Goal: Contribute content

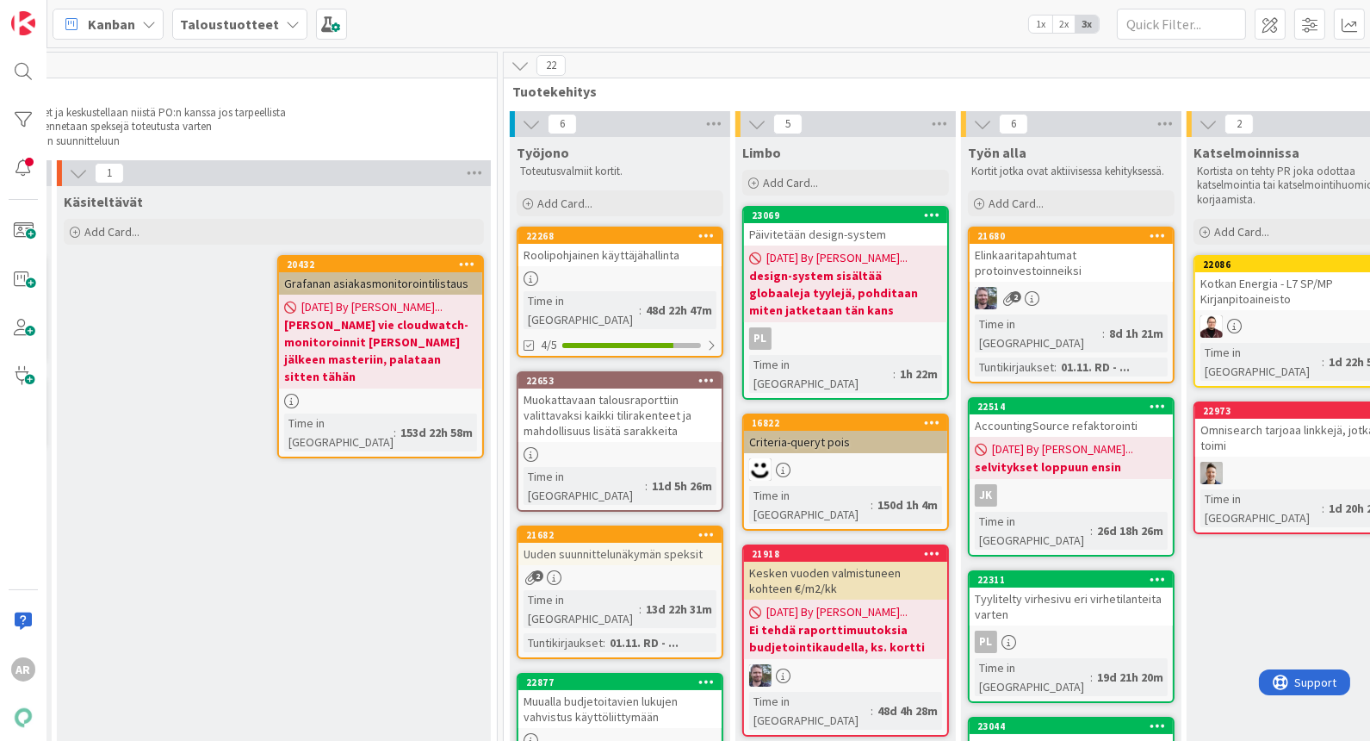
scroll to position [0, 787]
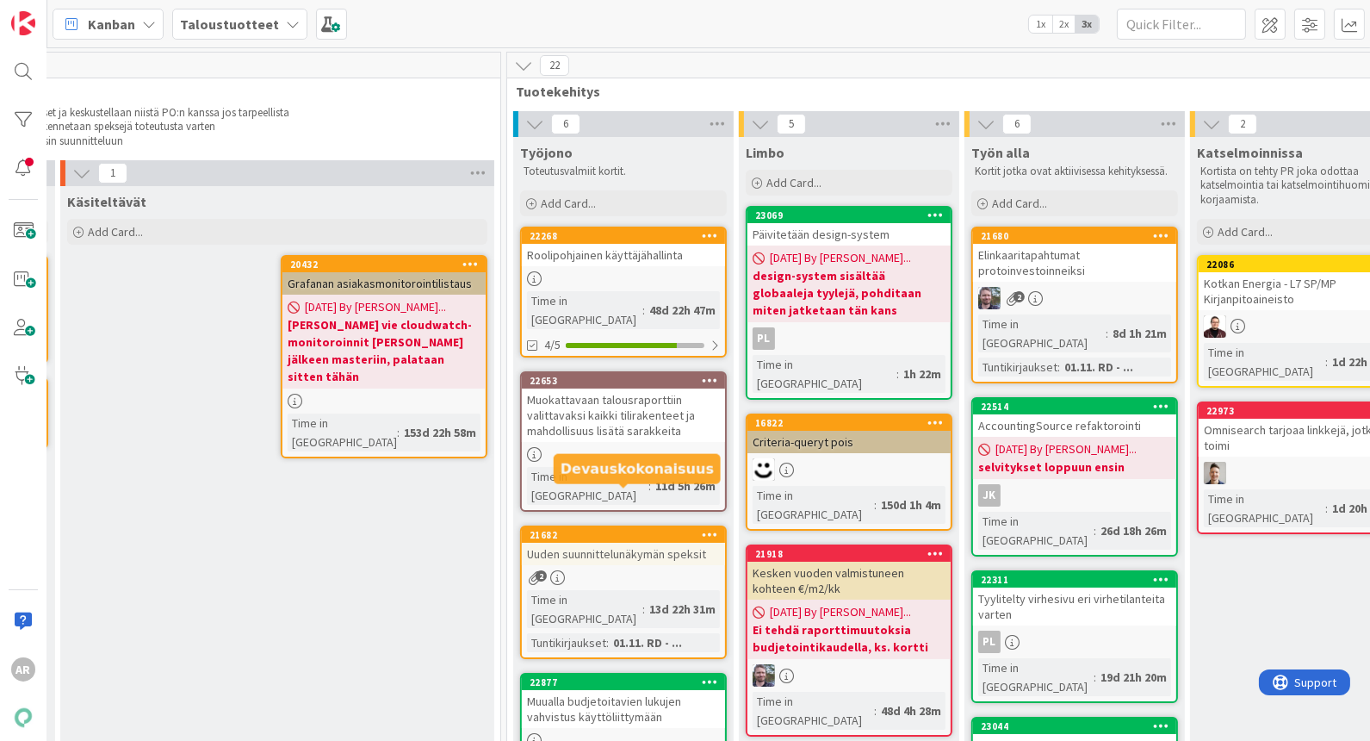
click at [635, 529] on div "21682" at bounding box center [628, 535] width 196 height 12
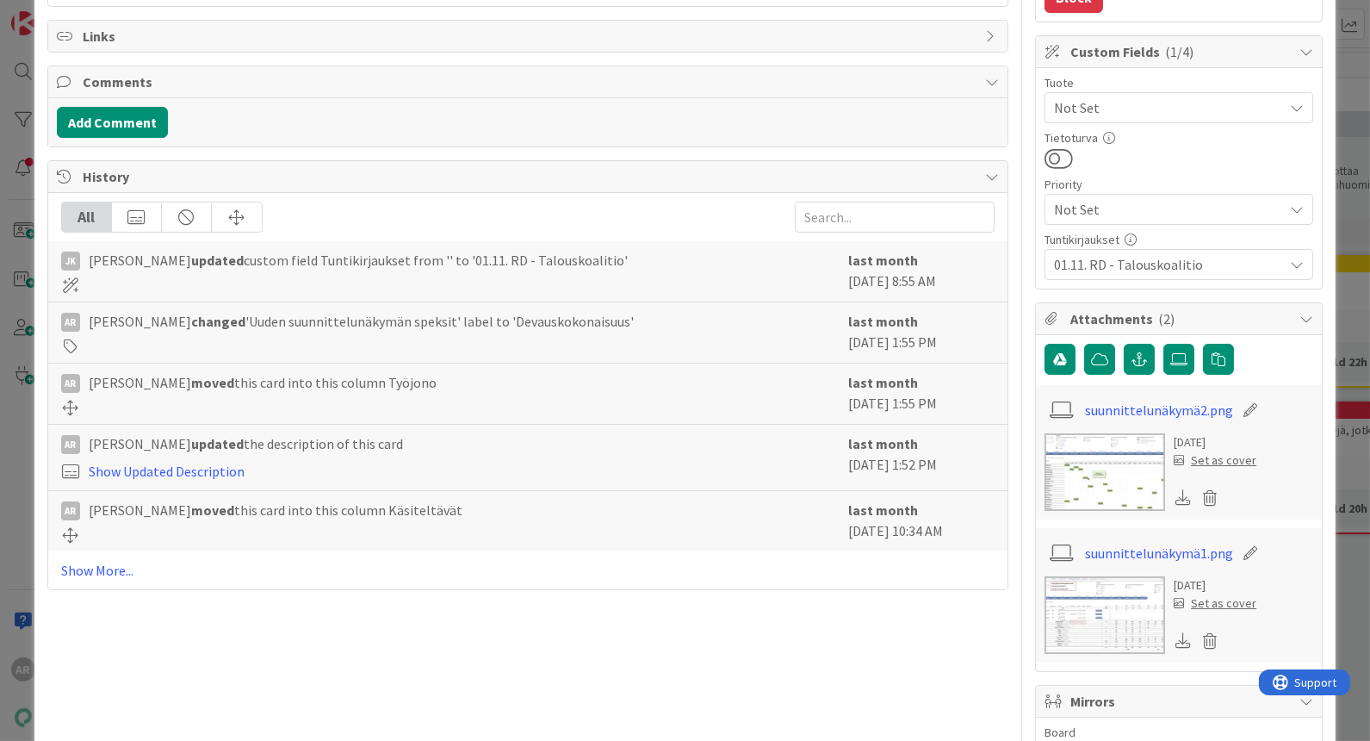
scroll to position [382, 0]
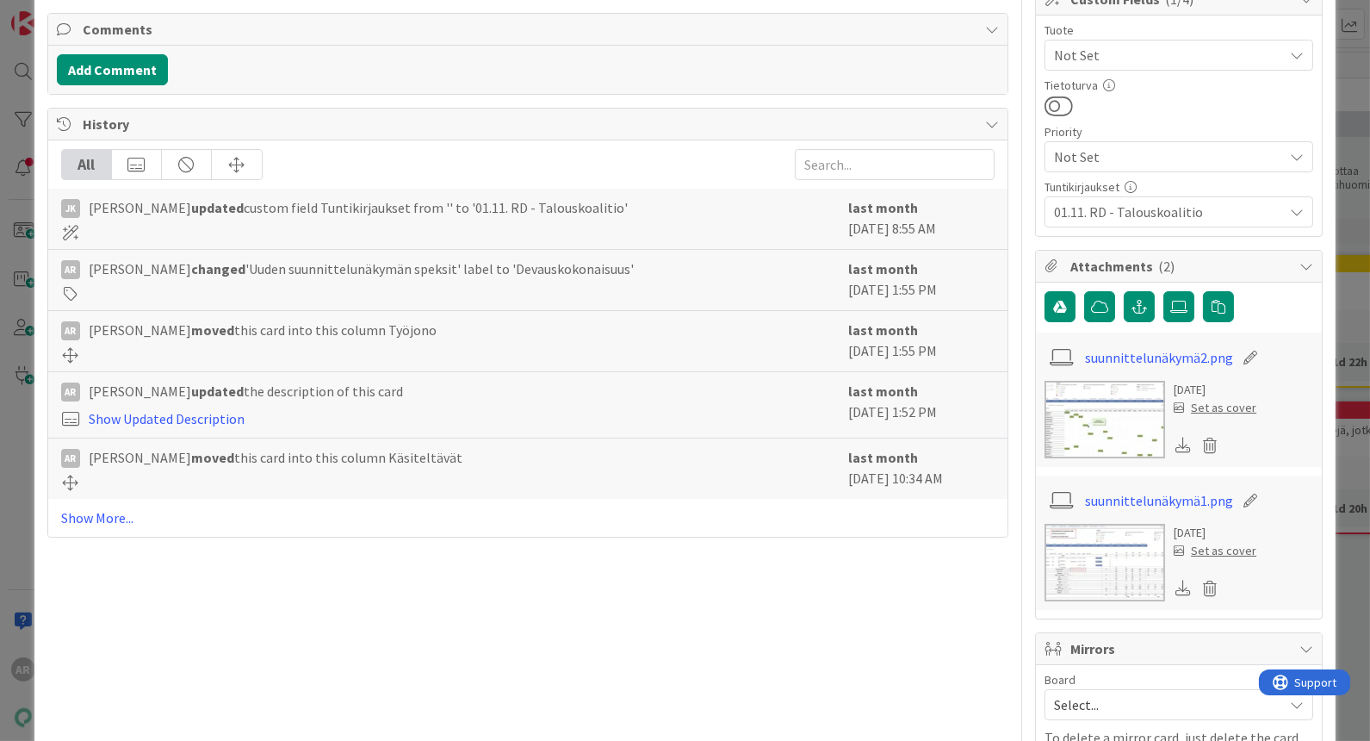
click at [1118, 397] on img at bounding box center [1105, 420] width 121 height 78
type textarea "x"
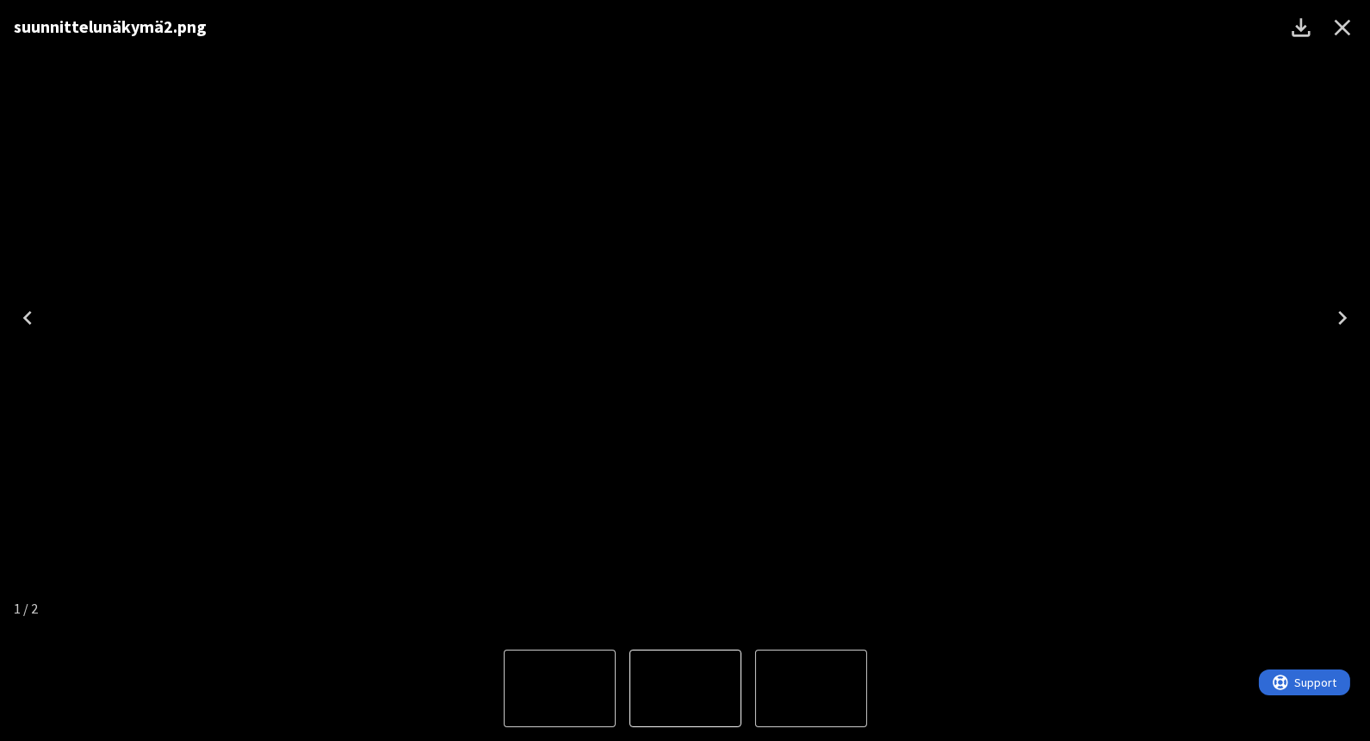
click at [1293, 292] on div "suunnittelunäkymä2.png" at bounding box center [685, 318] width 1370 height 636
click at [811, 688] on img "2 of 2" at bounding box center [811, 688] width 0 height 0
click at [560, 688] on img "1 of 2" at bounding box center [560, 688] width 0 height 0
click at [811, 688] on img "2 of 2" at bounding box center [811, 688] width 0 height 0
click at [560, 688] on img "1 of 2" at bounding box center [560, 688] width 0 height 0
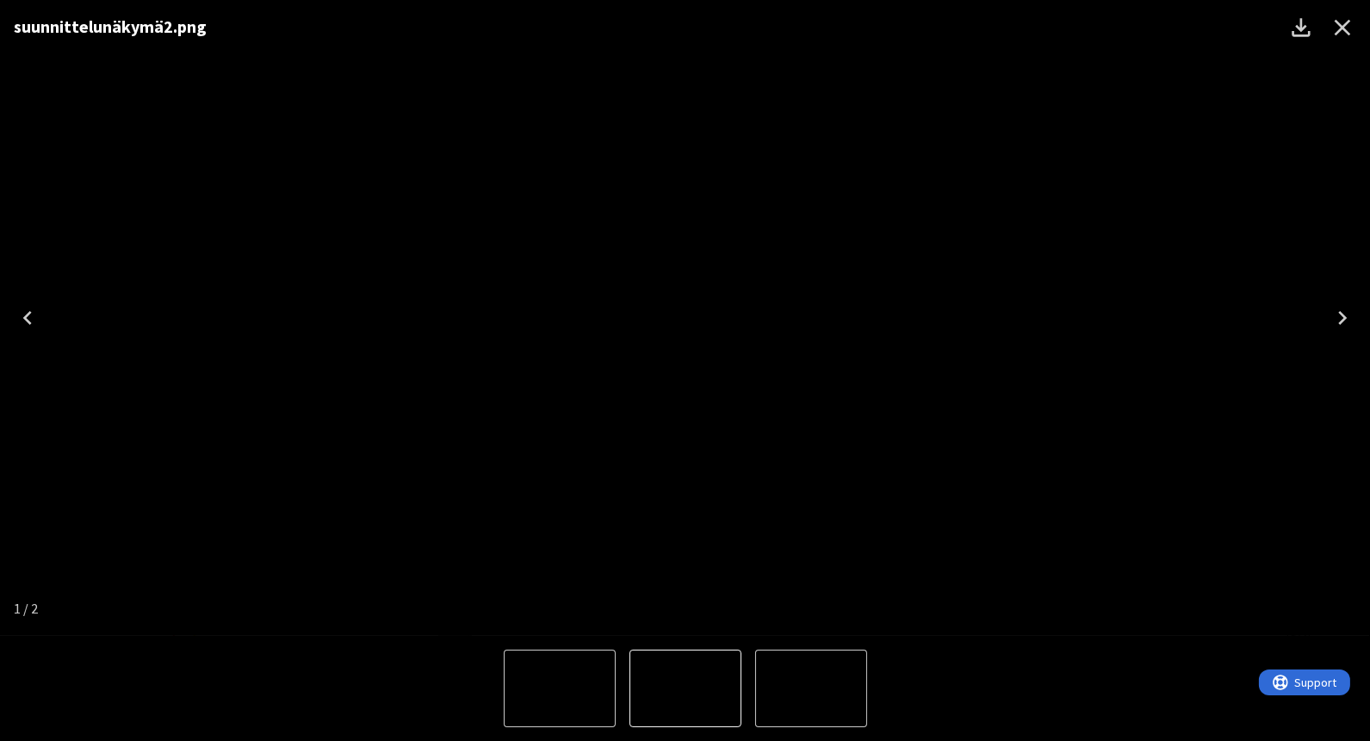
click at [811, 688] on img "2 of 2" at bounding box center [811, 688] width 0 height 0
type textarea "x"
click at [1349, 30] on icon "Close" at bounding box center [1343, 28] width 28 height 28
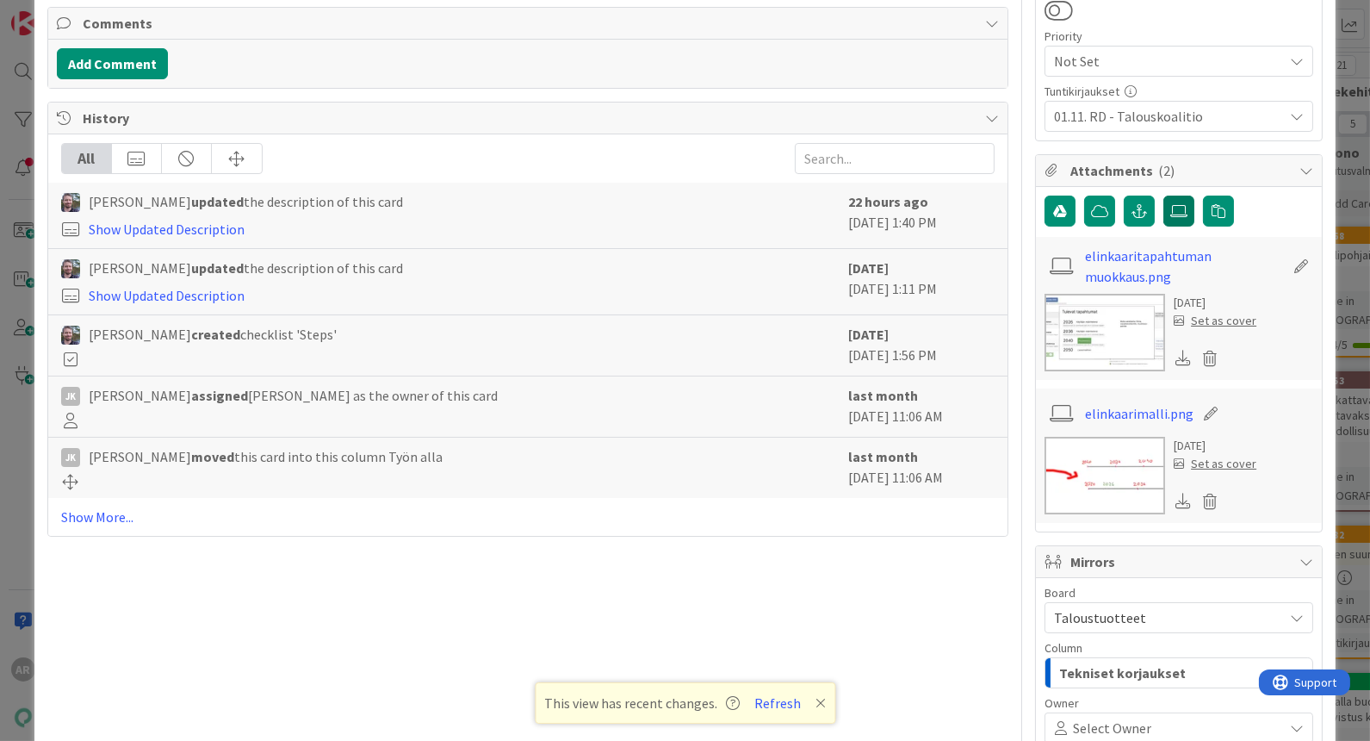
click at [1170, 207] on icon at bounding box center [1178, 211] width 17 height 14
click at [1164, 196] on input "file" at bounding box center [1164, 196] width 0 height 0
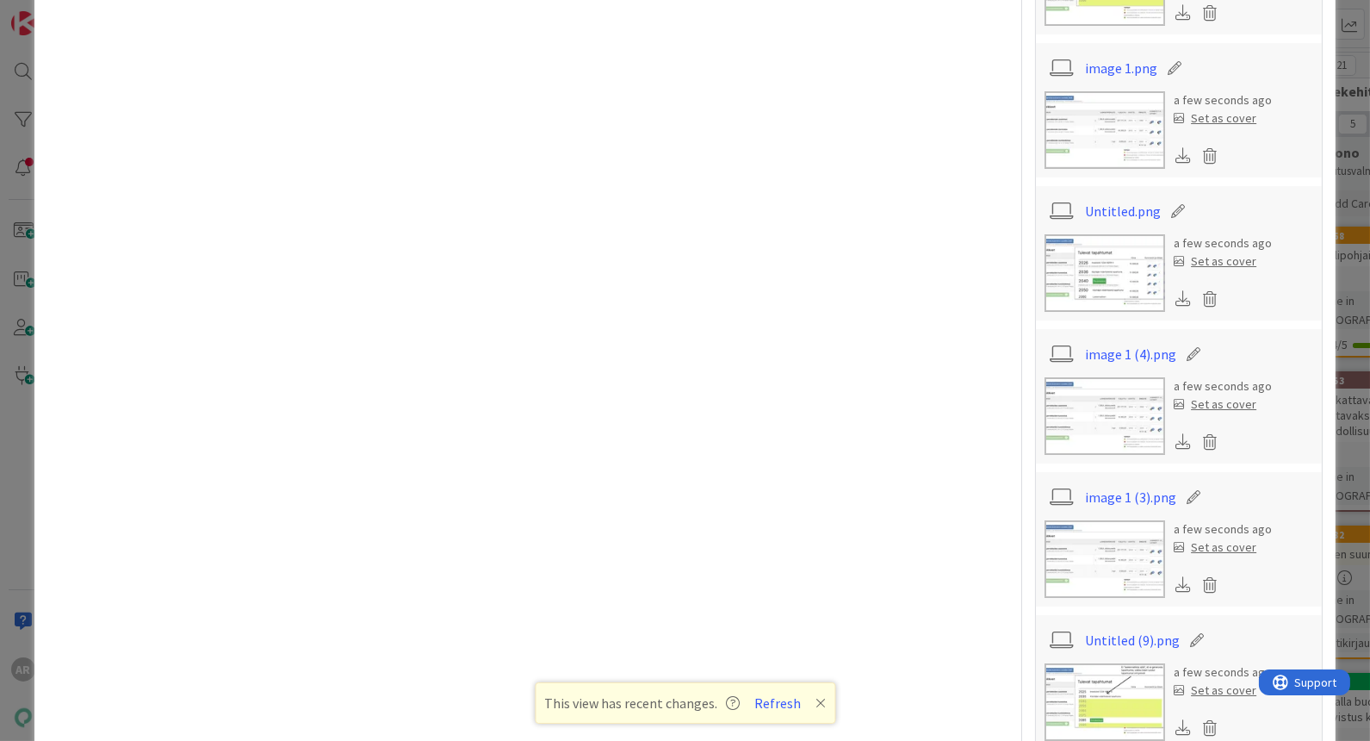
scroll to position [1530, 0]
click at [1107, 407] on img at bounding box center [1105, 415] width 121 height 78
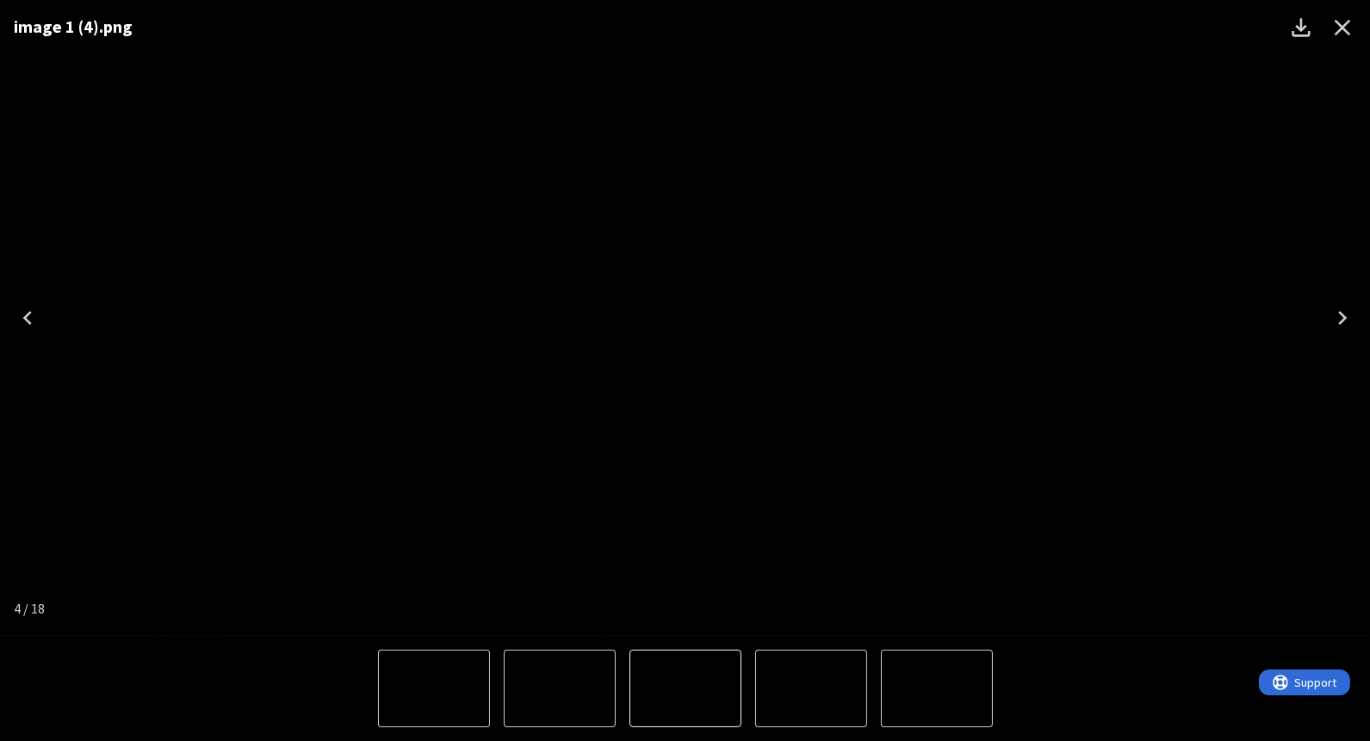
click at [1346, 40] on icon "Close" at bounding box center [1343, 28] width 28 height 28
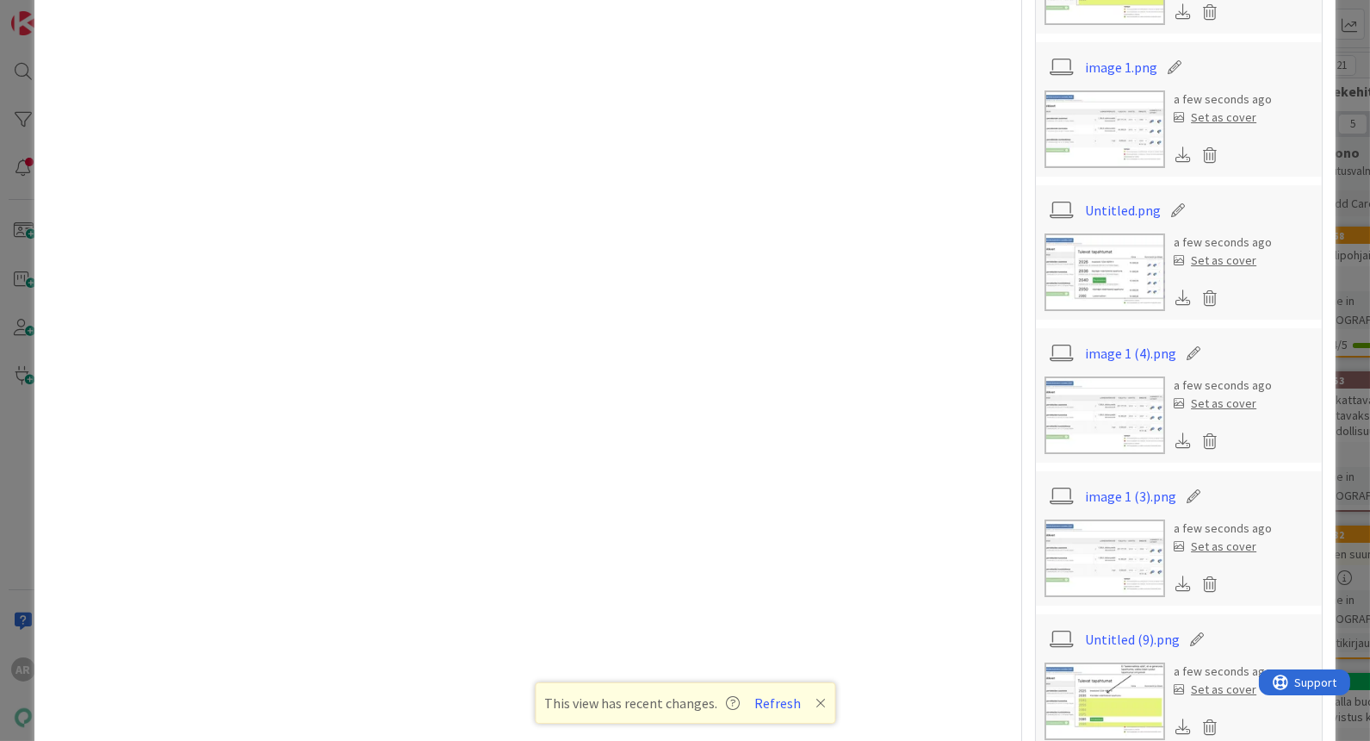
click at [1149, 425] on img at bounding box center [1105, 415] width 121 height 78
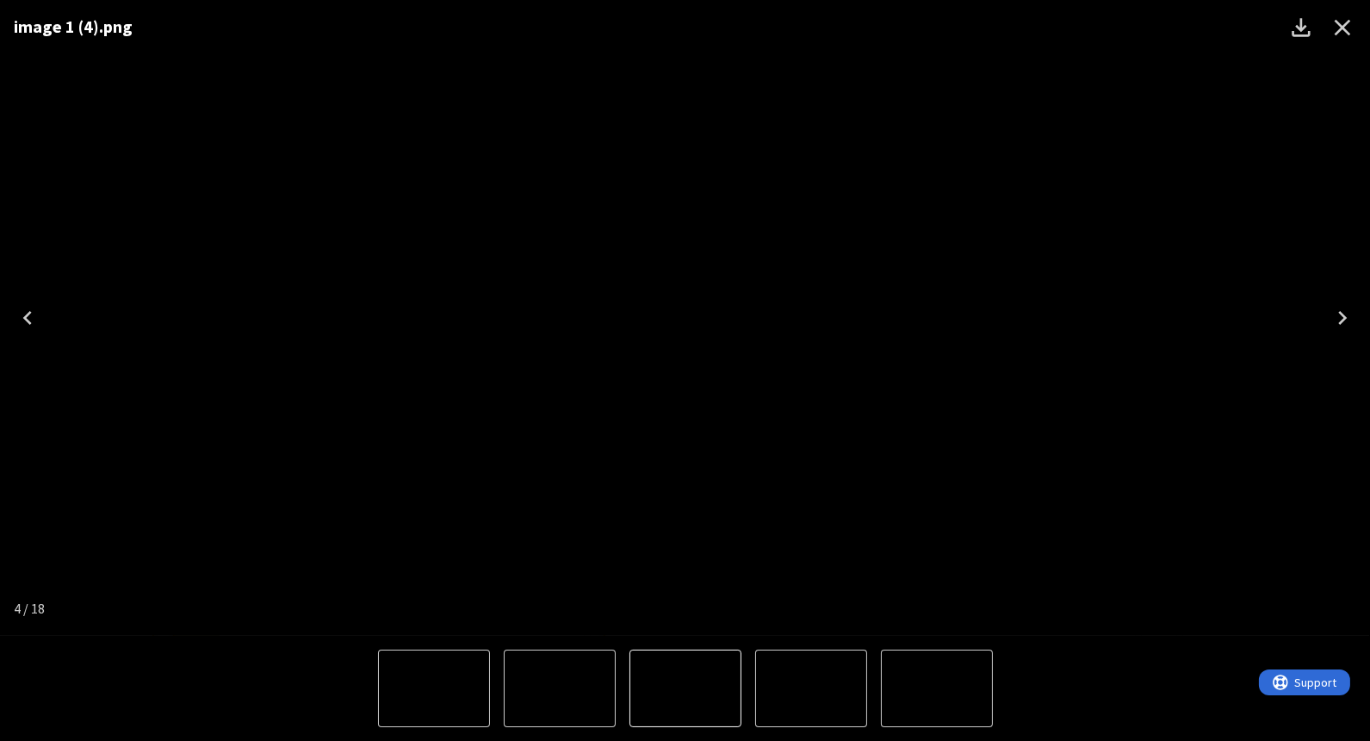
click at [1355, 26] on icon "Close" at bounding box center [1343, 28] width 28 height 28
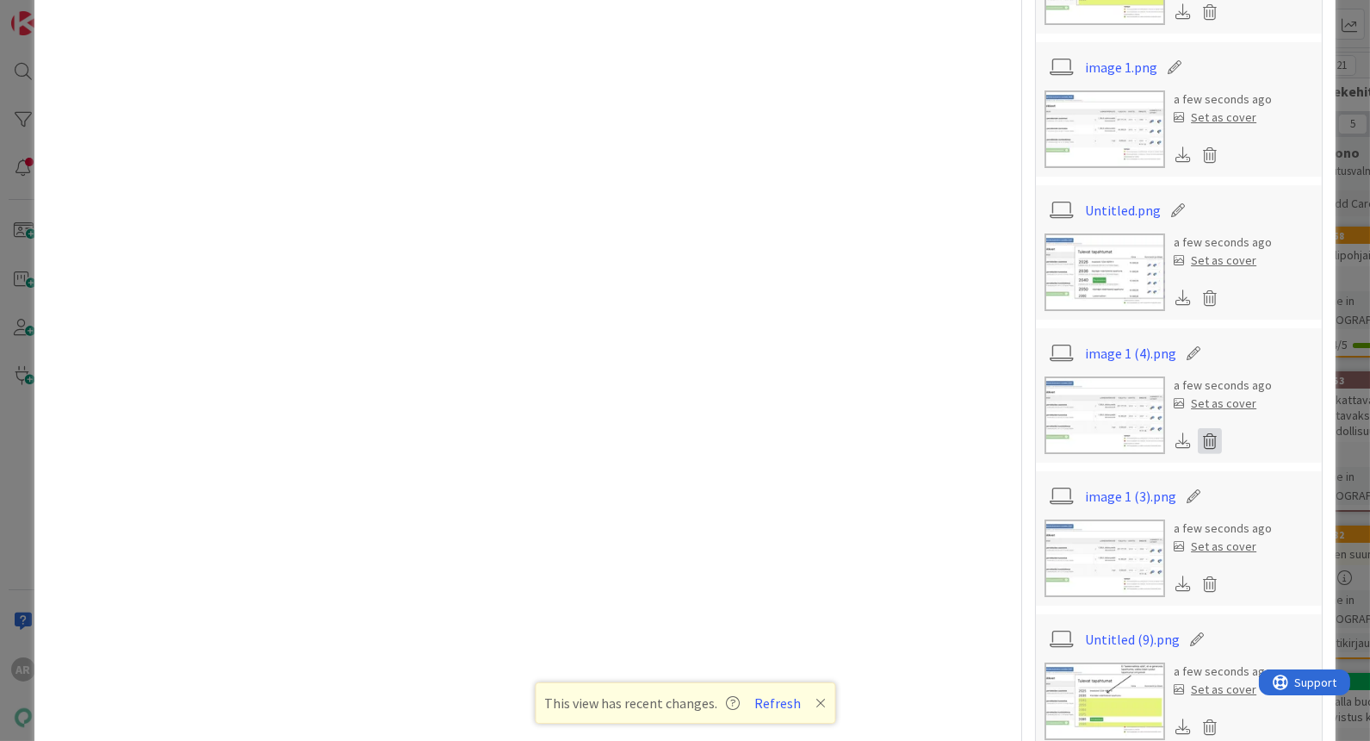
click at [1198, 444] on icon at bounding box center [1210, 441] width 24 height 26
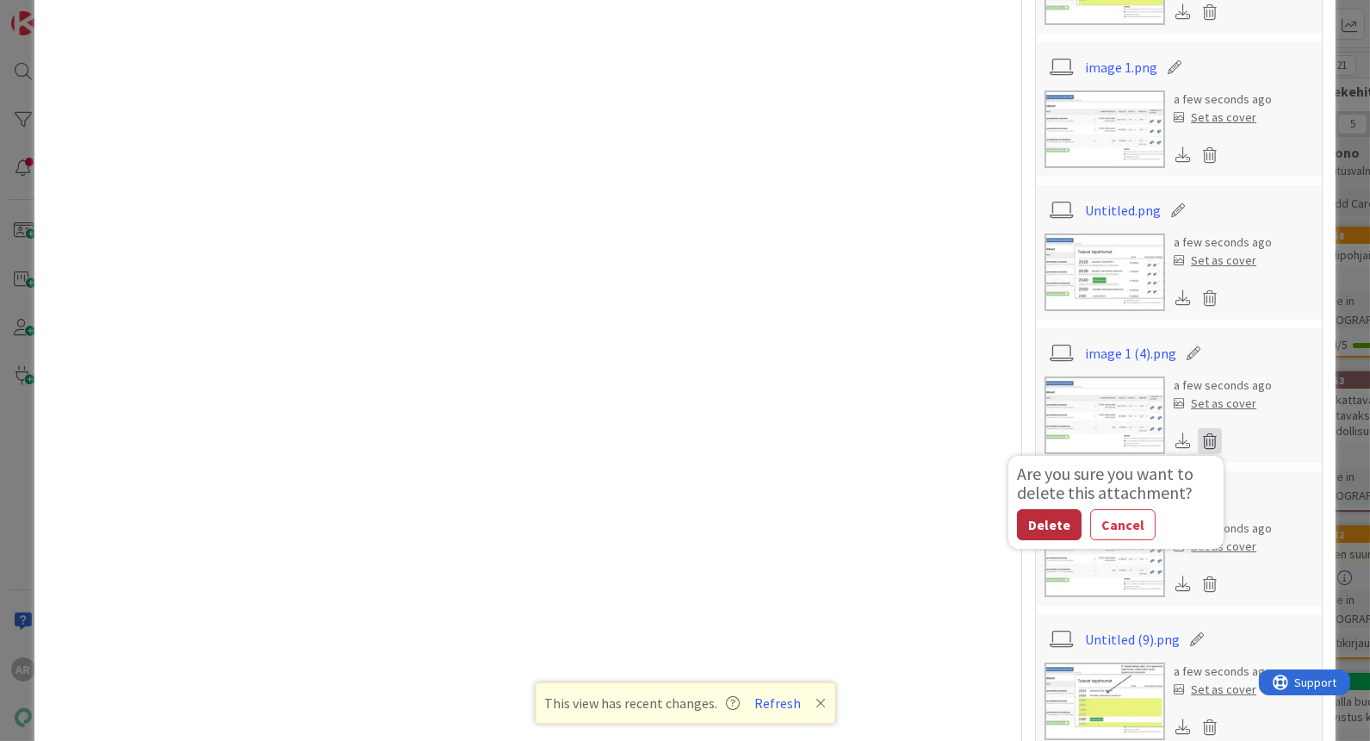
click at [1030, 517] on button "Delete" at bounding box center [1049, 524] width 65 height 31
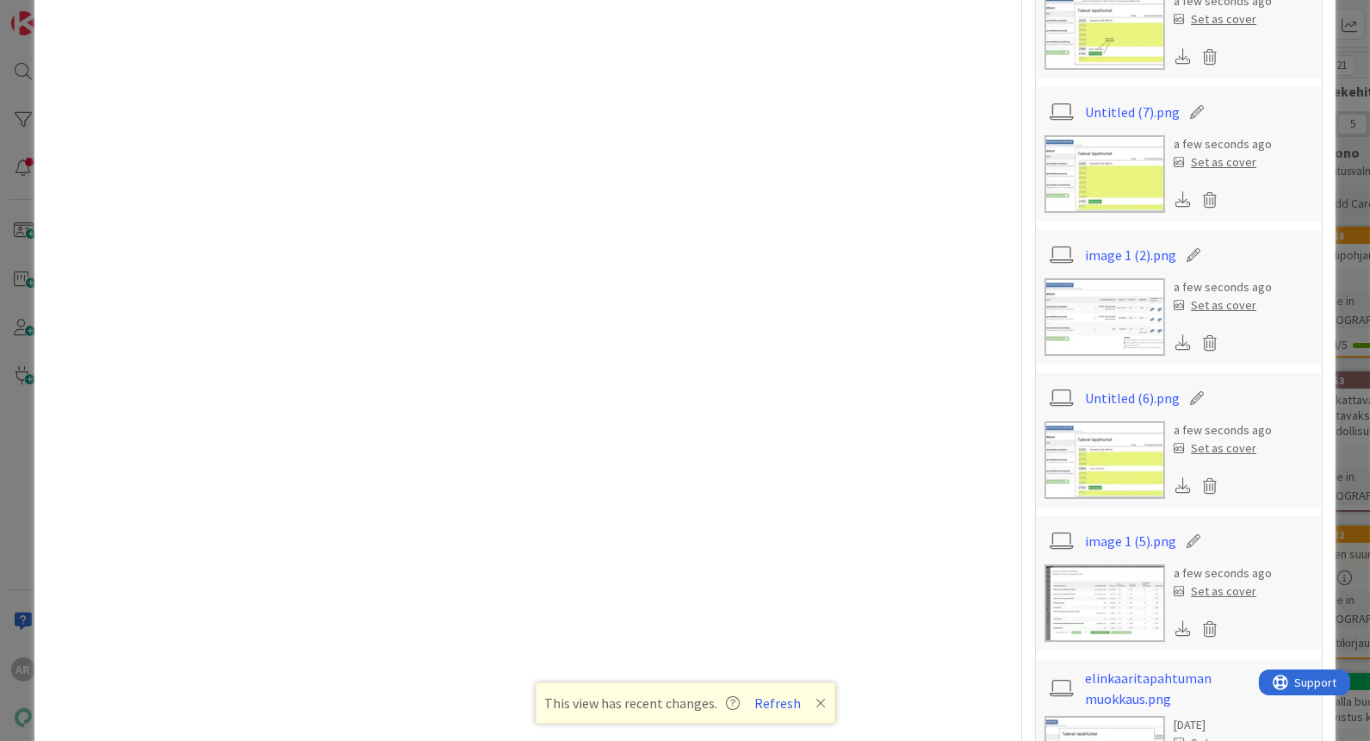
scroll to position [2487, 0]
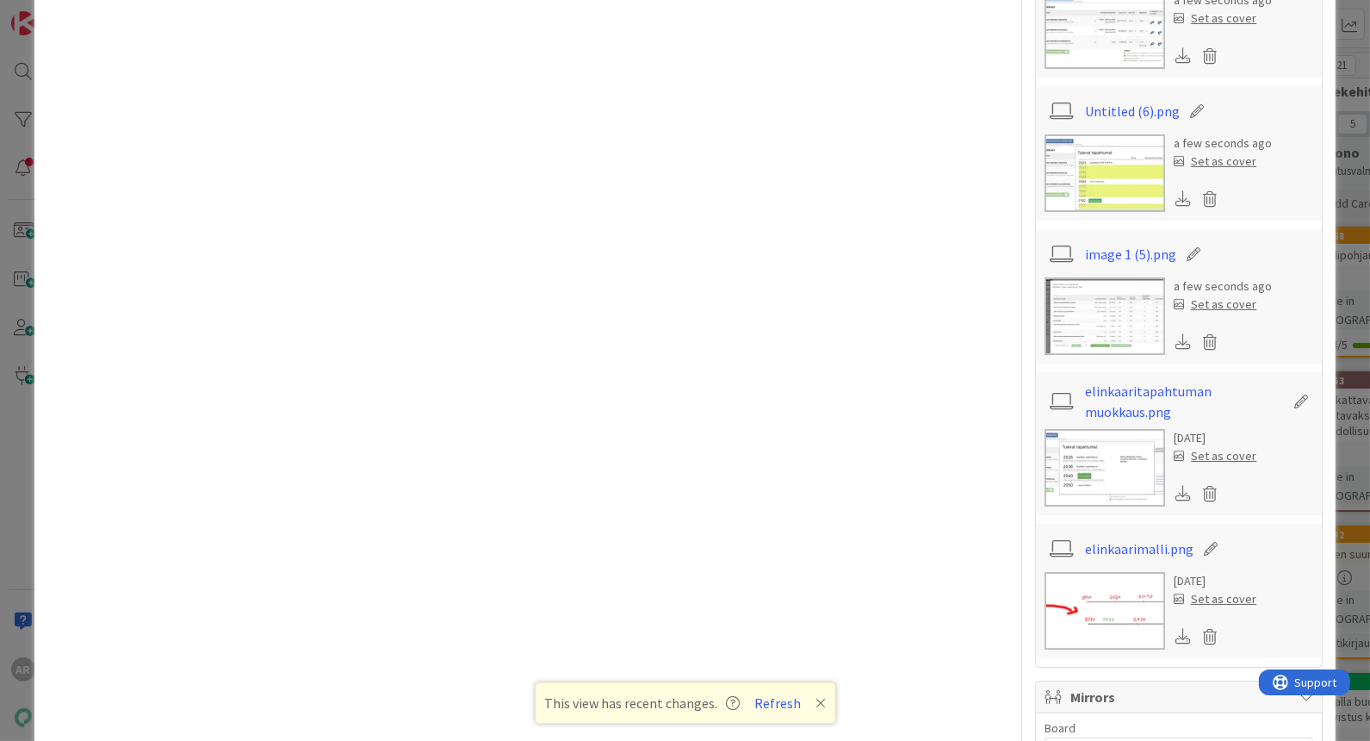
click at [1102, 327] on img at bounding box center [1105, 316] width 121 height 78
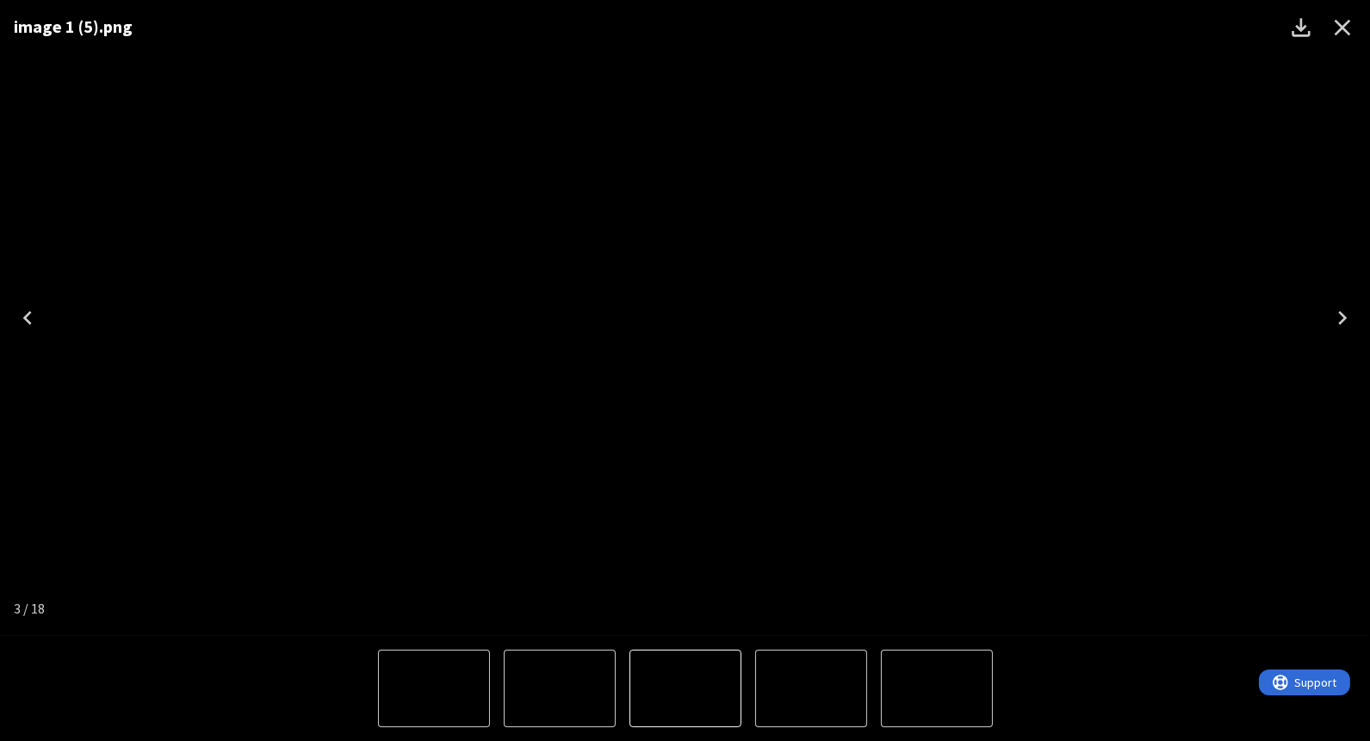
click at [1332, 34] on icon "Close" at bounding box center [1343, 28] width 28 height 28
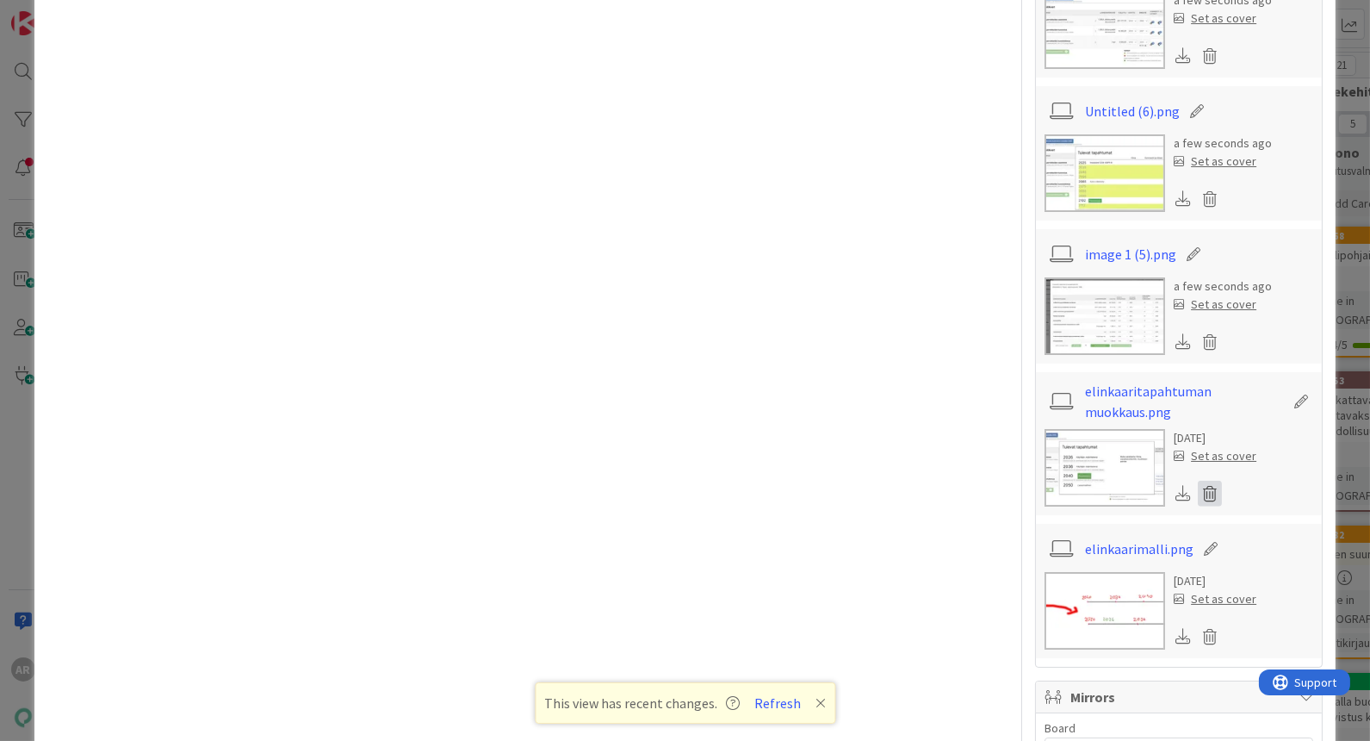
click at [1198, 482] on icon at bounding box center [1210, 494] width 24 height 26
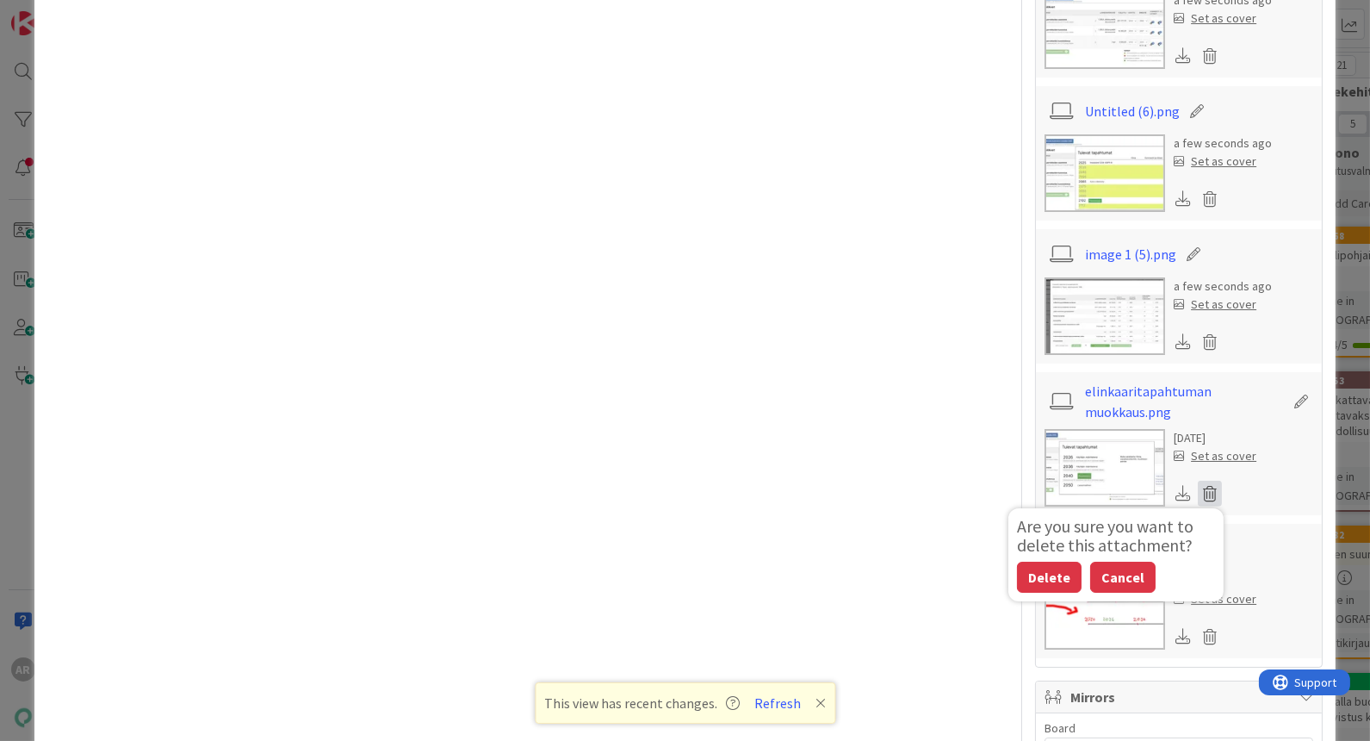
click at [1100, 569] on button "Cancel" at bounding box center [1122, 577] width 65 height 31
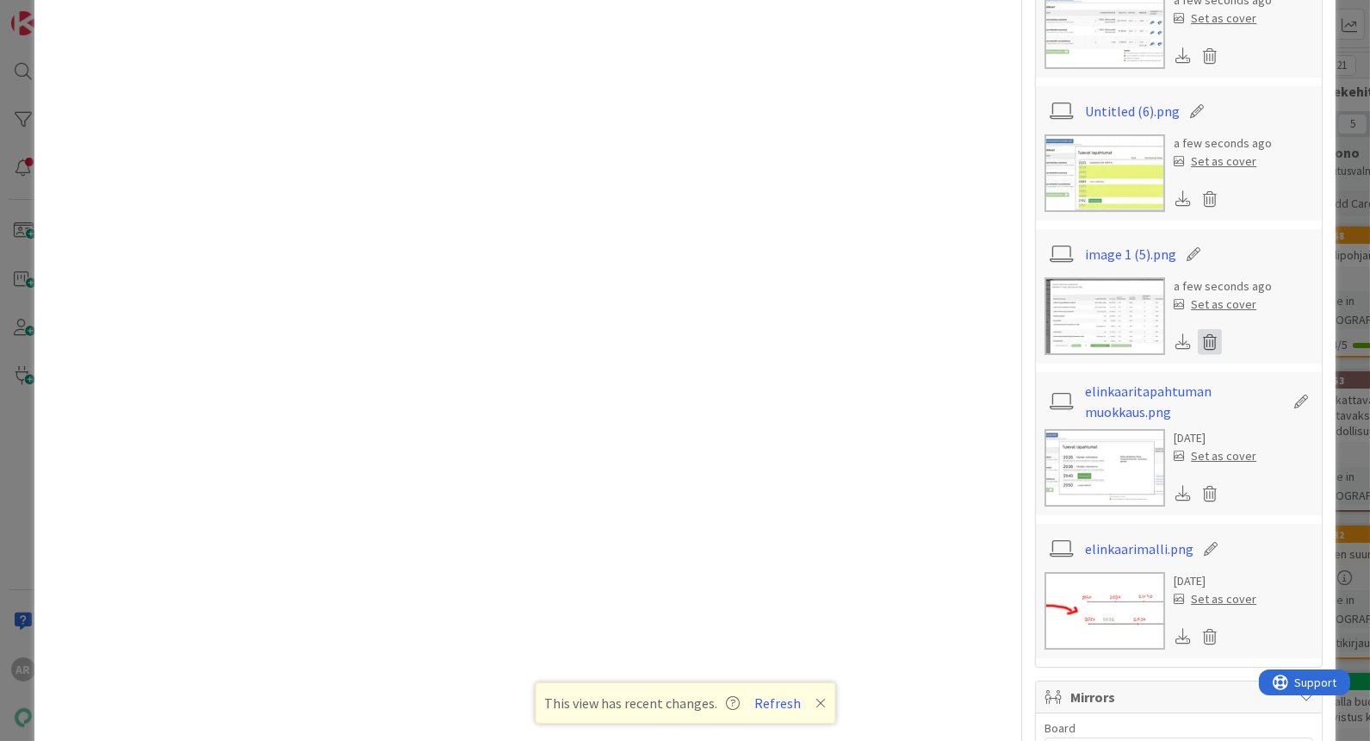
click at [1198, 334] on icon at bounding box center [1210, 342] width 24 height 26
click at [1017, 410] on button "Delete" at bounding box center [1049, 425] width 65 height 31
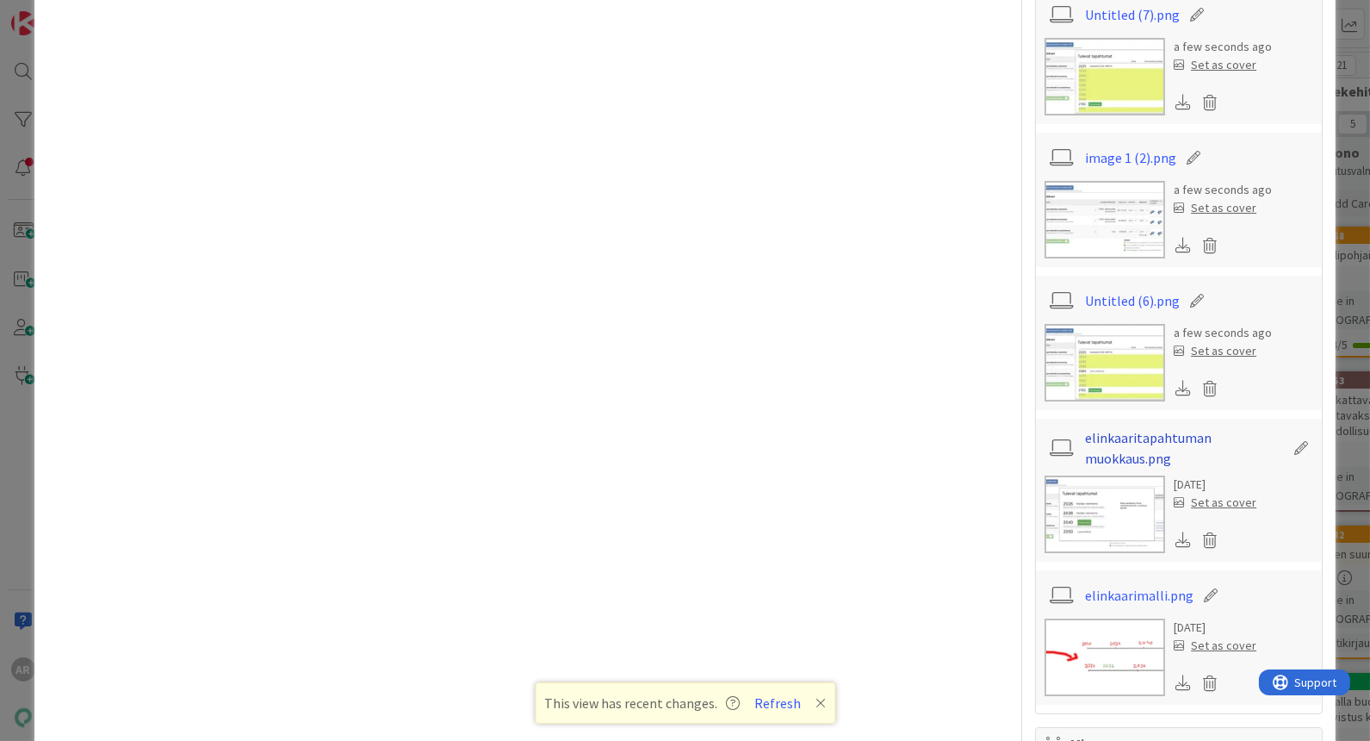
scroll to position [2296, 0]
click at [1100, 358] on img at bounding box center [1105, 365] width 121 height 78
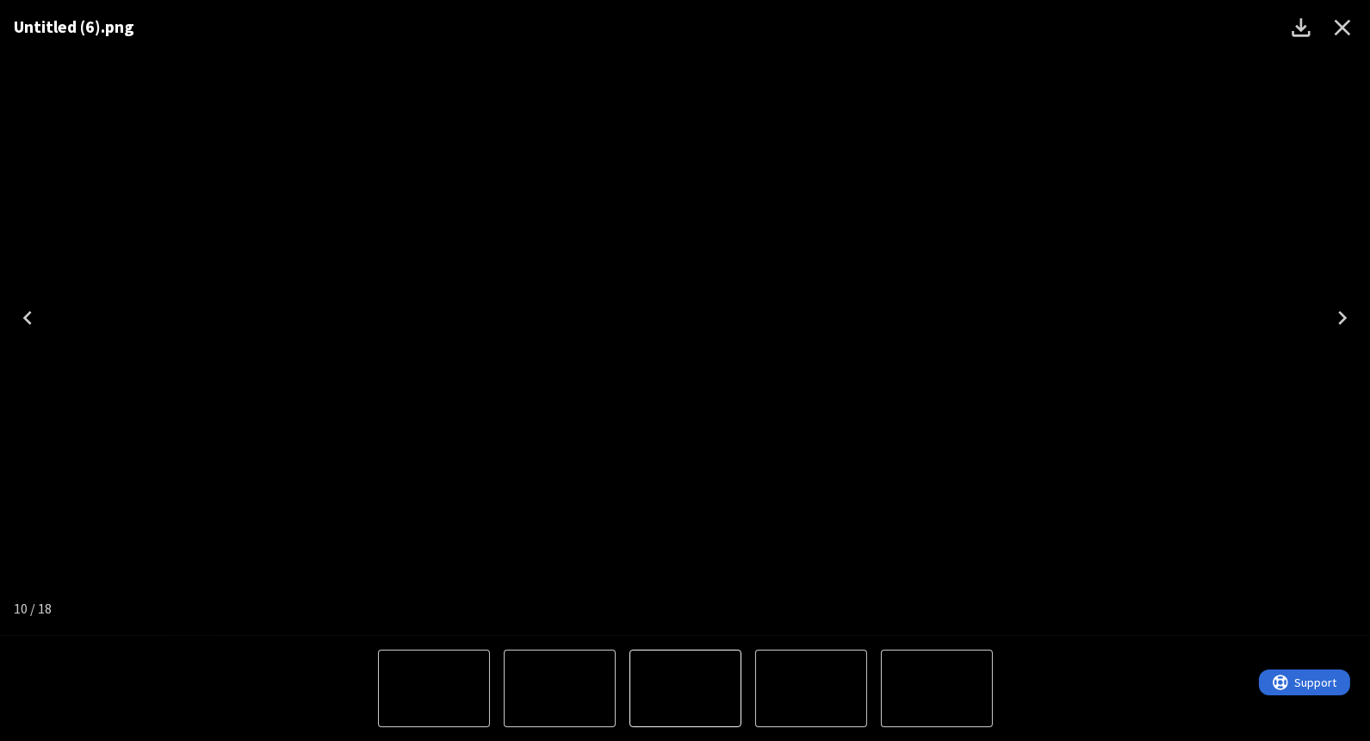
click at [1344, 30] on icon "Close" at bounding box center [1343, 28] width 16 height 16
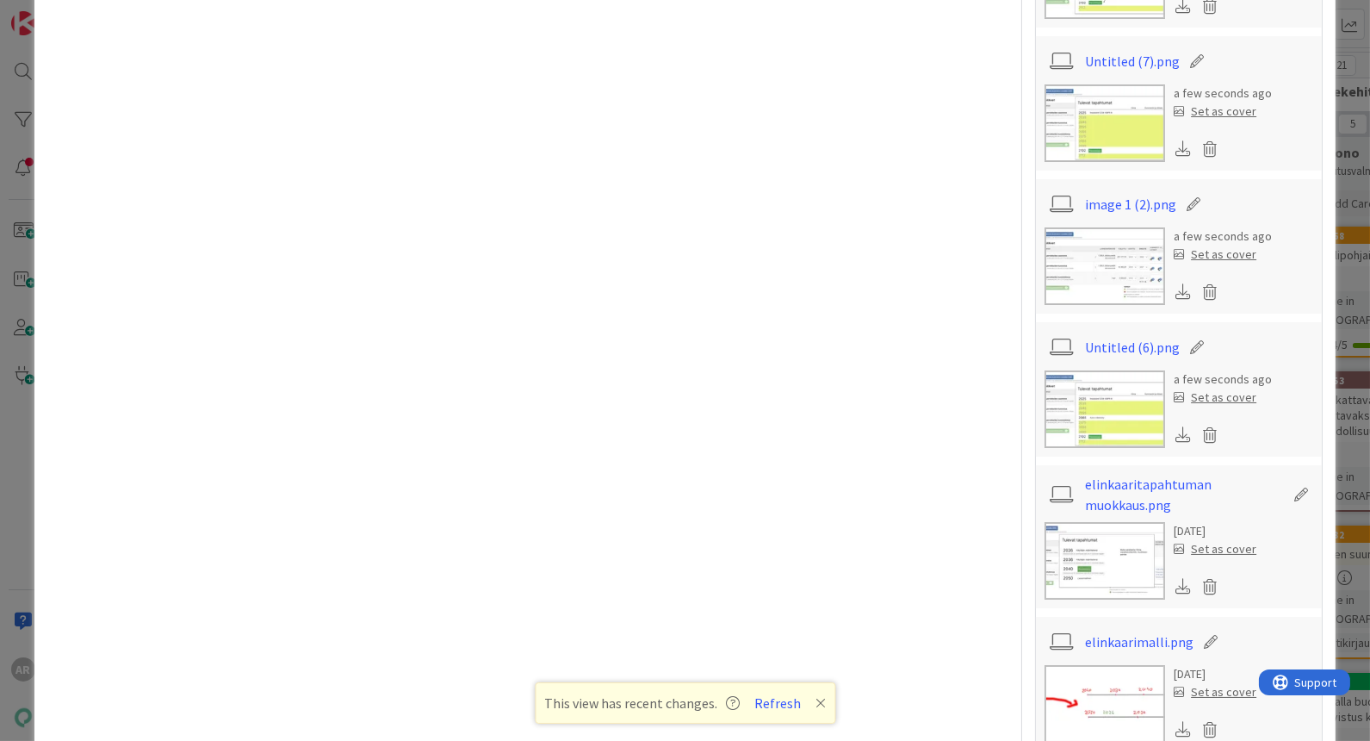
scroll to position [2200, 0]
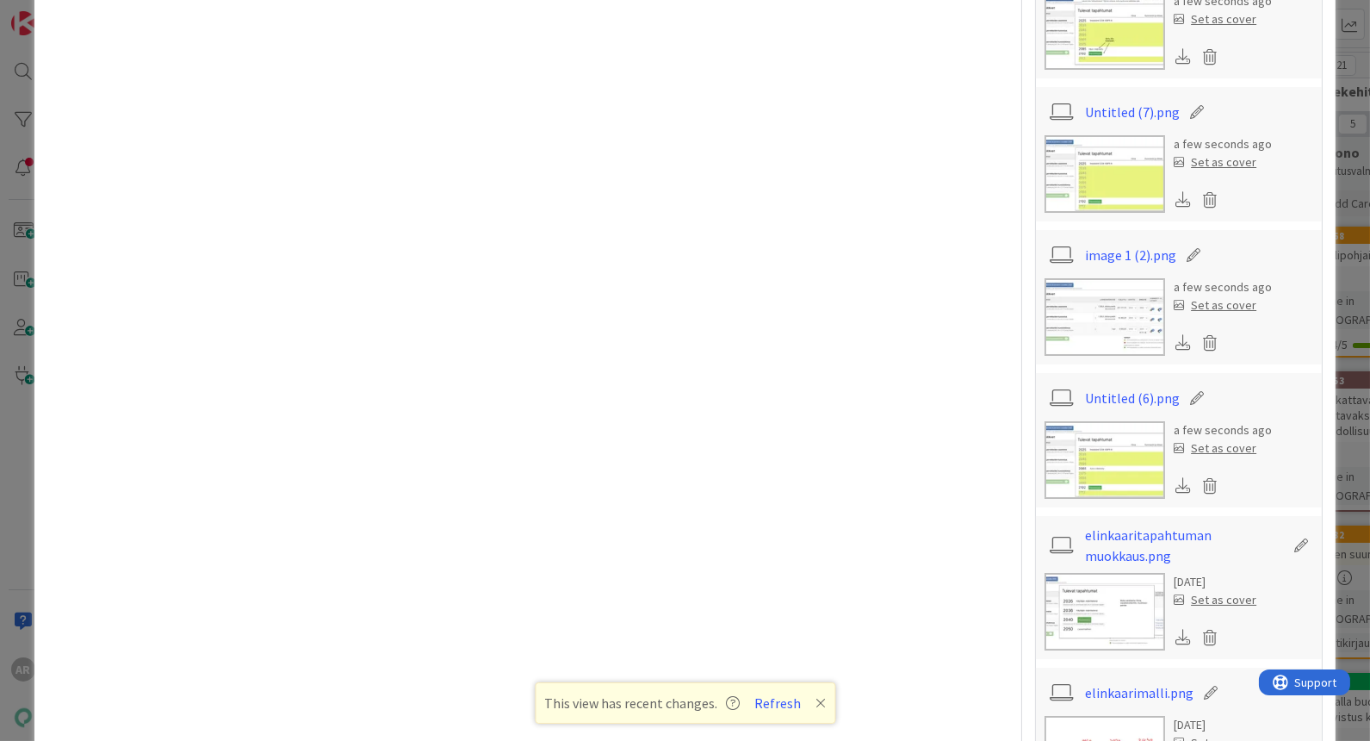
click at [1100, 307] on img at bounding box center [1105, 317] width 121 height 78
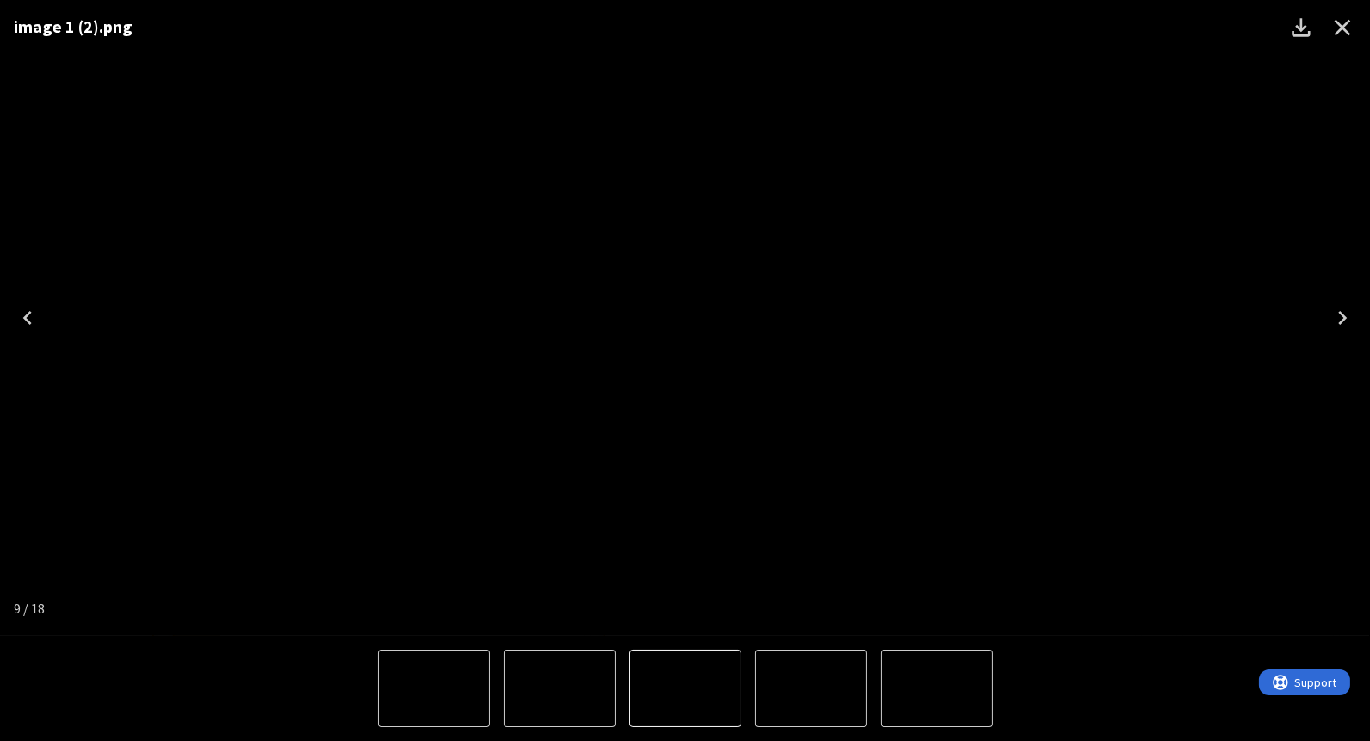
click at [1341, 22] on icon "Close" at bounding box center [1343, 28] width 28 height 28
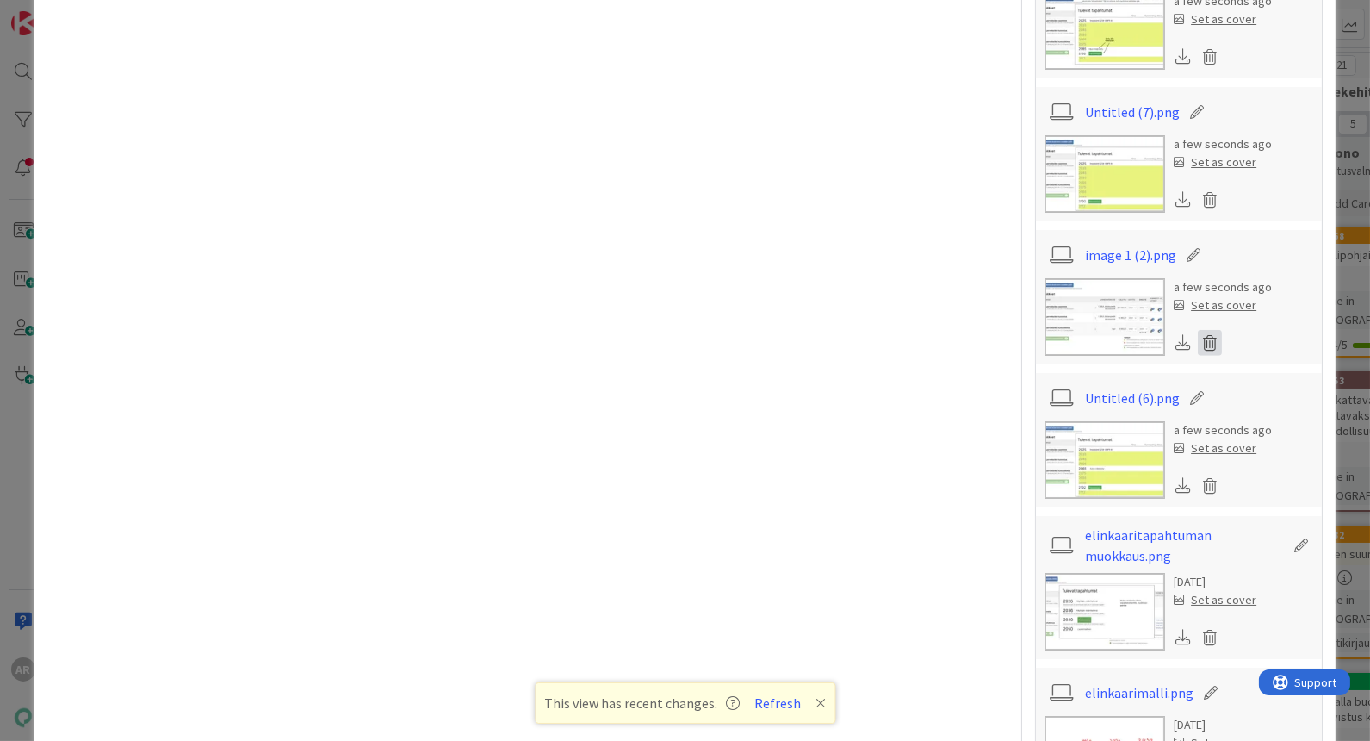
click at [1198, 334] on icon at bounding box center [1210, 343] width 24 height 26
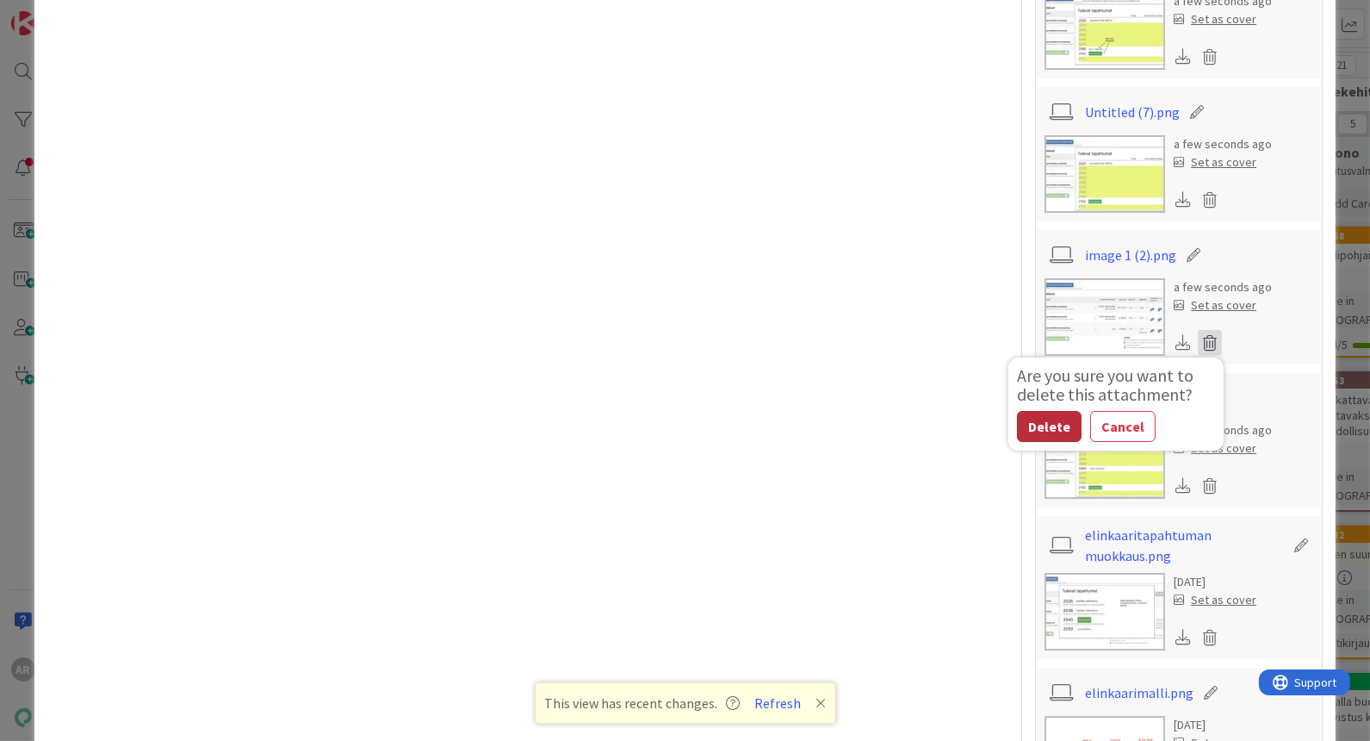
click at [1036, 422] on button "Delete" at bounding box center [1049, 426] width 65 height 31
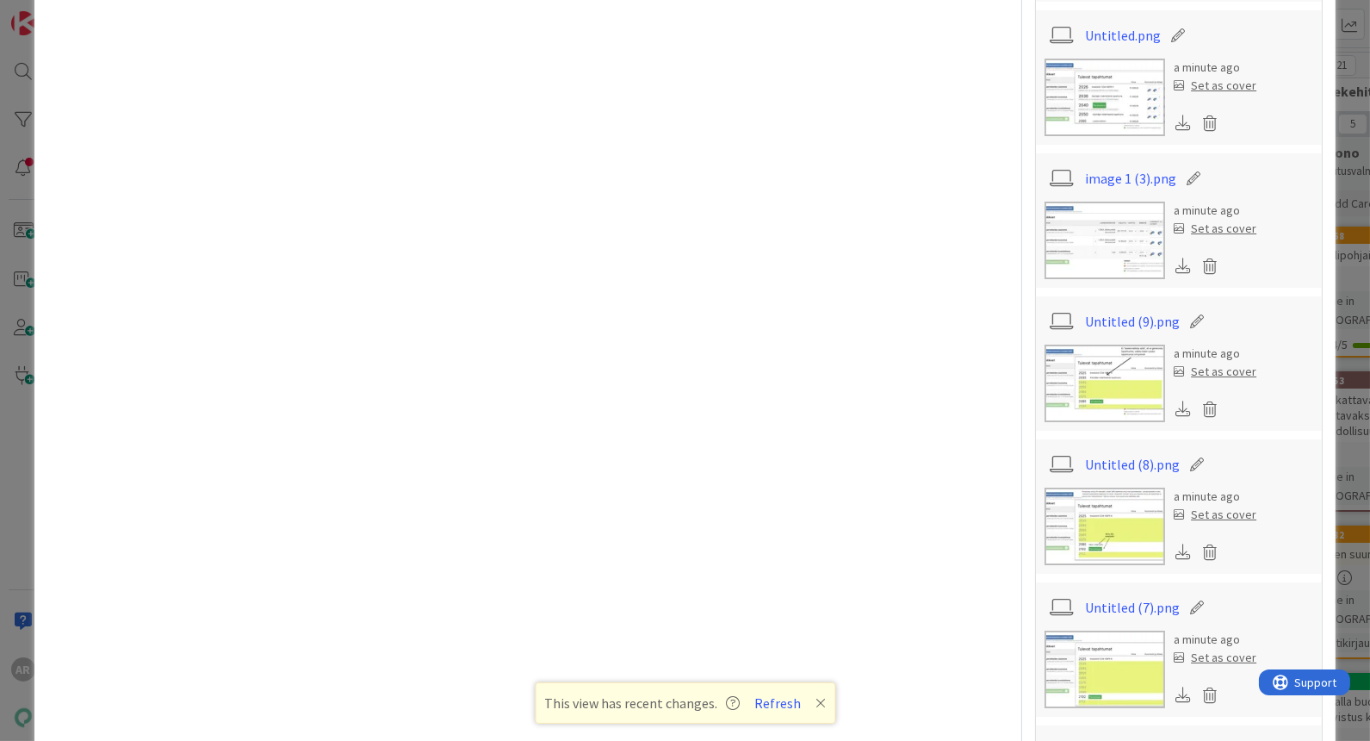
scroll to position [1626, 0]
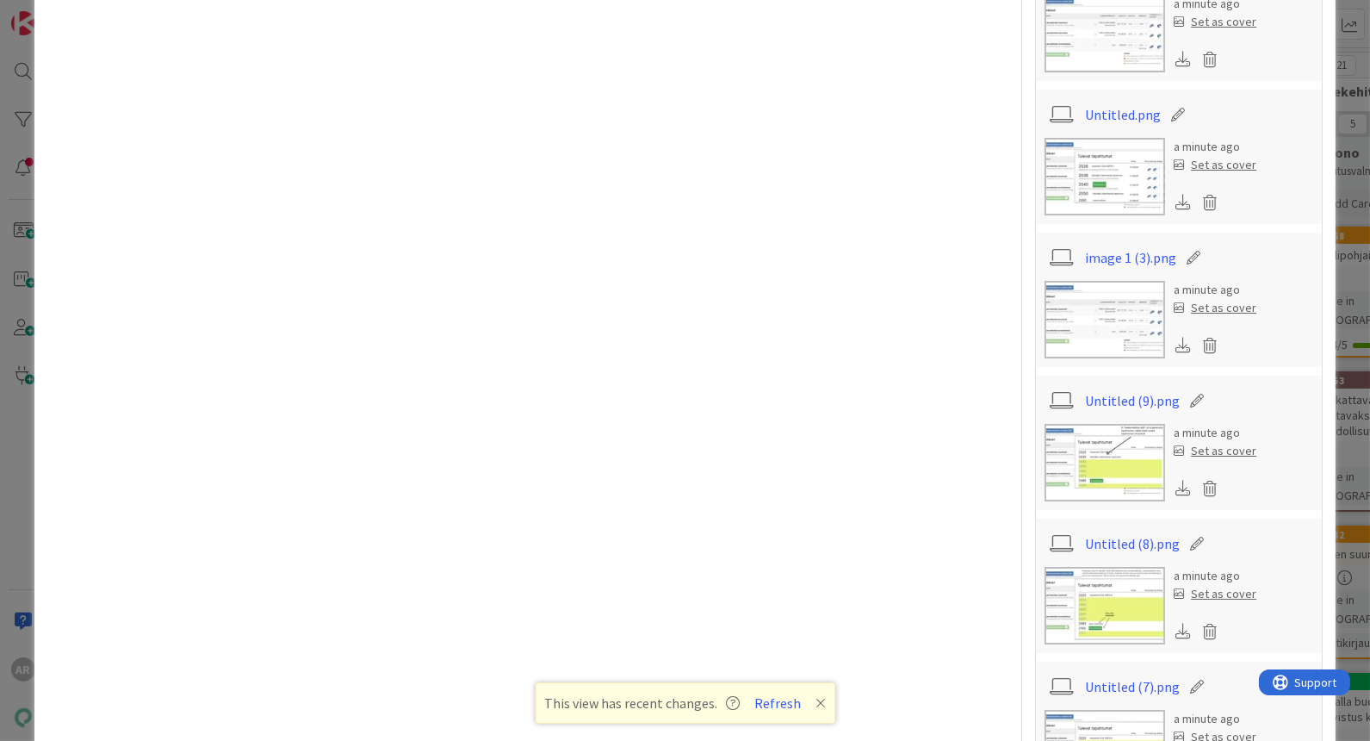
click at [1108, 324] on img at bounding box center [1105, 320] width 121 height 78
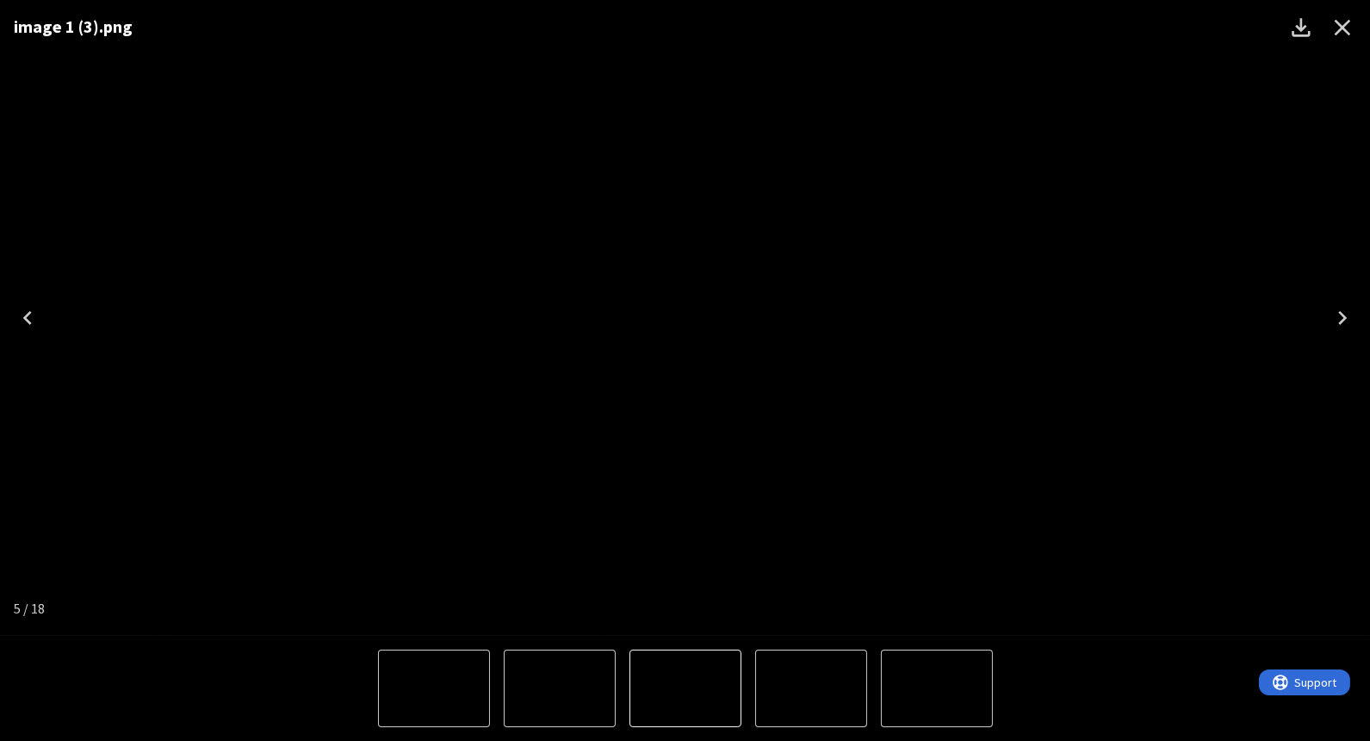
click at [1344, 27] on icon "Close" at bounding box center [1343, 28] width 16 height 16
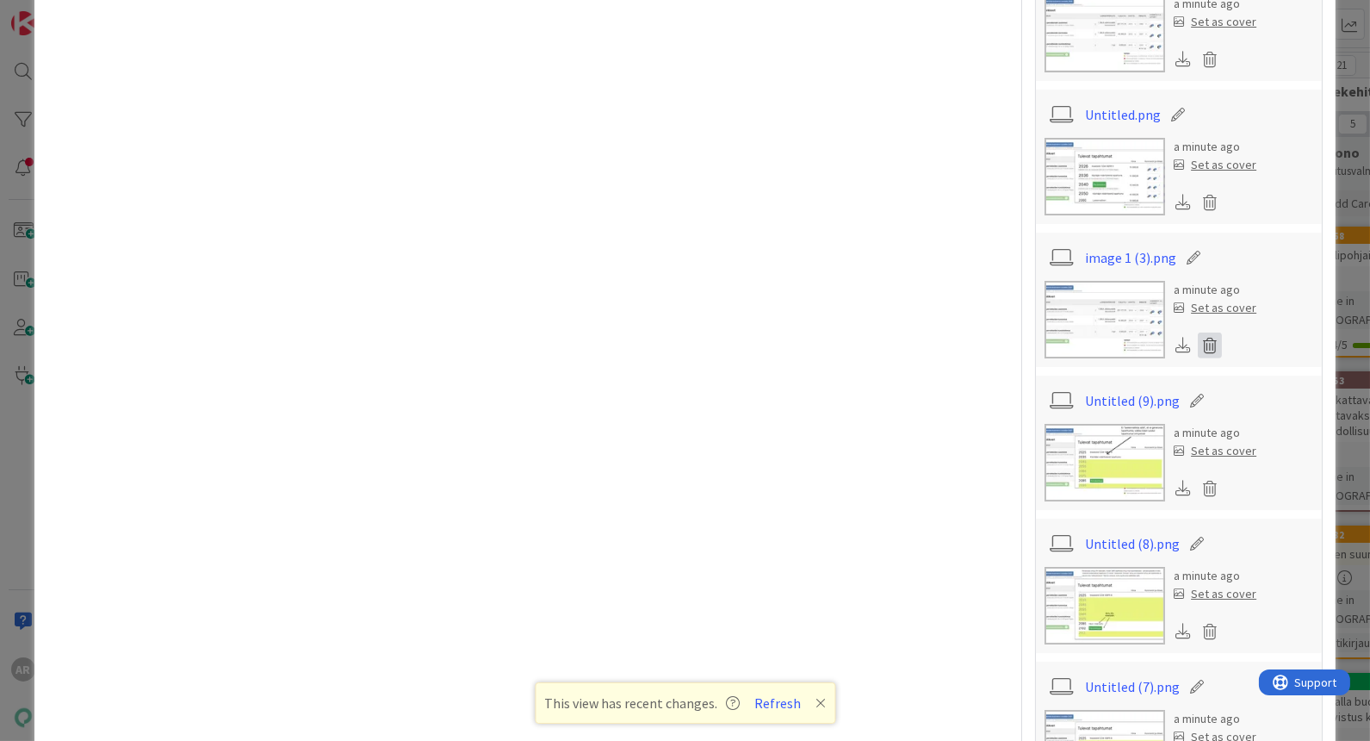
click at [1198, 338] on icon at bounding box center [1210, 345] width 24 height 26
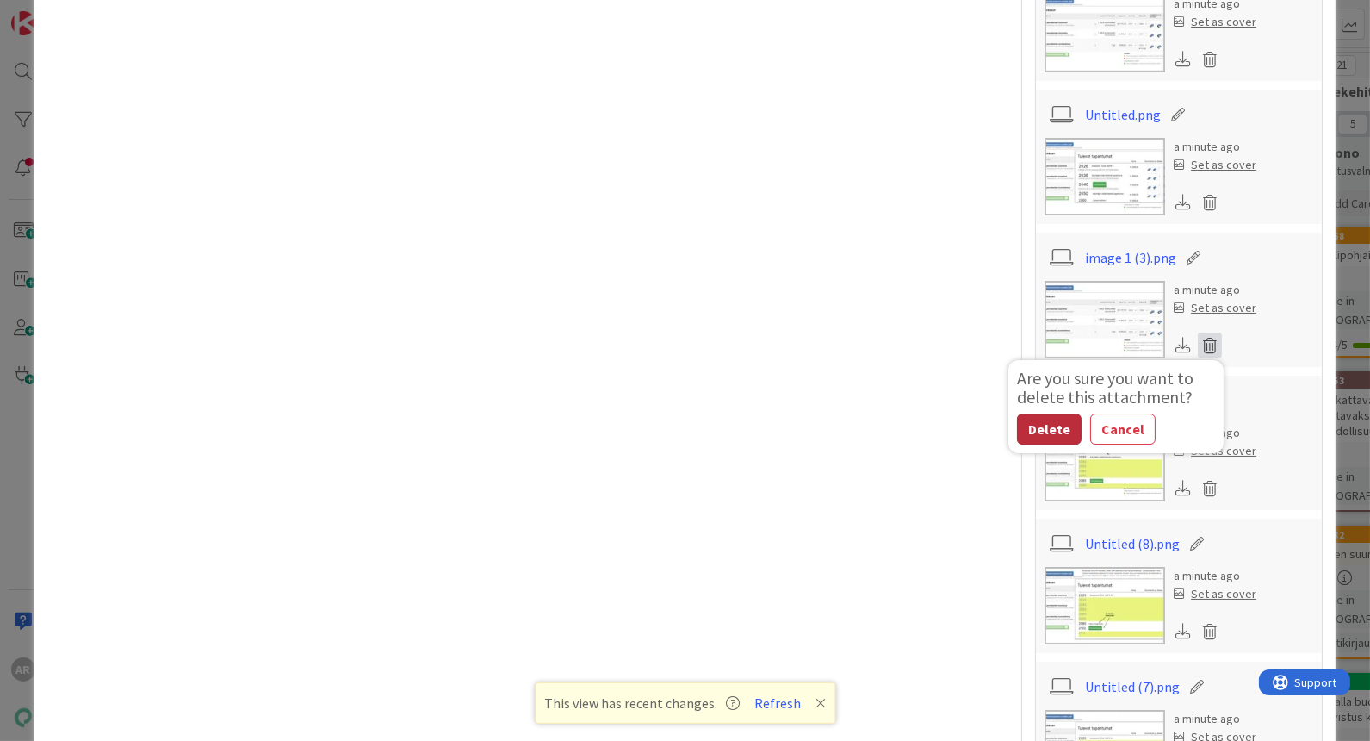
click at [1025, 422] on button "Delete" at bounding box center [1049, 428] width 65 height 31
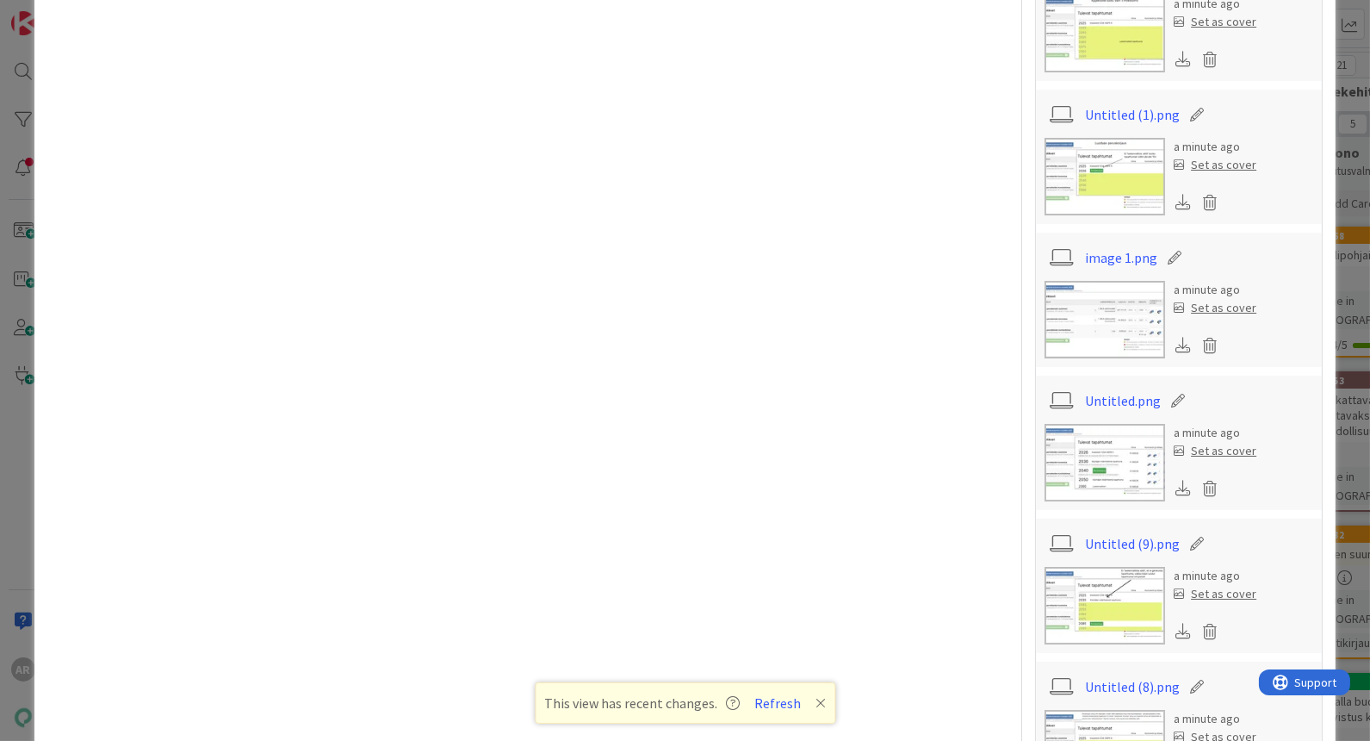
scroll to position [1339, 0]
click at [1113, 308] on img at bounding box center [1105, 321] width 121 height 78
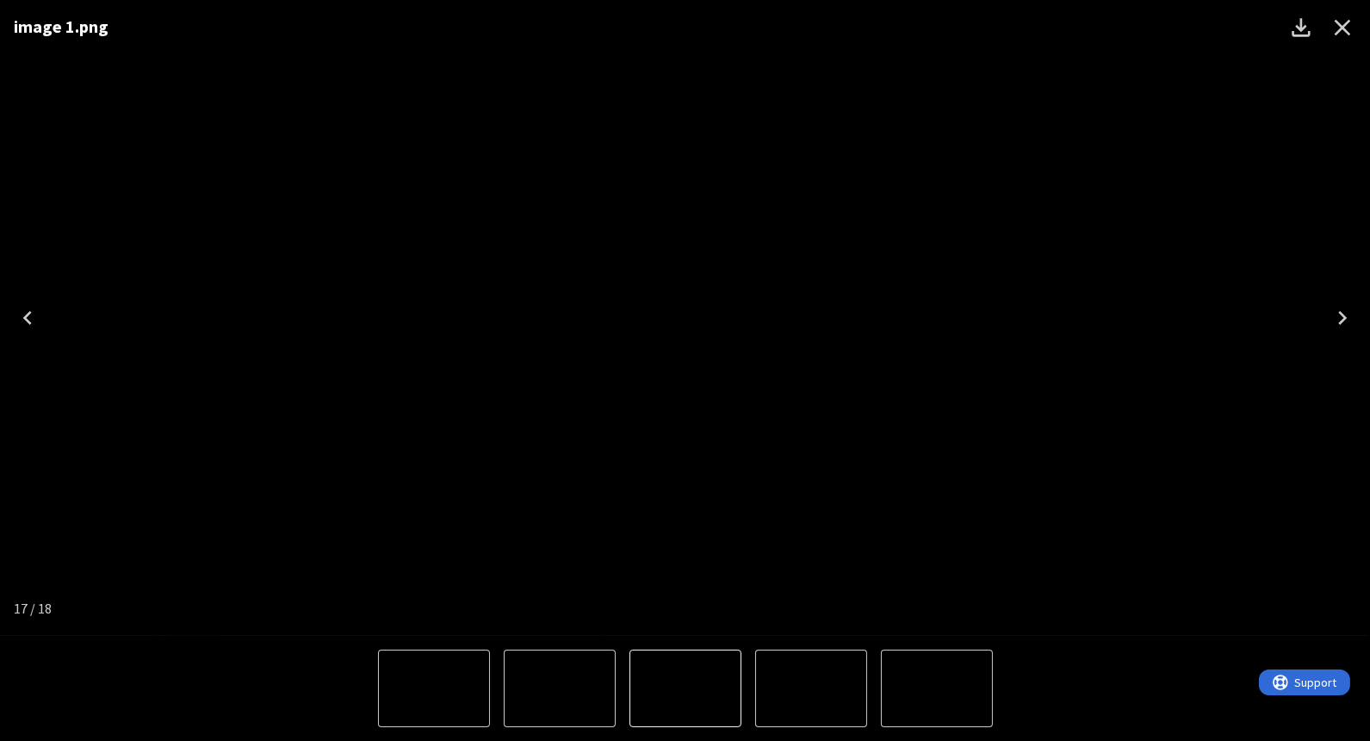
click at [1336, 27] on icon "Close" at bounding box center [1343, 28] width 28 height 28
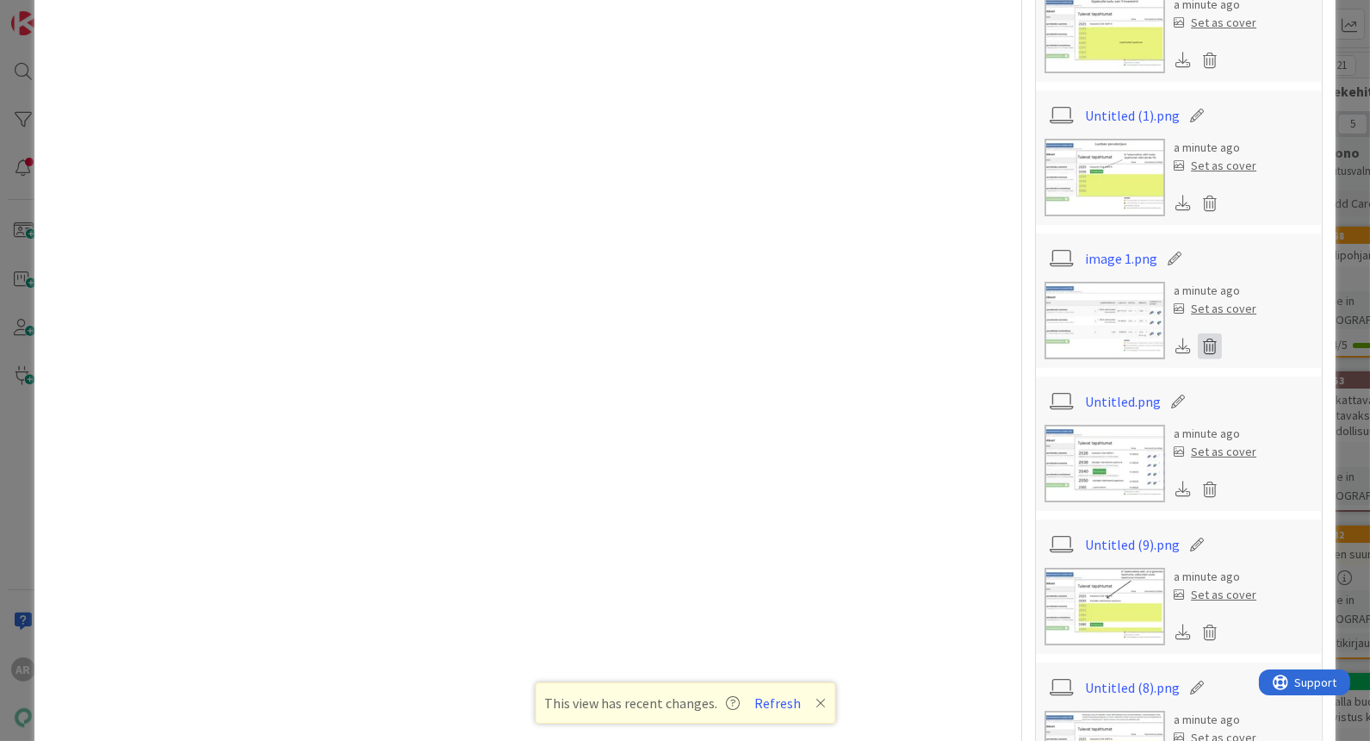
click at [1198, 342] on icon at bounding box center [1210, 346] width 24 height 26
click at [1029, 425] on button "Delete" at bounding box center [1049, 429] width 65 height 31
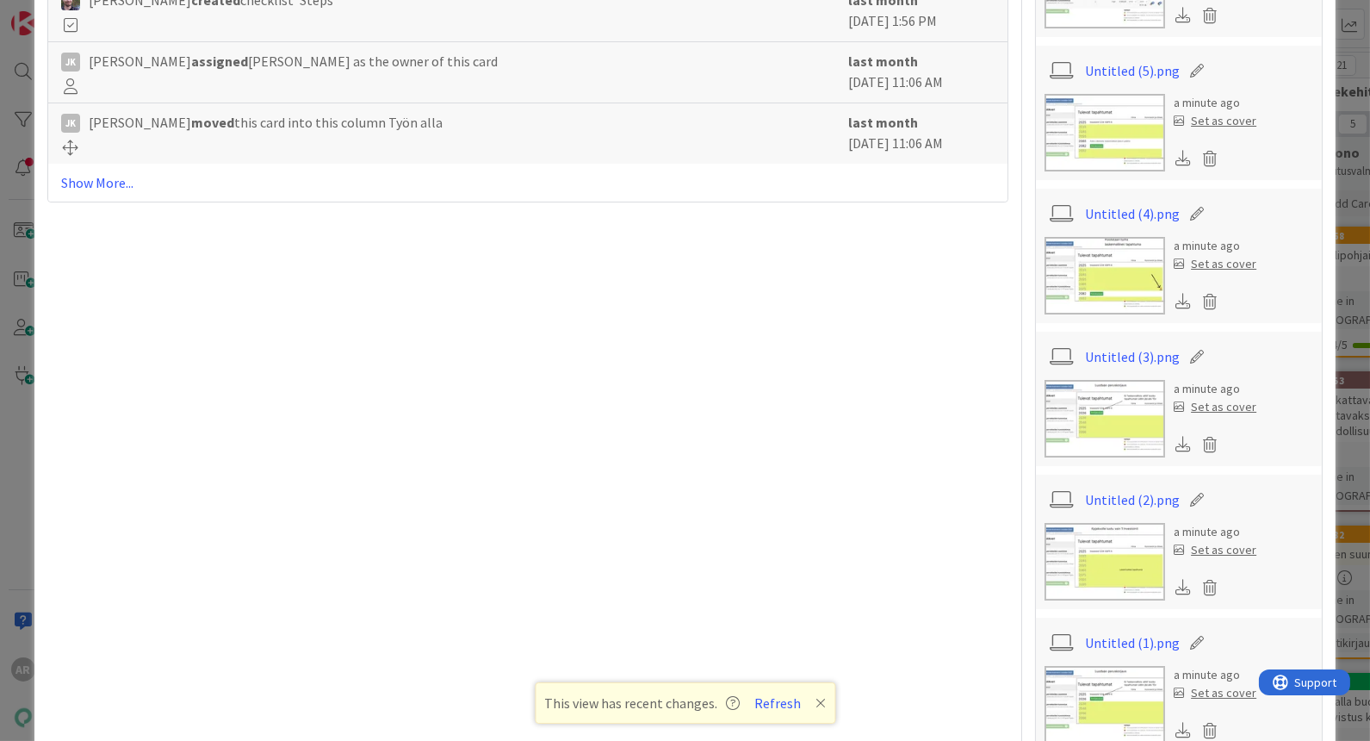
scroll to position [574, 0]
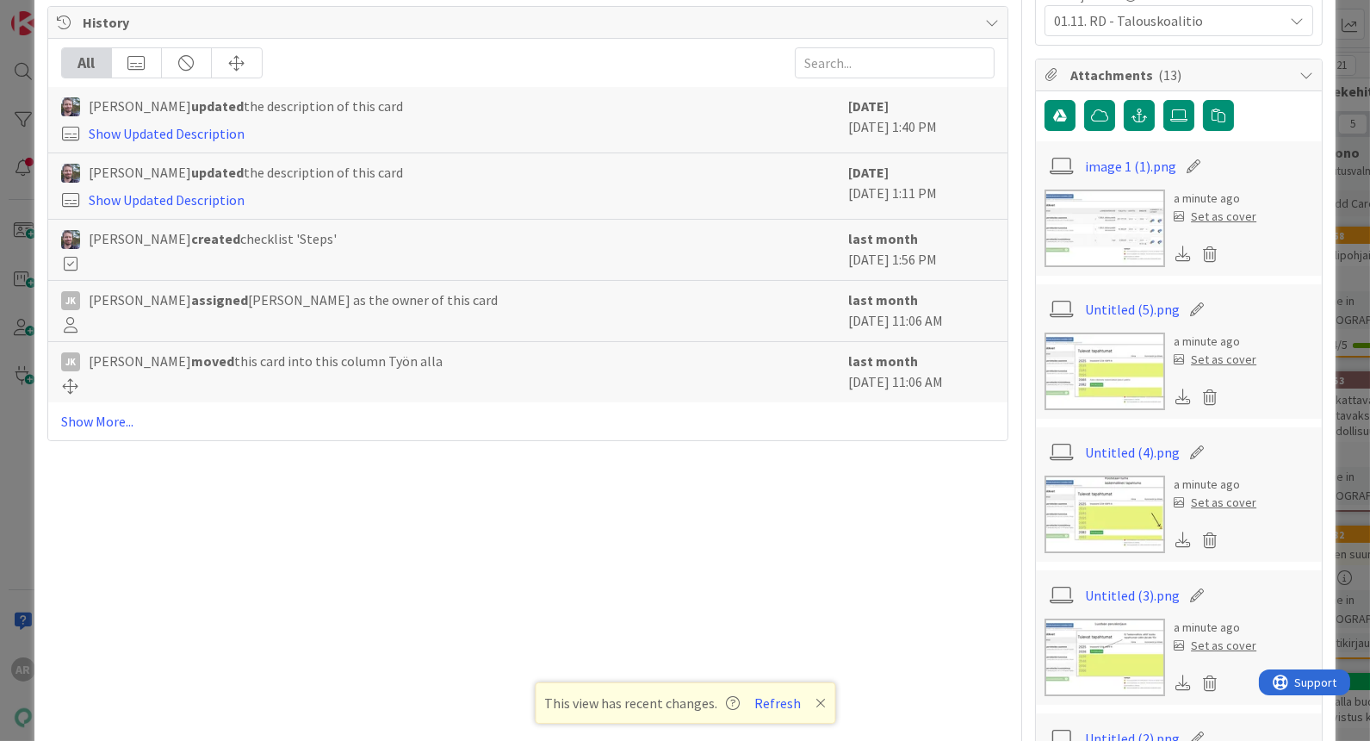
click at [1064, 233] on img at bounding box center [1105, 228] width 121 height 78
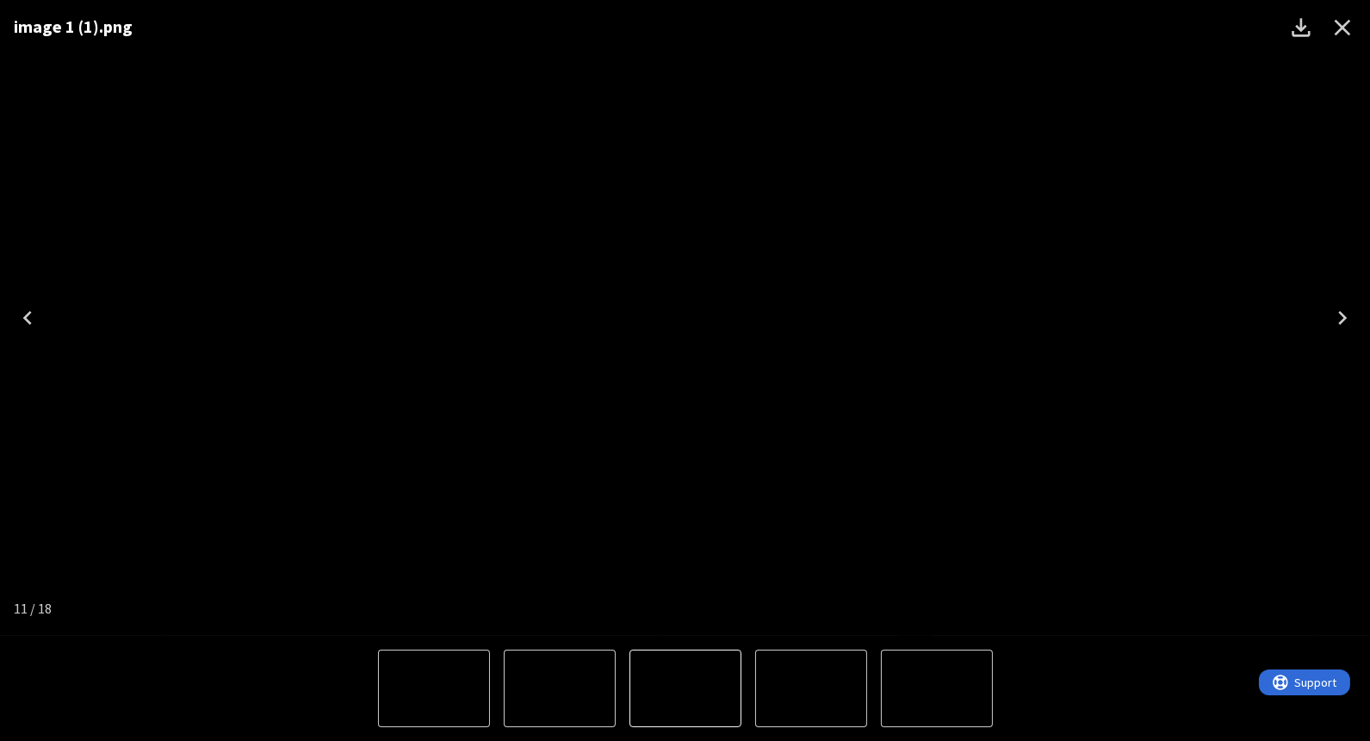
click at [1351, 25] on icon "Close" at bounding box center [1343, 28] width 28 height 28
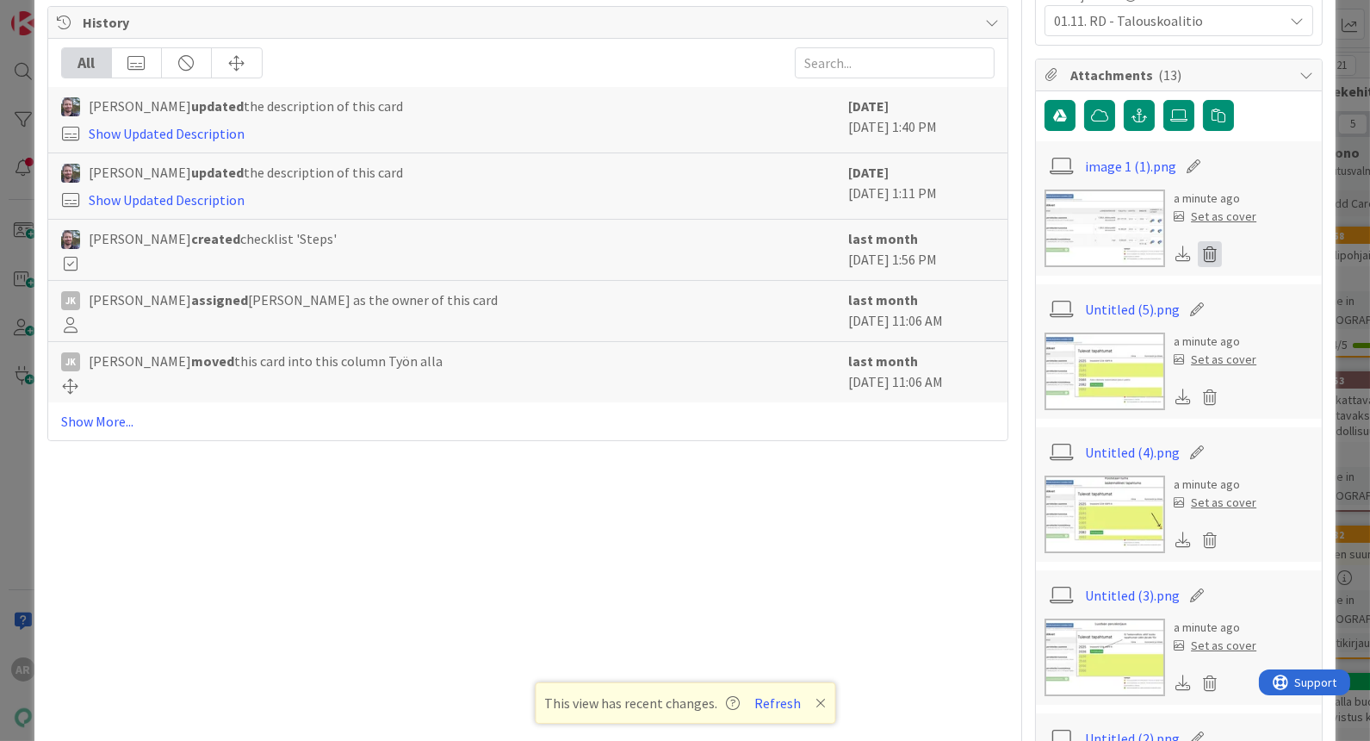
click at [1198, 241] on icon at bounding box center [1210, 254] width 24 height 26
click at [1030, 331] on button "Delete" at bounding box center [1049, 337] width 65 height 31
click at [1129, 223] on img at bounding box center [1105, 228] width 121 height 78
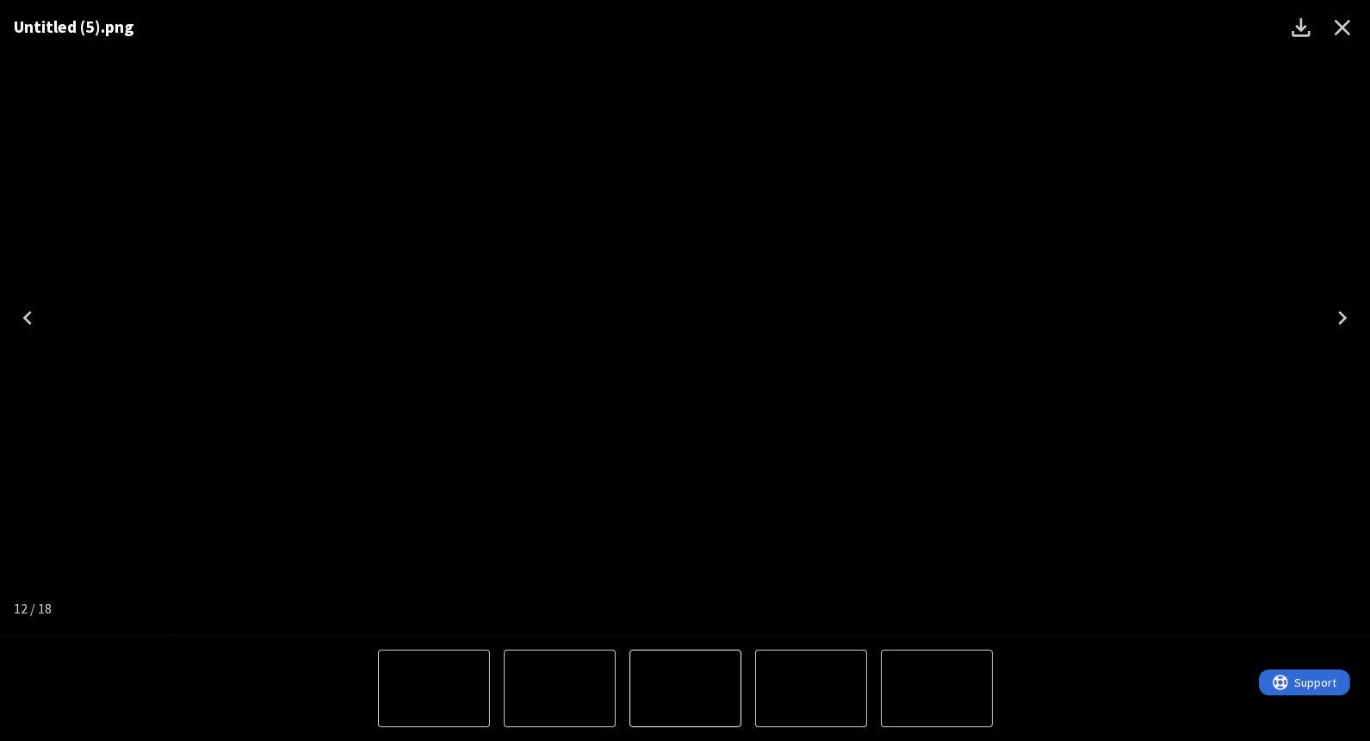
click at [874, 568] on div "Untitled (5).png" at bounding box center [685, 318] width 1370 height 636
click at [1343, 25] on icon "Close" at bounding box center [1343, 28] width 28 height 28
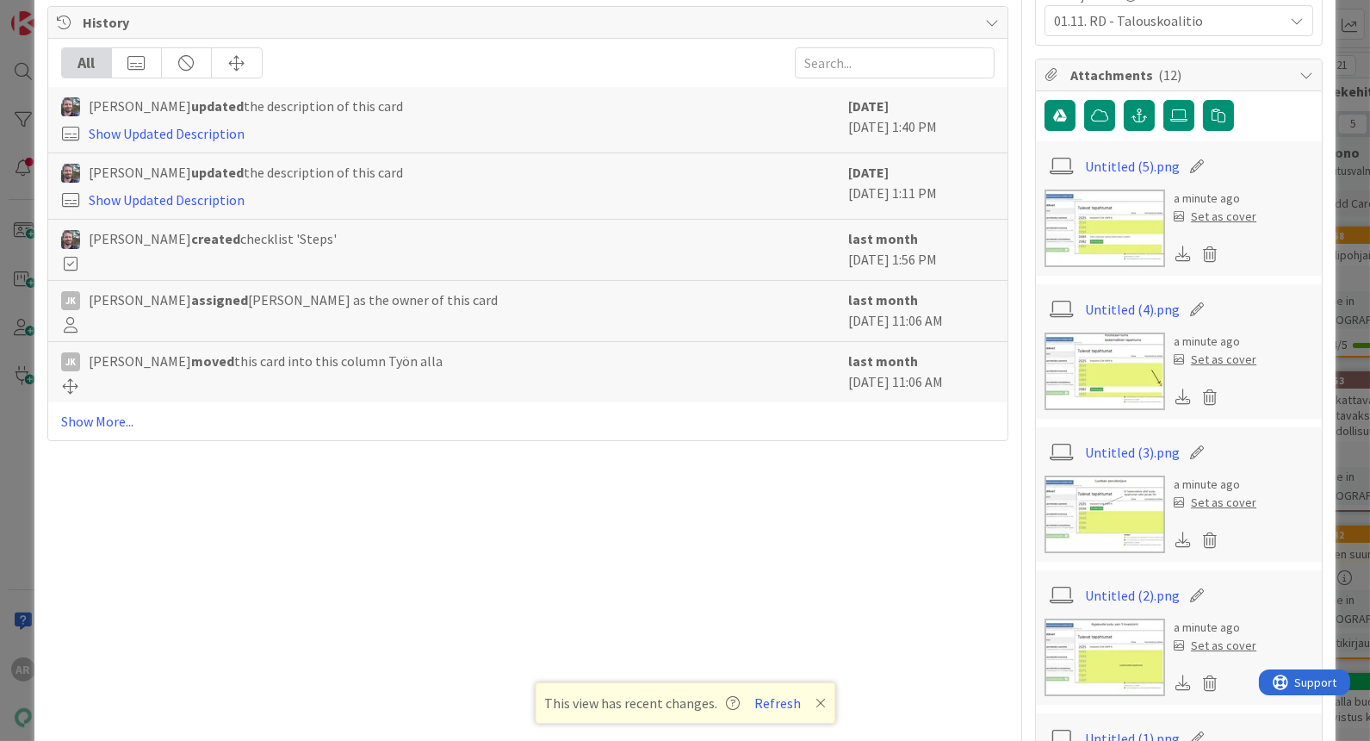
click at [1101, 349] on img at bounding box center [1105, 371] width 121 height 78
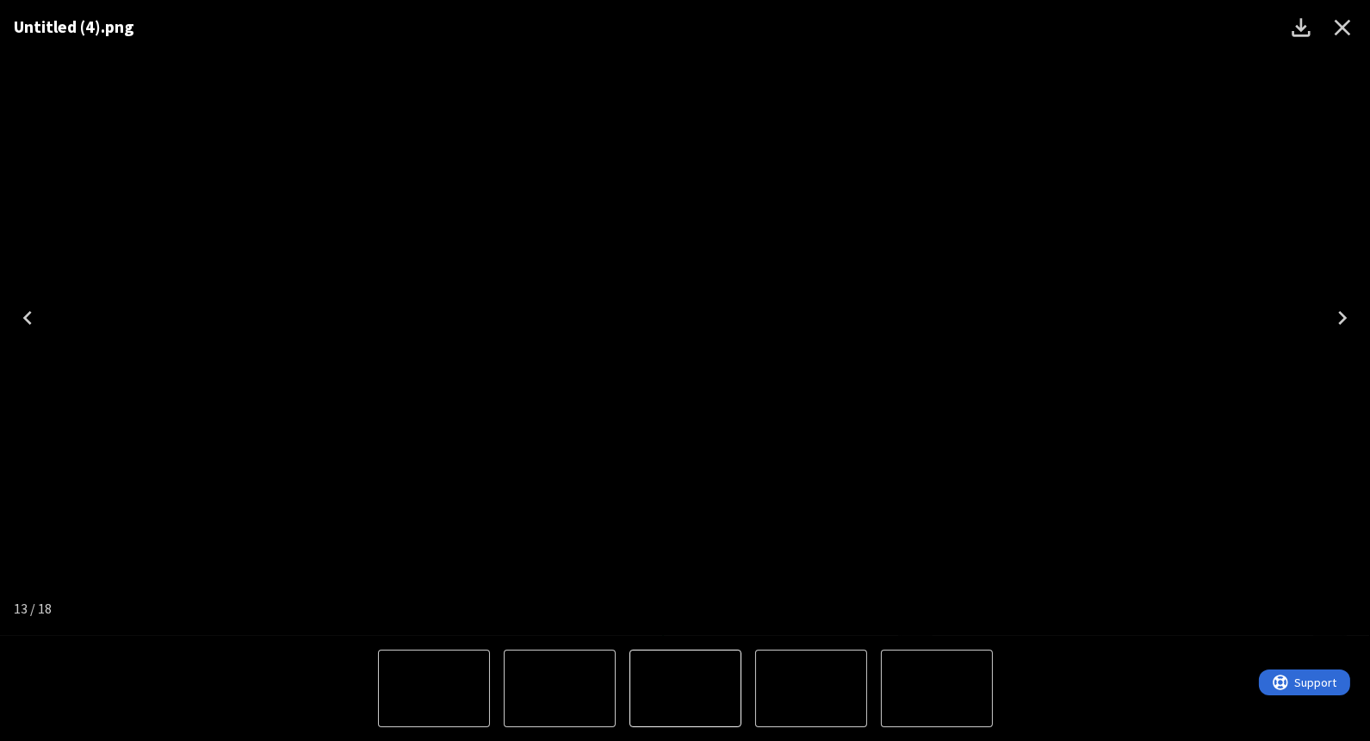
click at [1350, 28] on icon "Close" at bounding box center [1343, 28] width 28 height 28
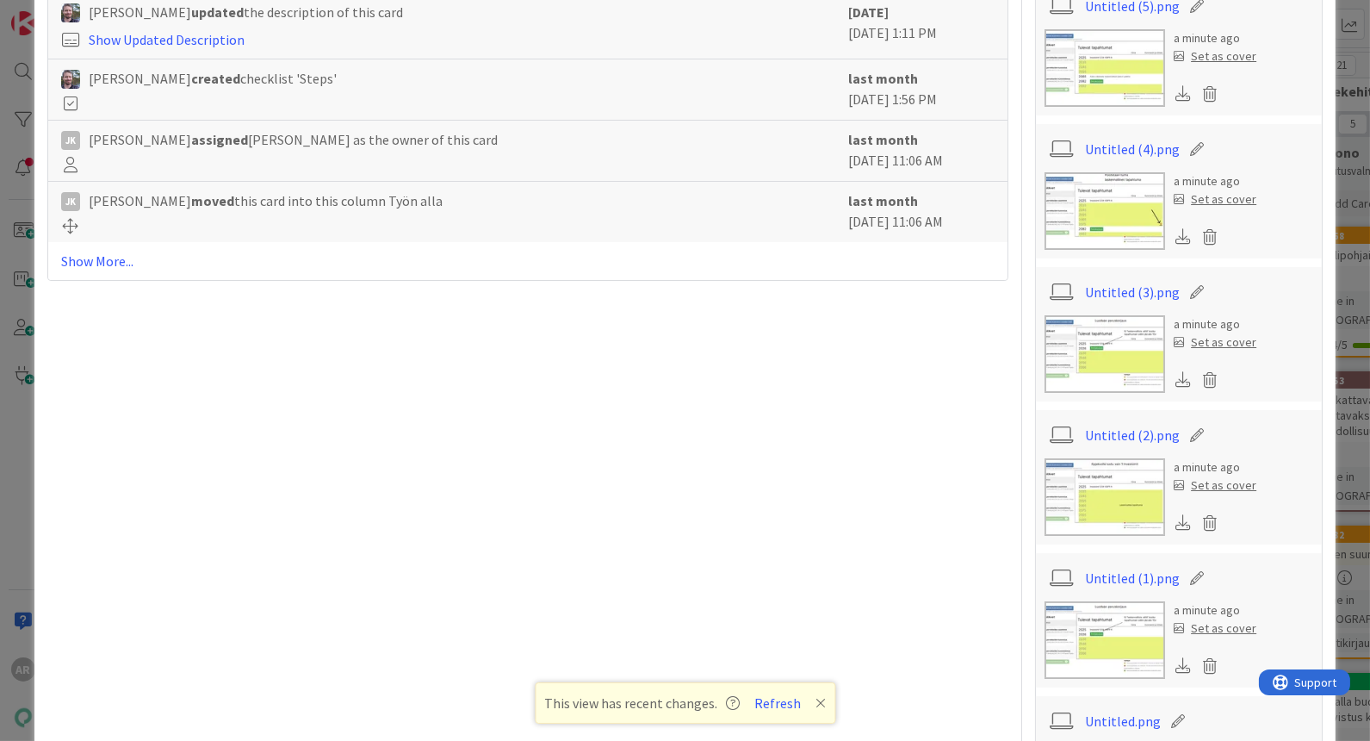
scroll to position [765, 0]
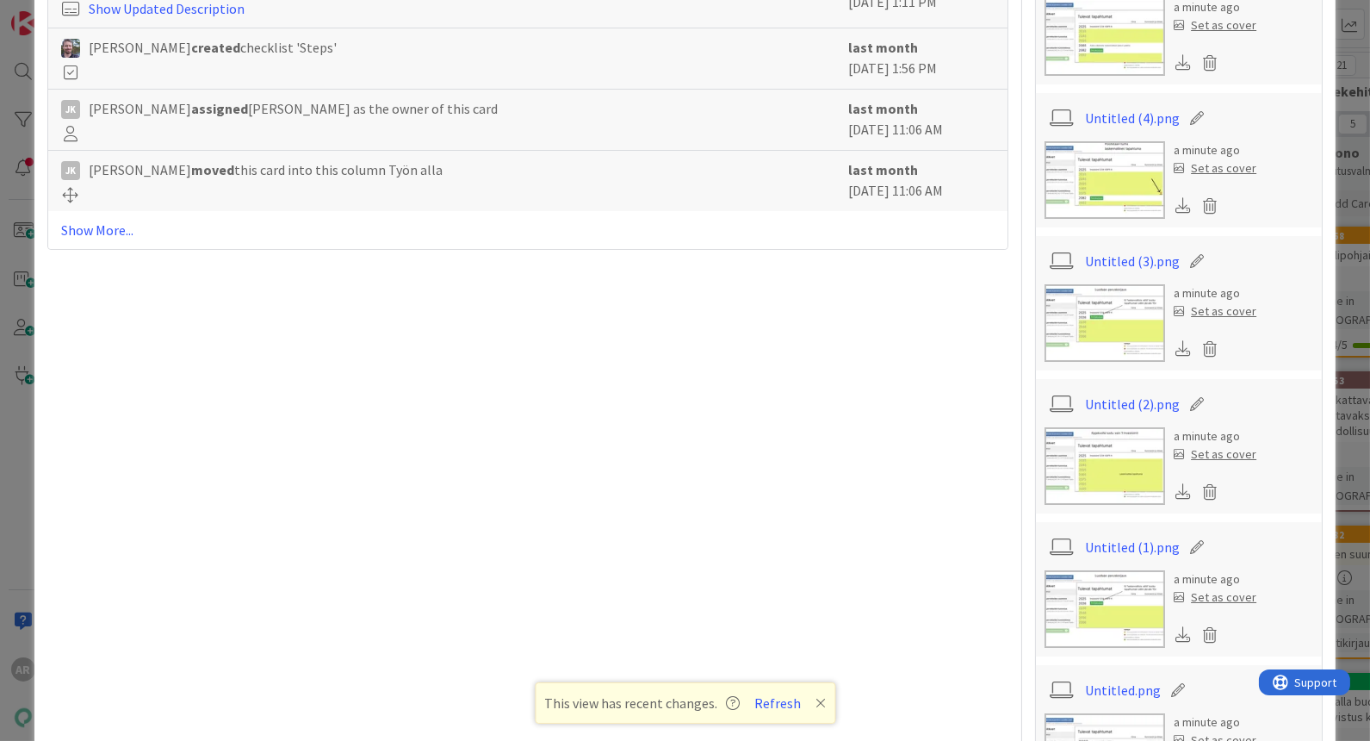
click at [1087, 324] on img at bounding box center [1105, 323] width 121 height 78
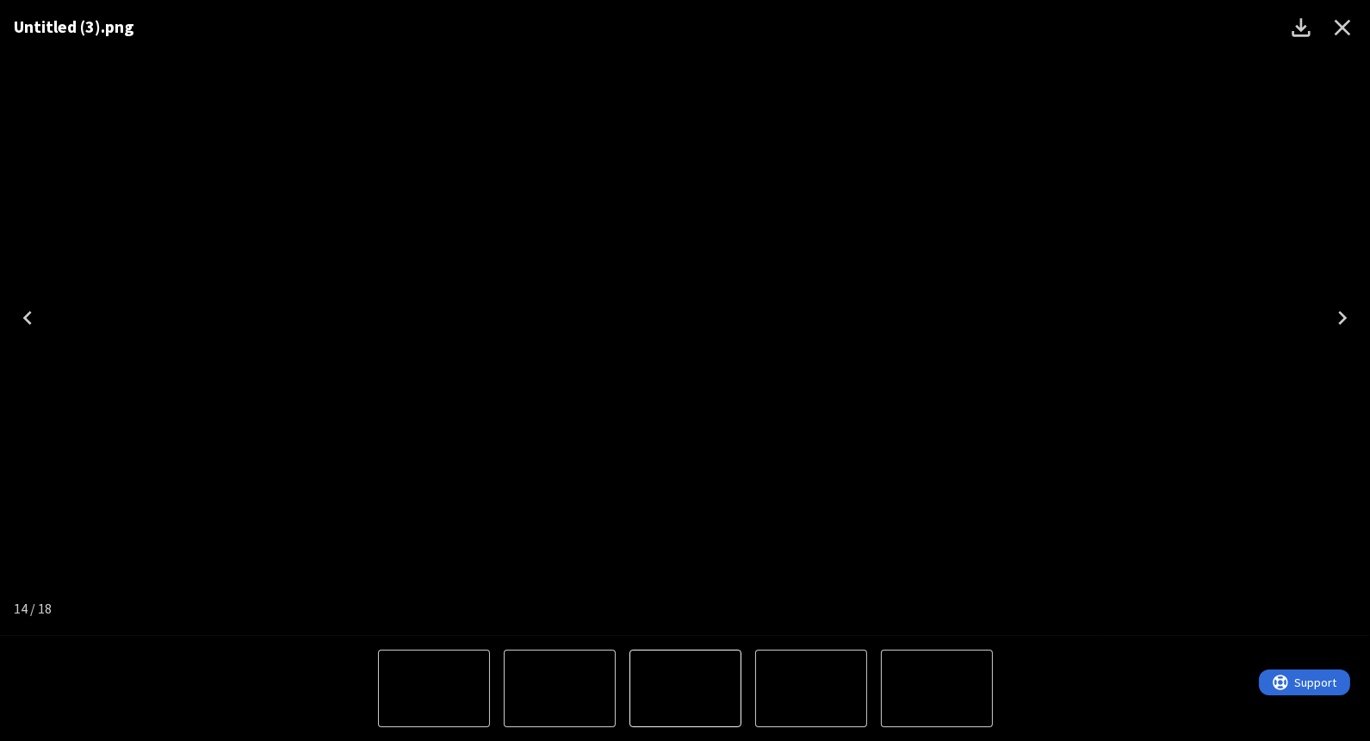
click at [1344, 32] on icon "Close" at bounding box center [1343, 28] width 28 height 28
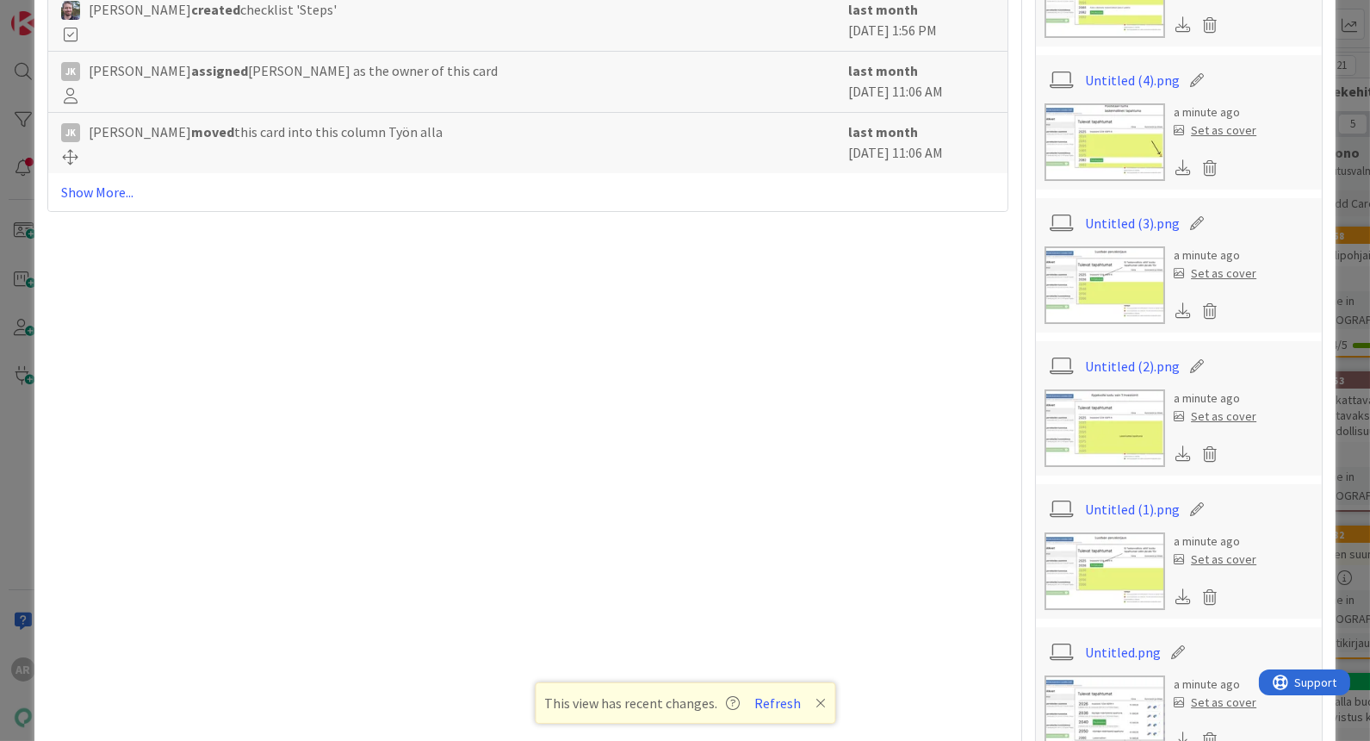
scroll to position [861, 0]
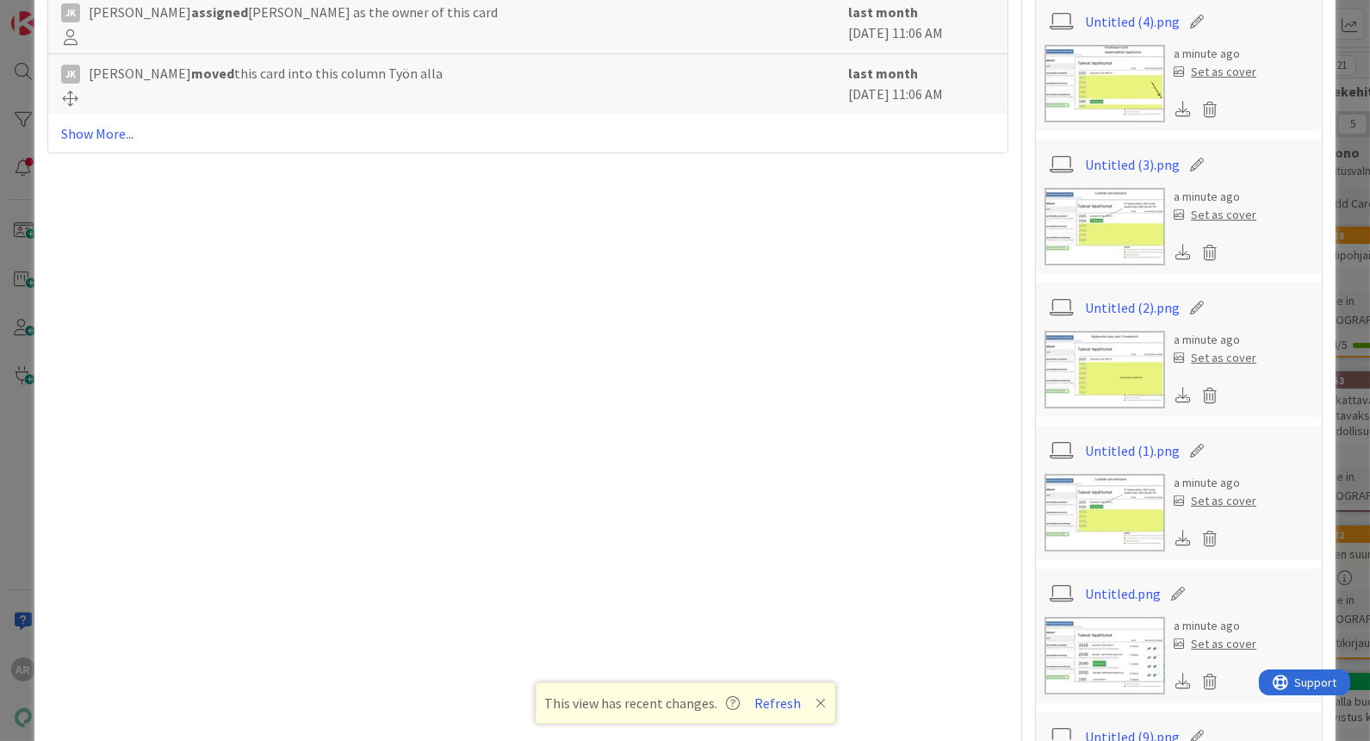
click at [1087, 353] on img at bounding box center [1105, 370] width 121 height 78
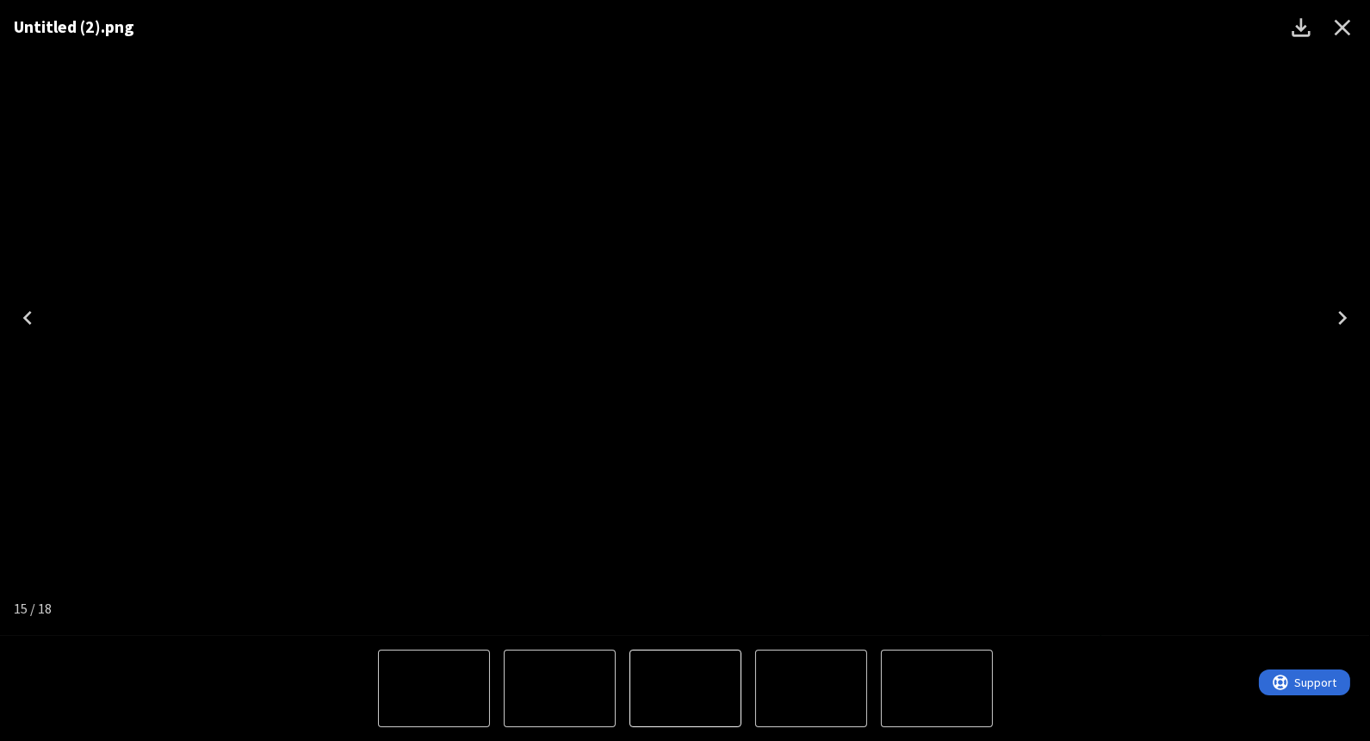
click at [1350, 23] on icon "Close" at bounding box center [1343, 28] width 28 height 28
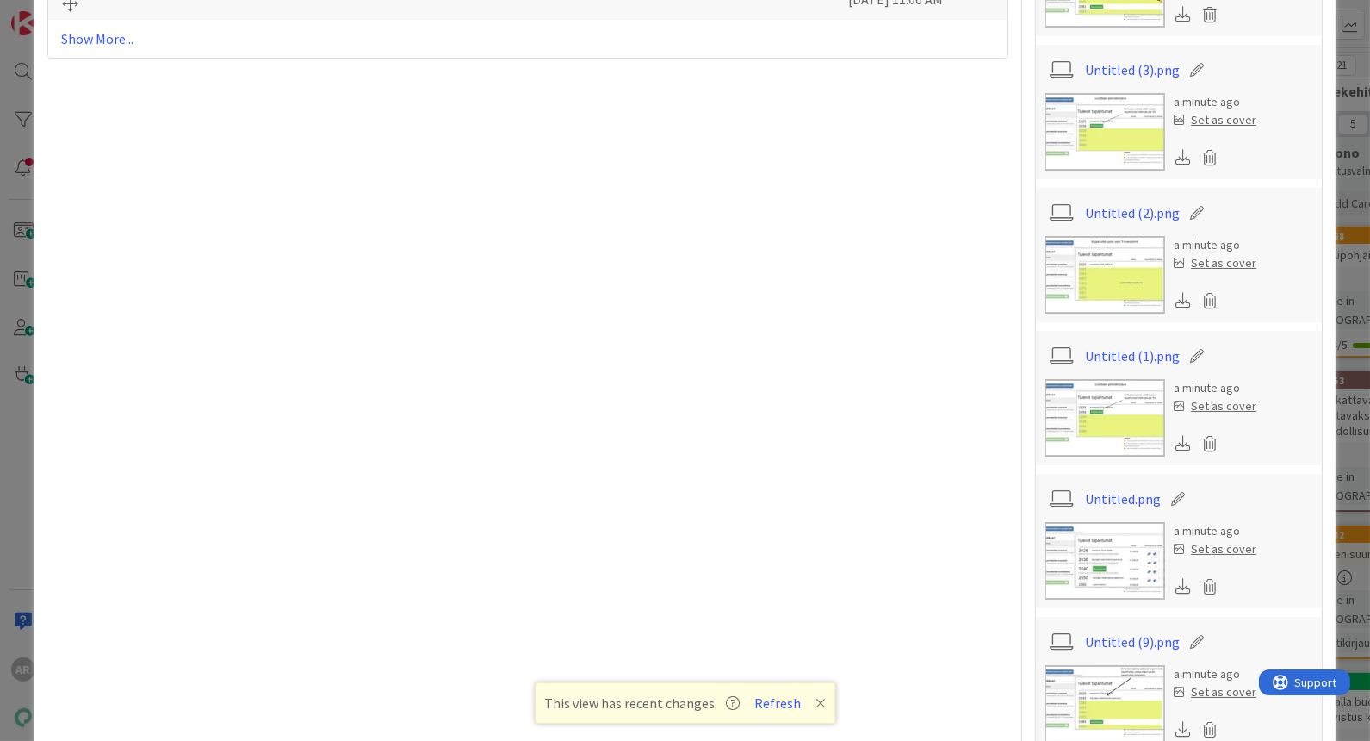
scroll to position [957, 0]
click at [1097, 391] on img at bounding box center [1105, 417] width 121 height 78
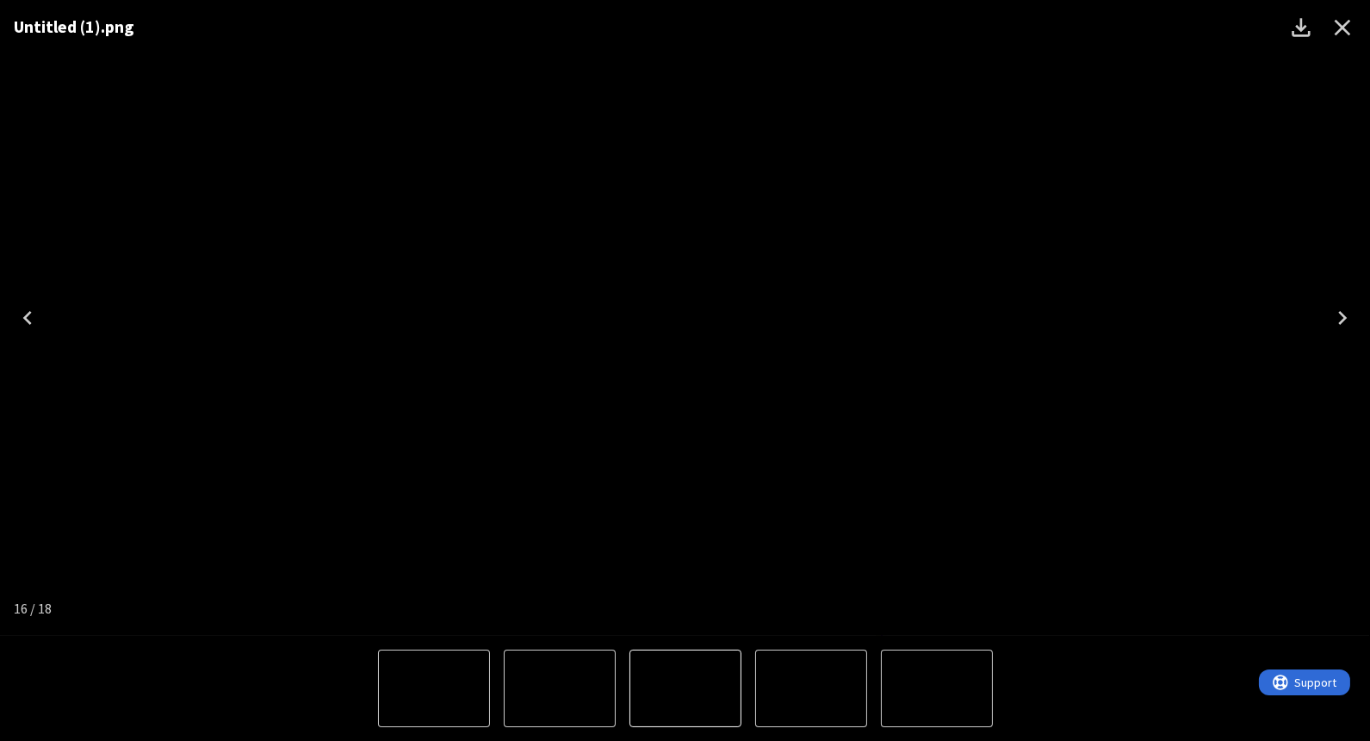
click at [1347, 32] on icon "Close" at bounding box center [1343, 28] width 16 height 16
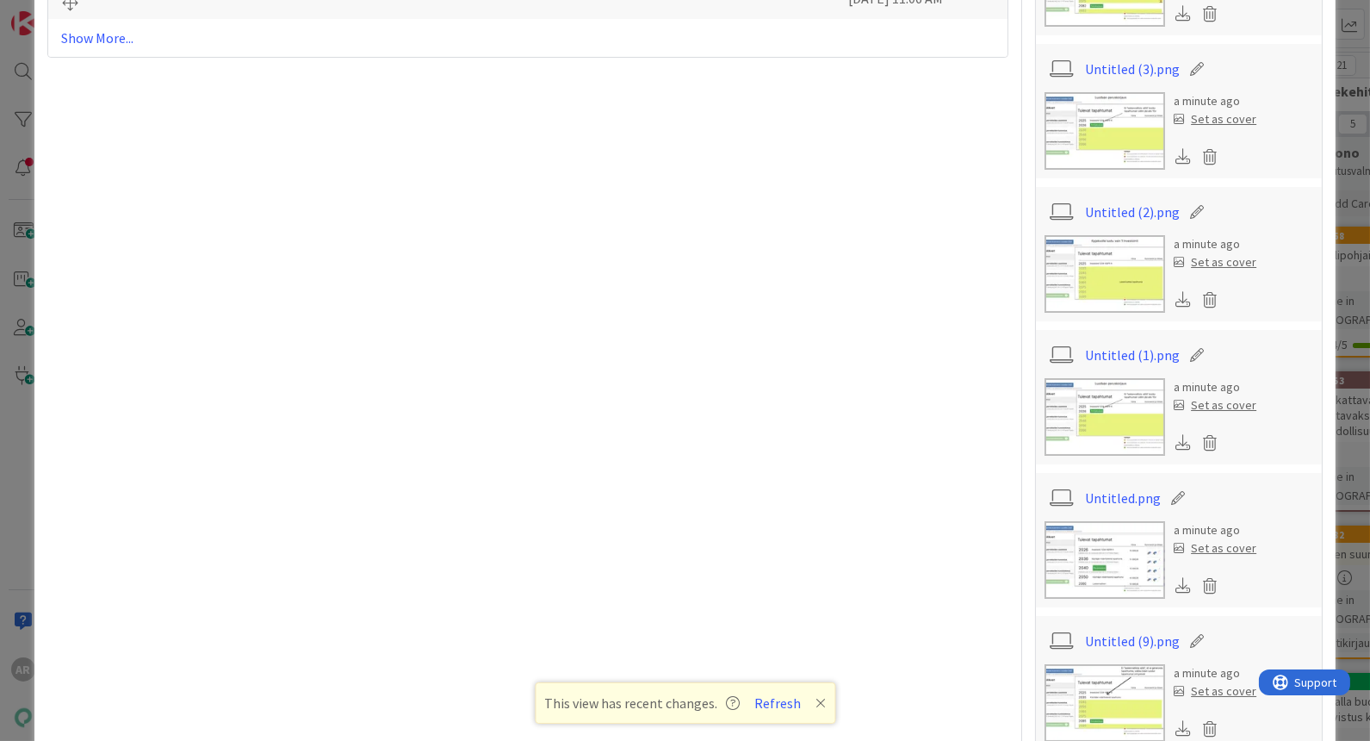
click at [1127, 127] on img at bounding box center [1105, 131] width 121 height 78
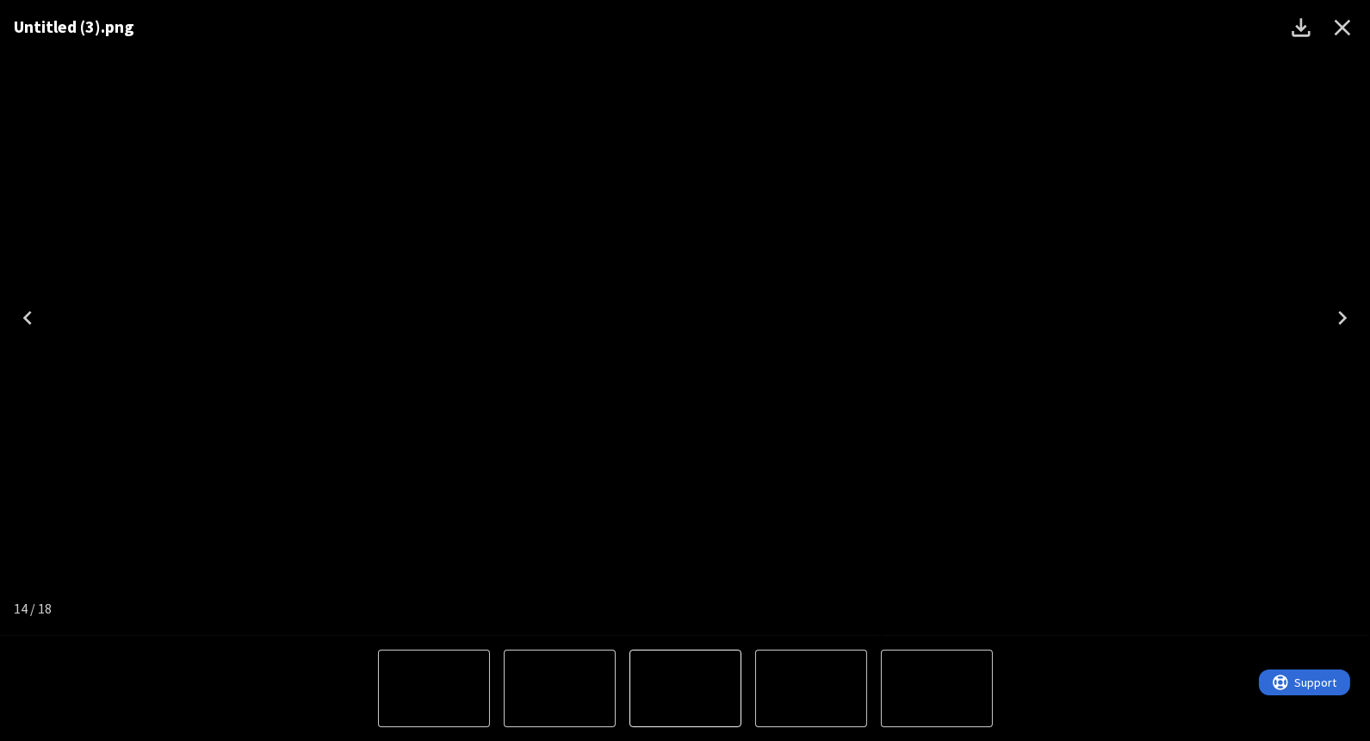
click at [1344, 22] on icon "Close" at bounding box center [1343, 28] width 28 height 28
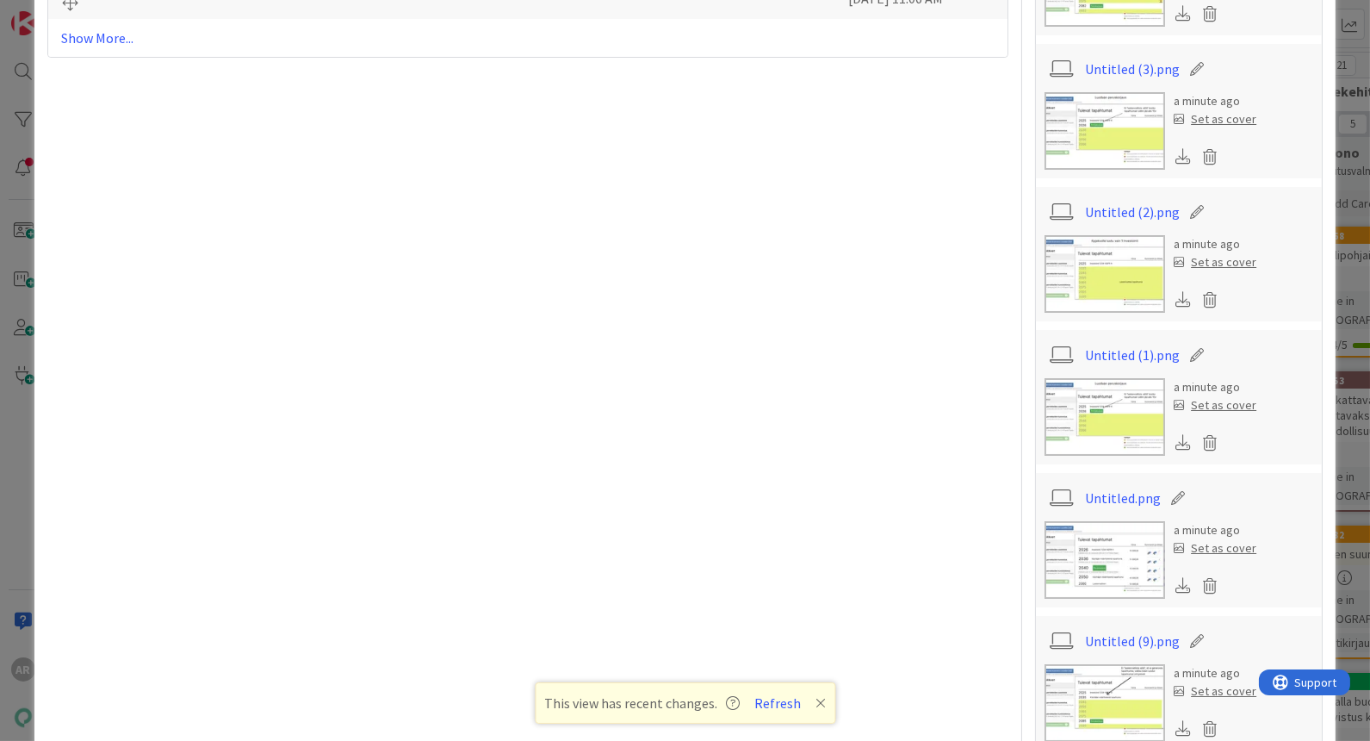
click at [1115, 427] on img at bounding box center [1105, 417] width 121 height 78
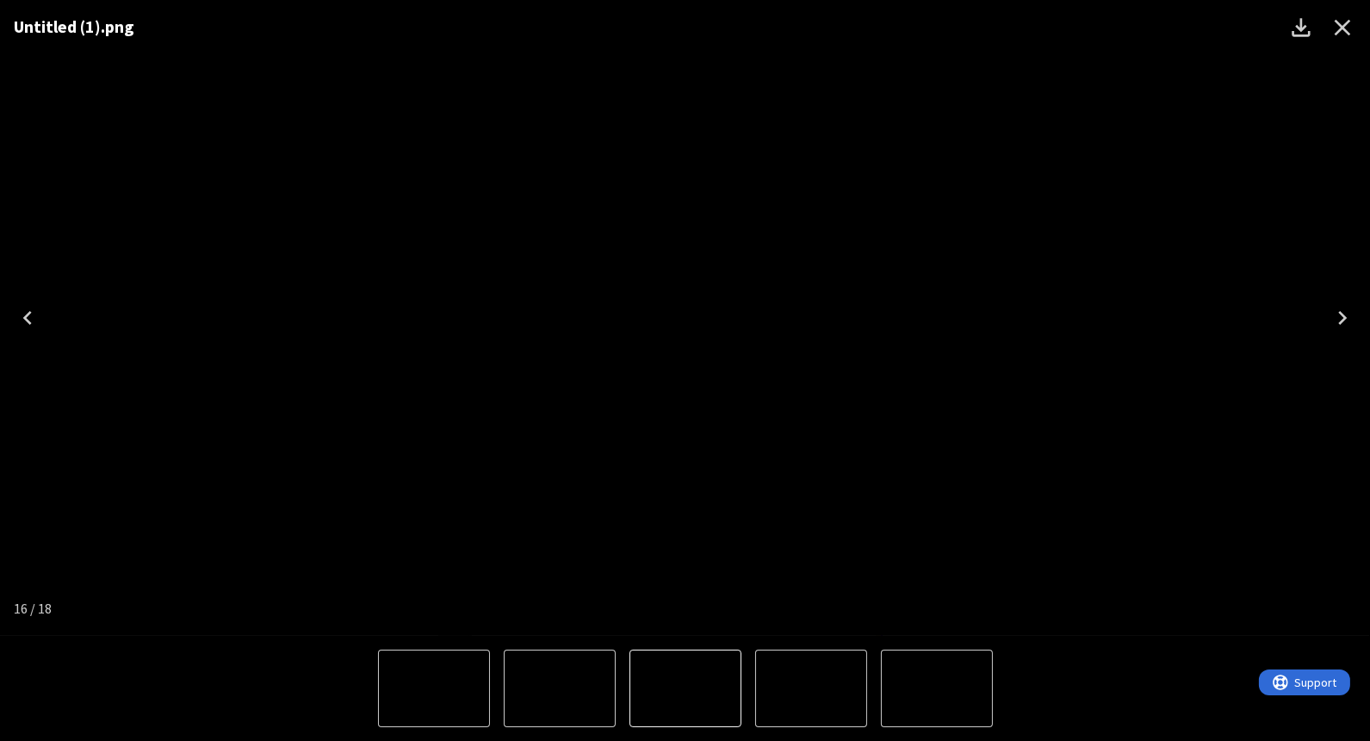
click at [1355, 22] on icon "Close" at bounding box center [1343, 28] width 28 height 28
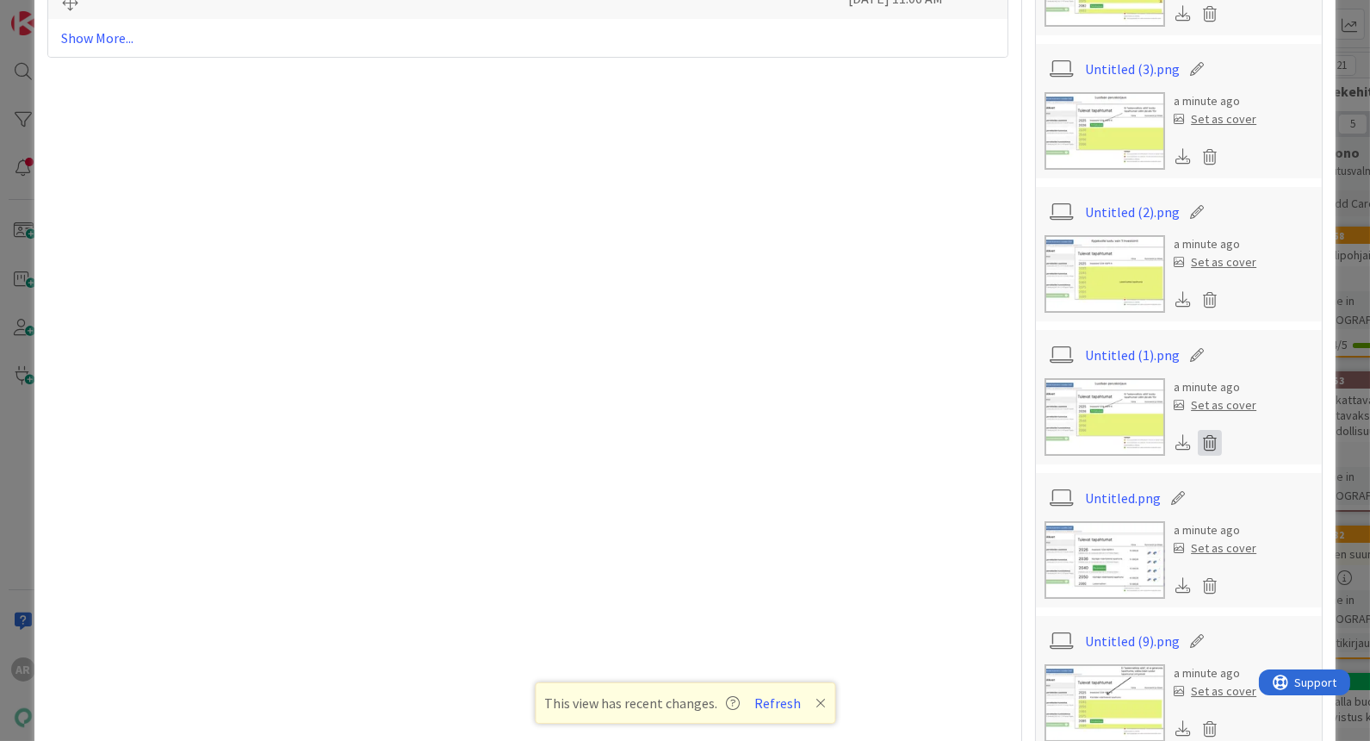
click at [1202, 432] on icon at bounding box center [1210, 443] width 24 height 26
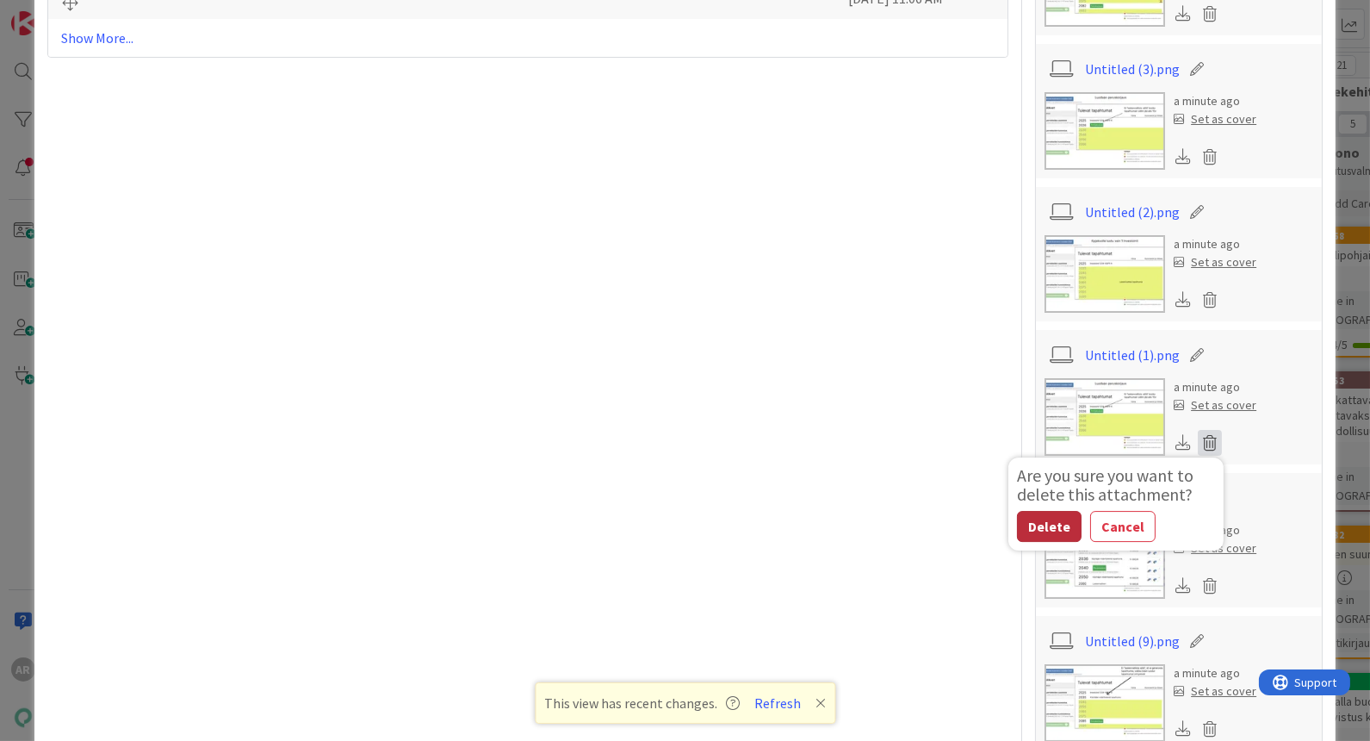
click at [1046, 512] on button "Delete" at bounding box center [1049, 526] width 65 height 31
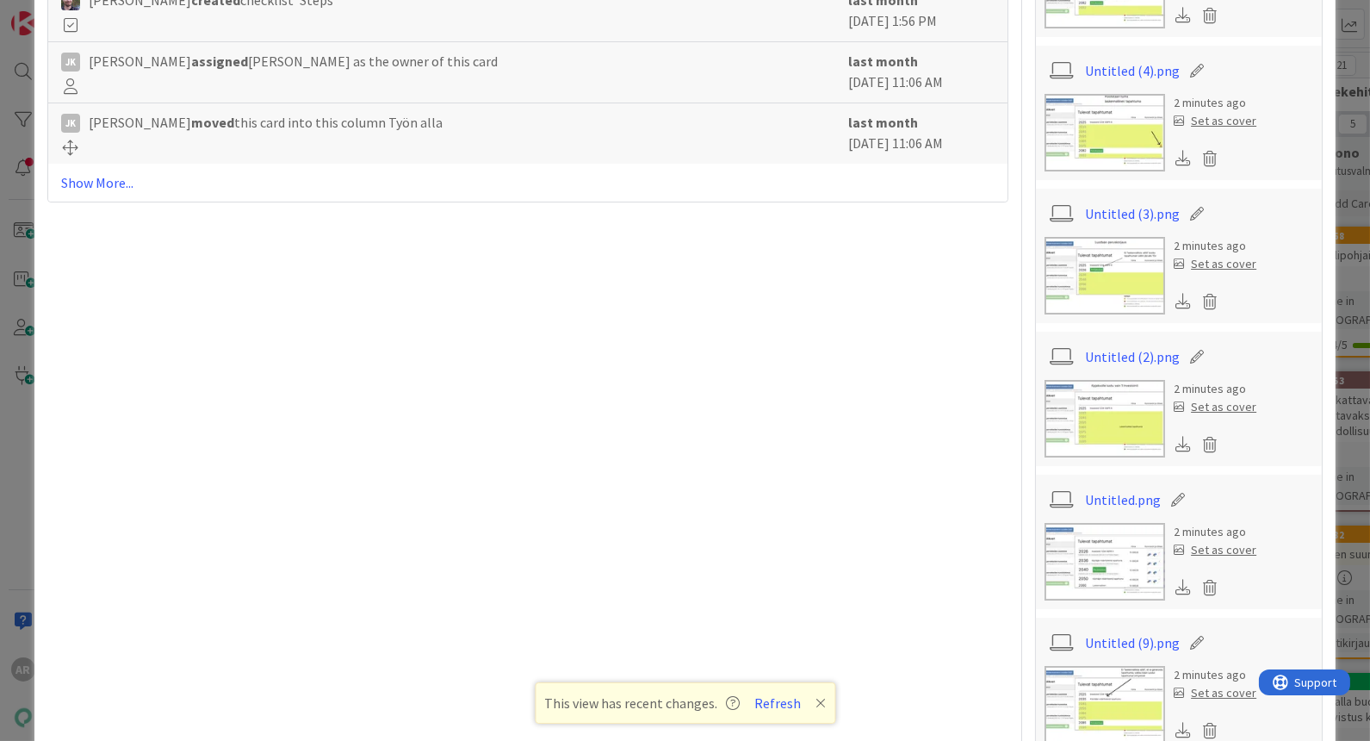
scroll to position [669, 0]
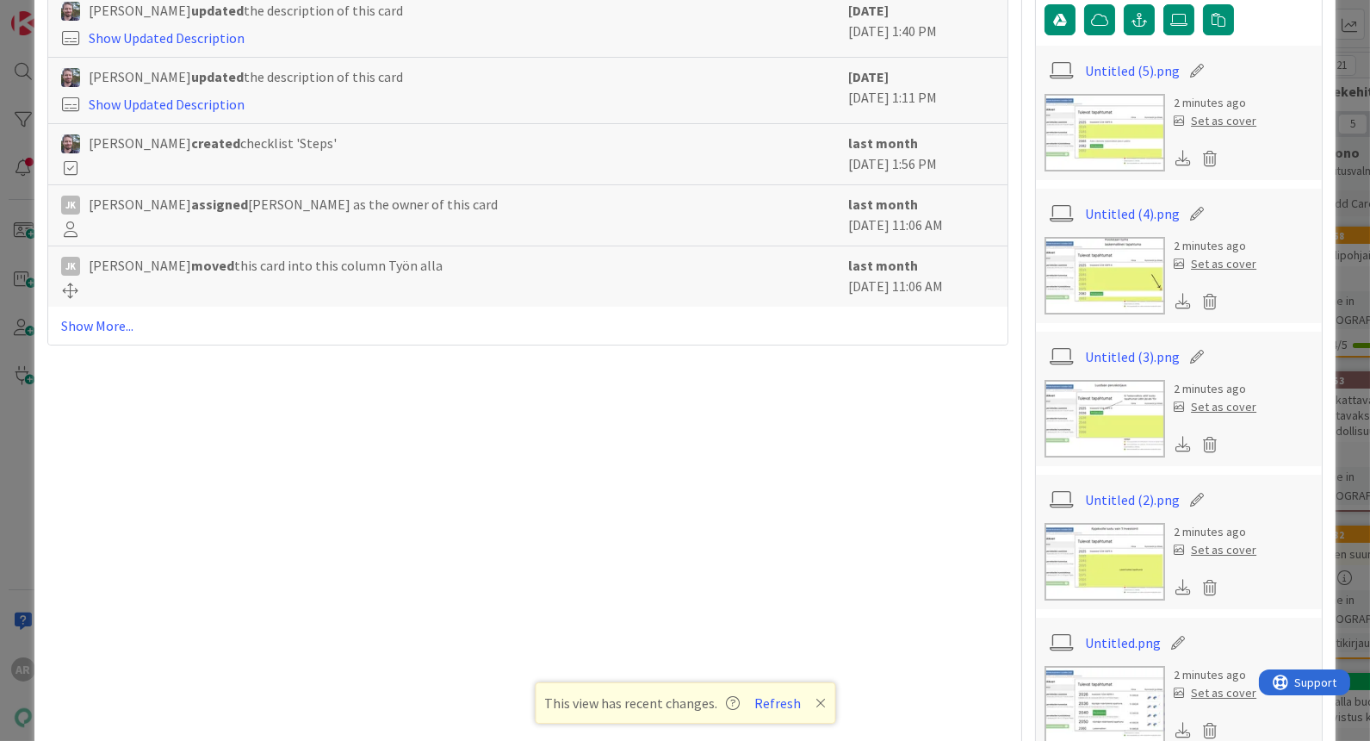
click at [1125, 289] on img at bounding box center [1105, 276] width 121 height 78
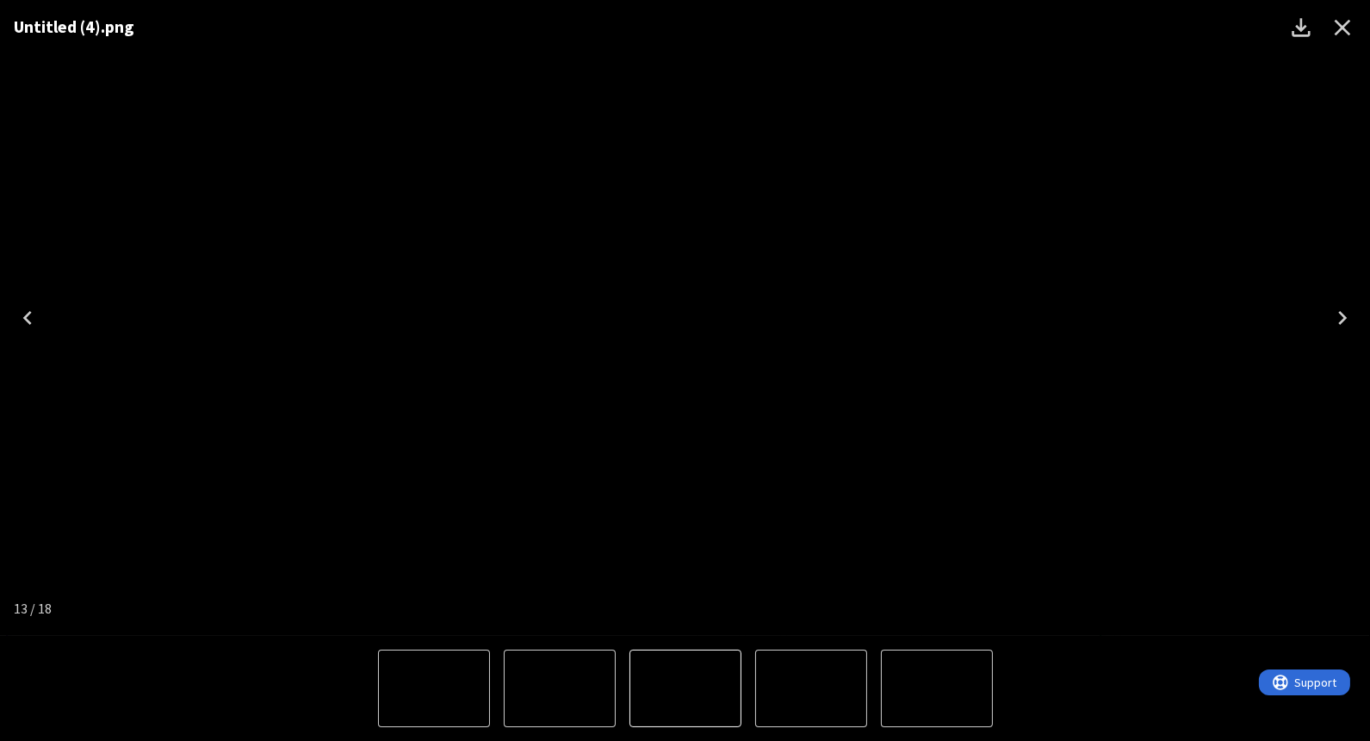
click at [1350, 16] on icon "Close" at bounding box center [1343, 28] width 28 height 28
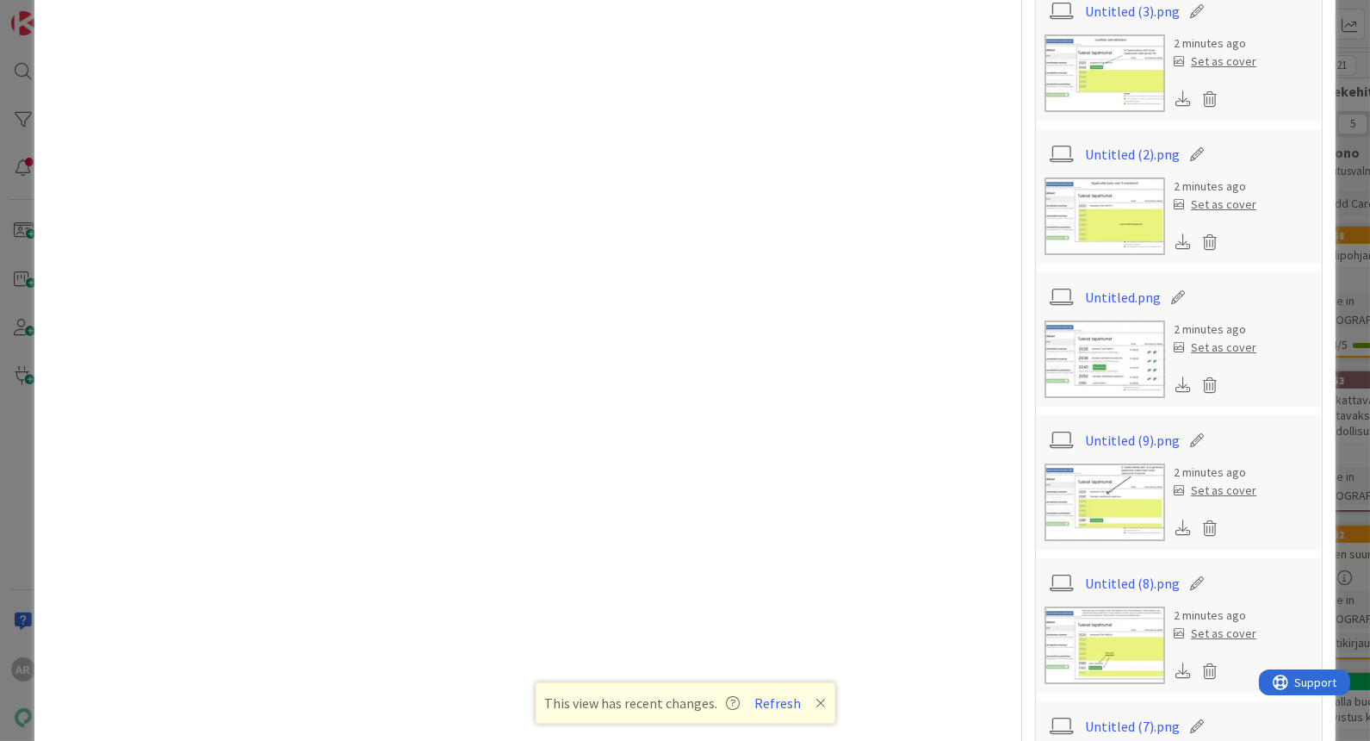
scroll to position [1052, 0]
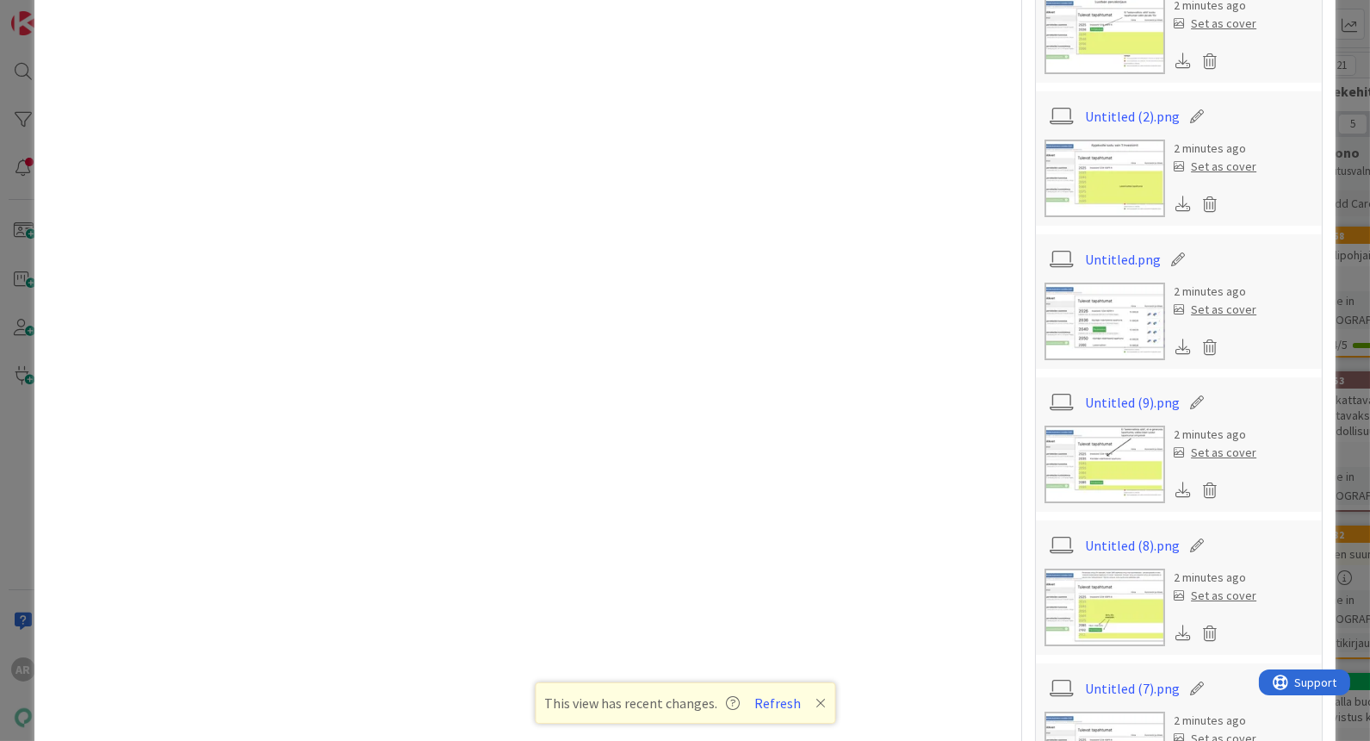
click at [1105, 470] on img at bounding box center [1105, 464] width 121 height 78
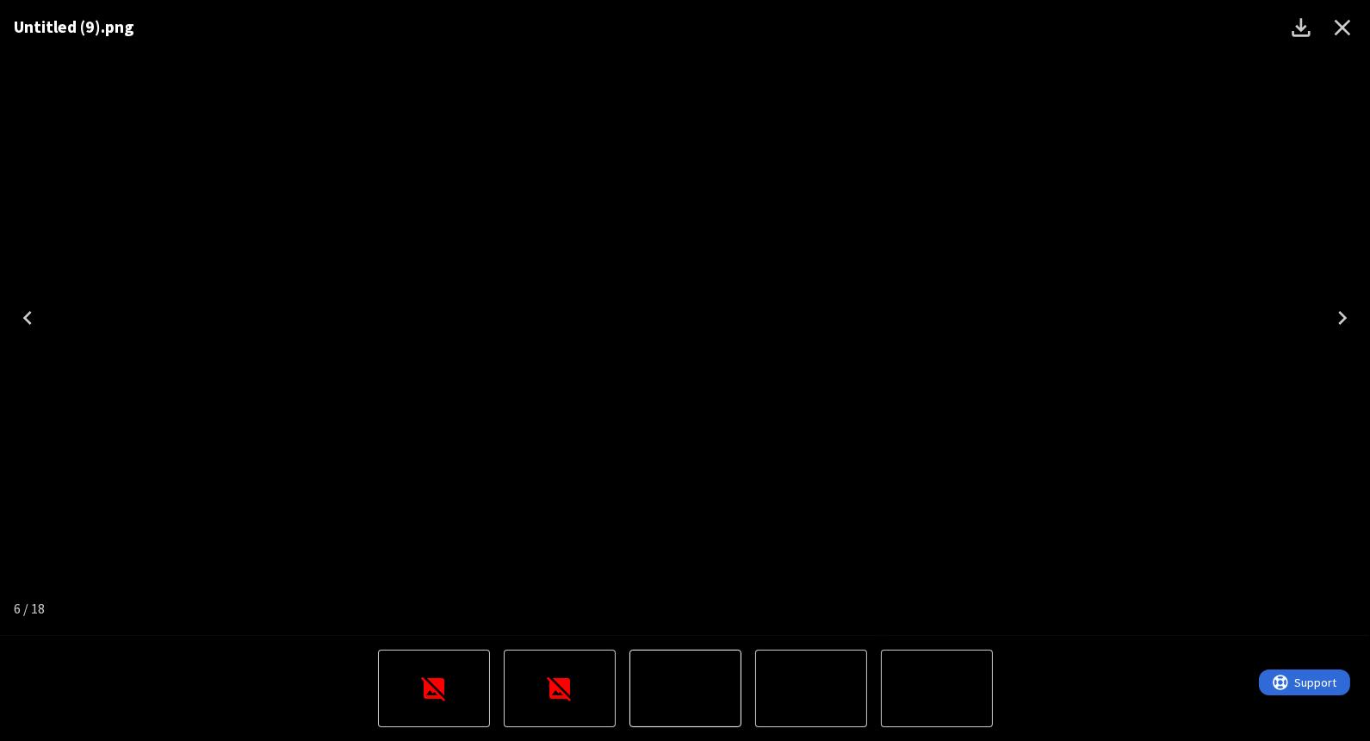
click at [1344, 21] on icon "Close" at bounding box center [1343, 28] width 28 height 28
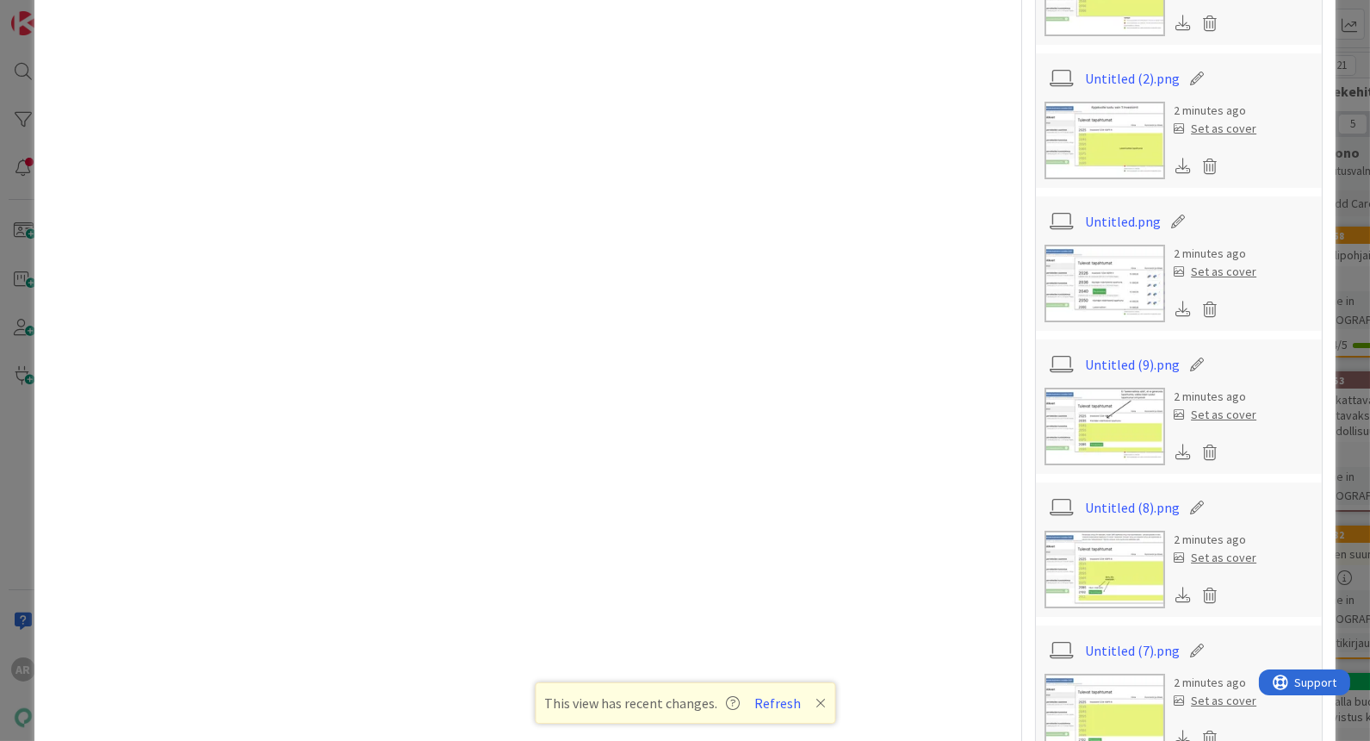
scroll to position [1244, 0]
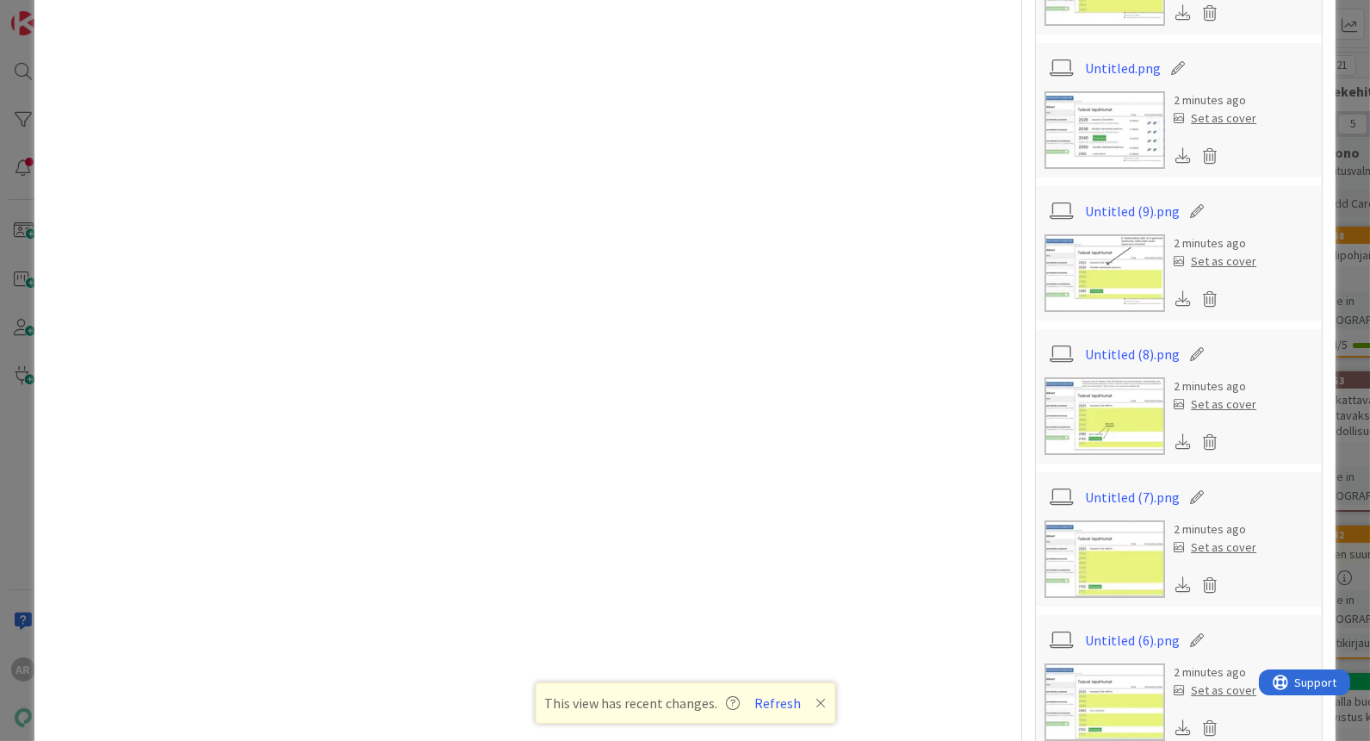
click at [1108, 576] on img at bounding box center [1105, 559] width 121 height 78
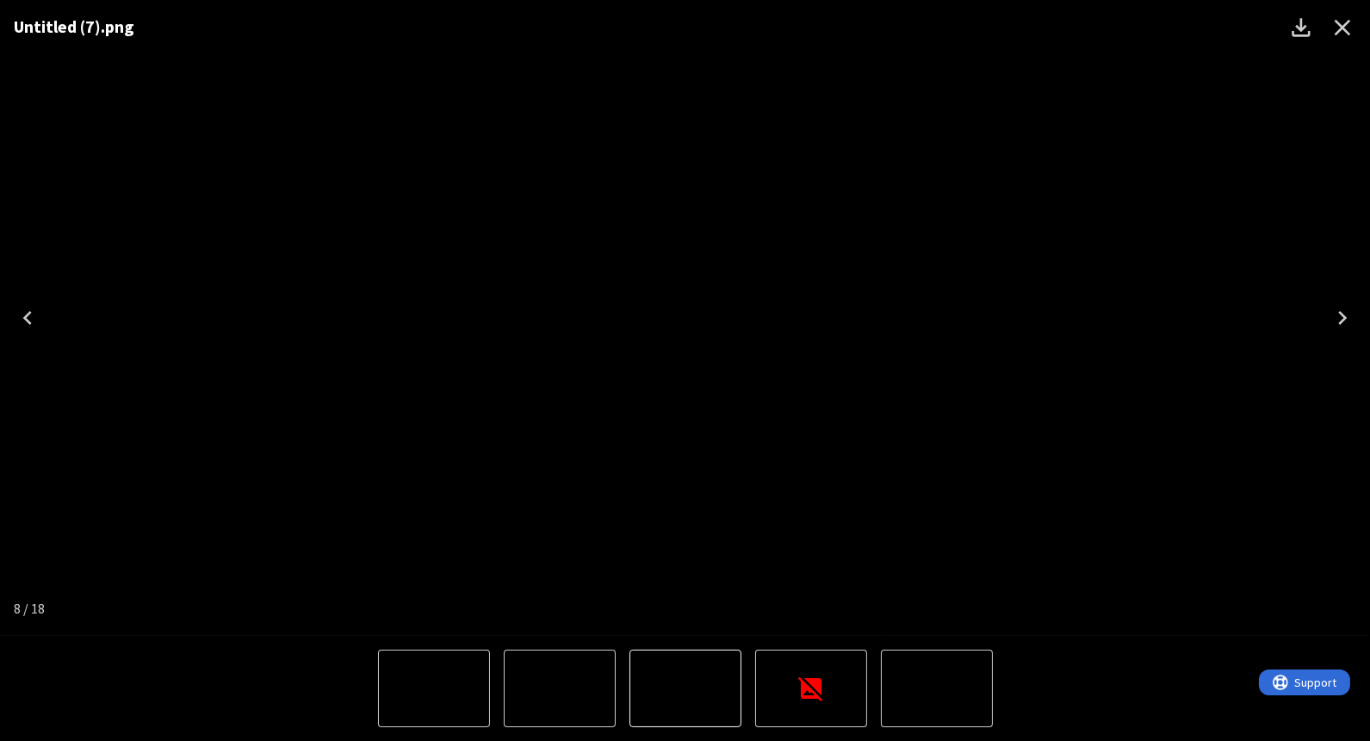
click at [1347, 26] on icon "Close" at bounding box center [1343, 28] width 28 height 28
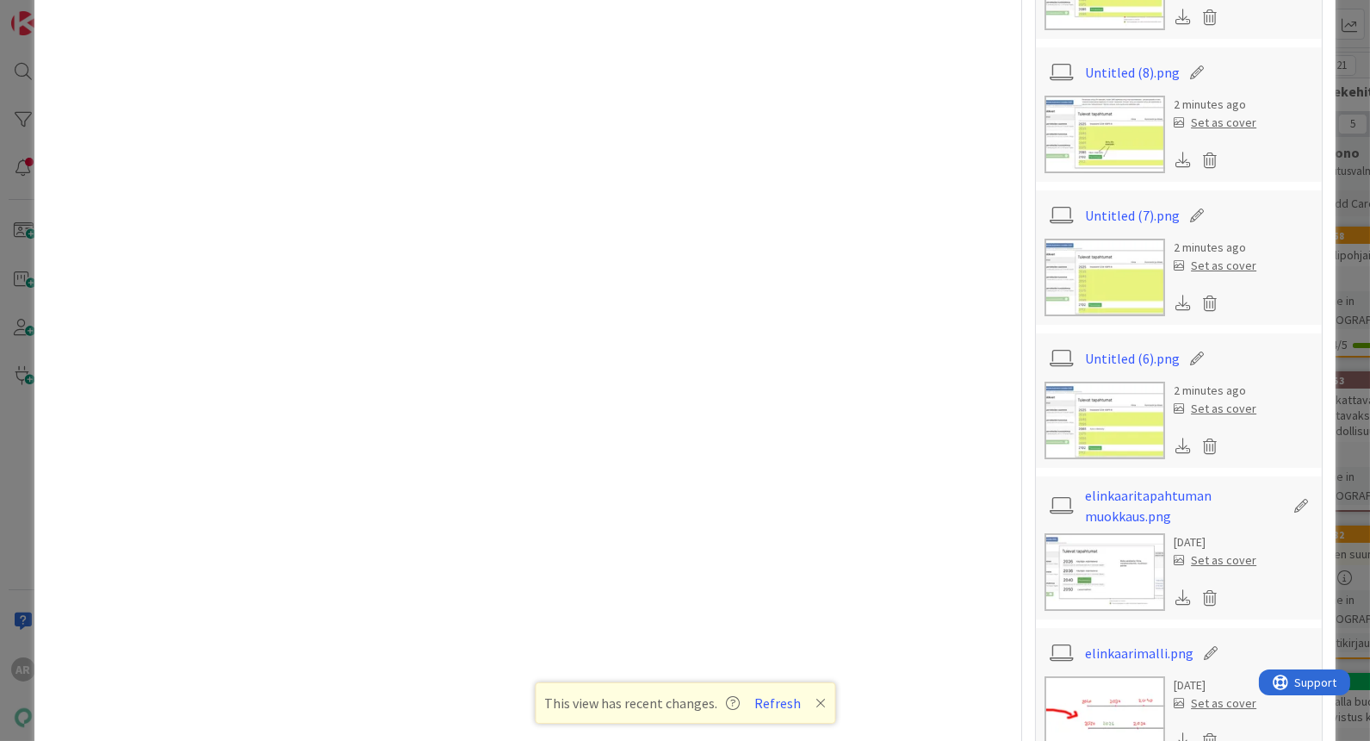
scroll to position [1530, 0]
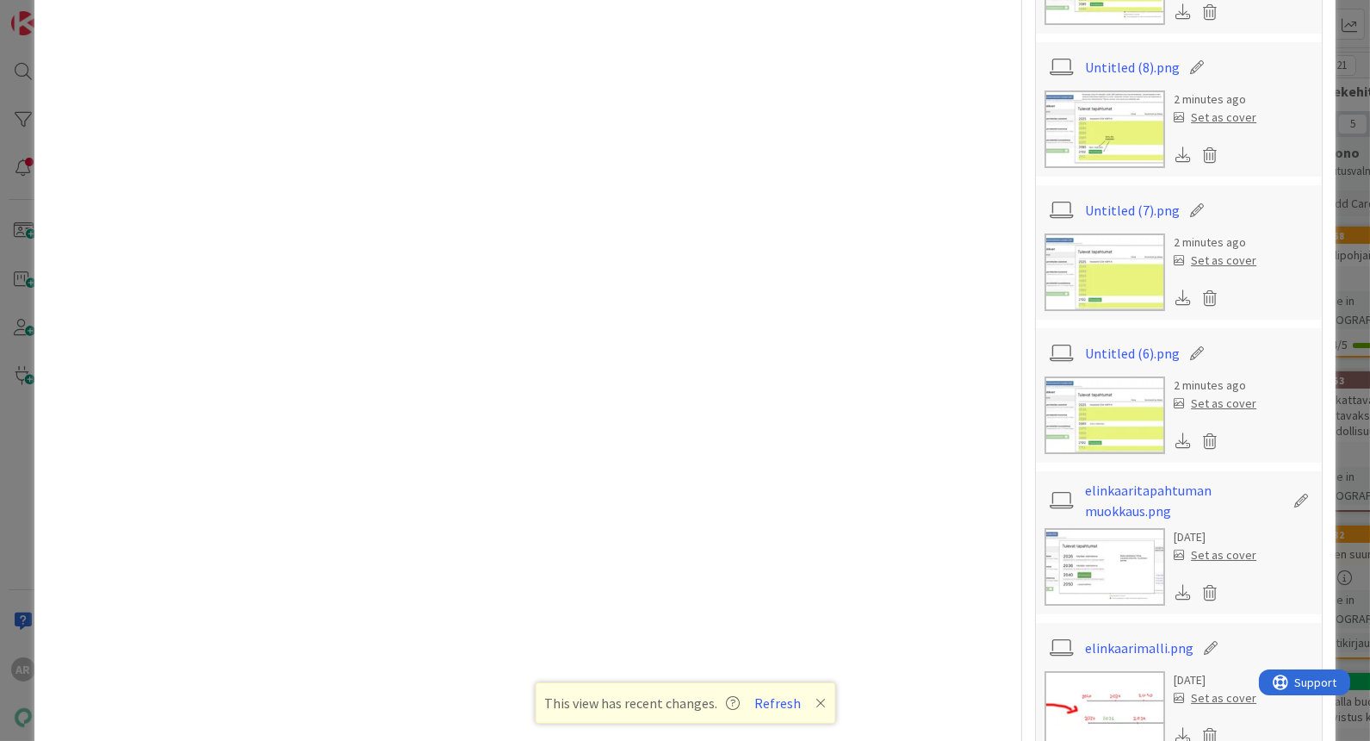
click at [1107, 415] on img at bounding box center [1105, 415] width 121 height 78
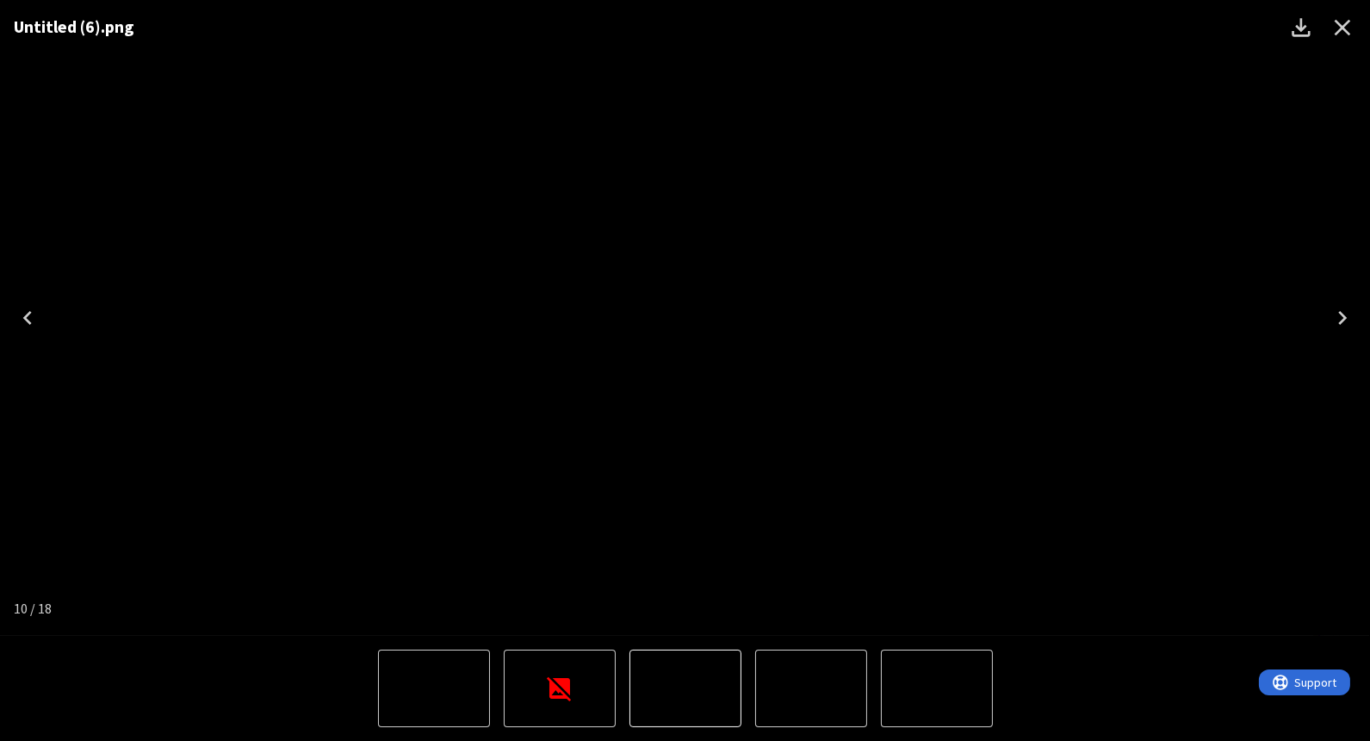
click at [1348, 22] on icon "Close" at bounding box center [1343, 28] width 28 height 28
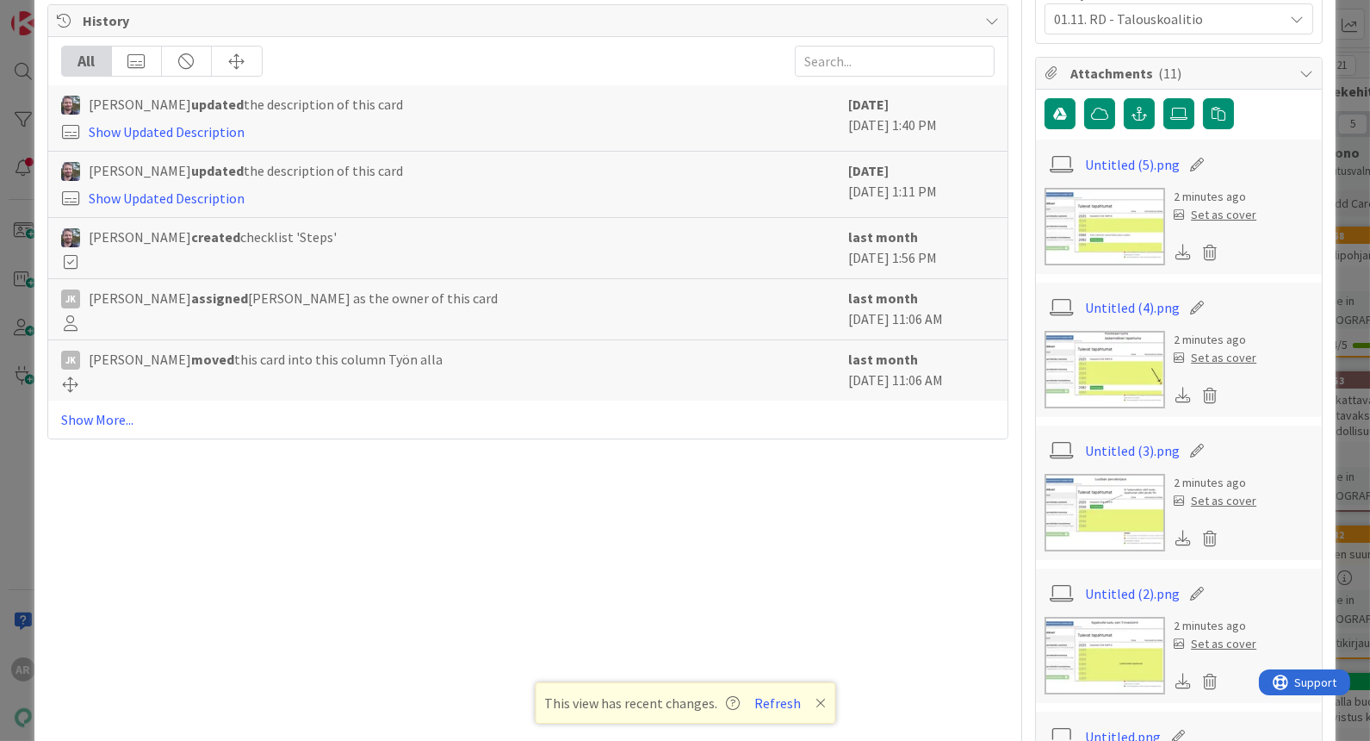
scroll to position [574, 0]
click at [1116, 237] on img at bounding box center [1105, 228] width 121 height 78
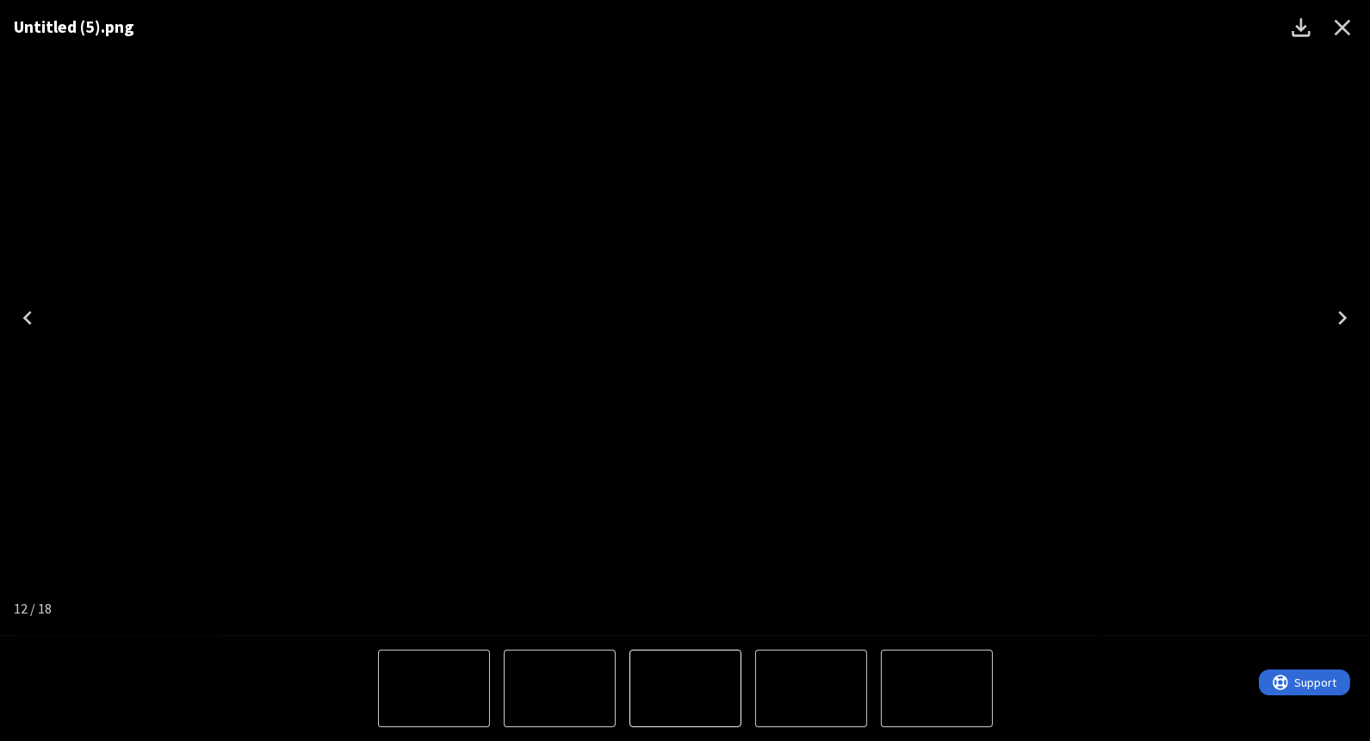
click at [1342, 32] on icon "Close" at bounding box center [1343, 28] width 28 height 28
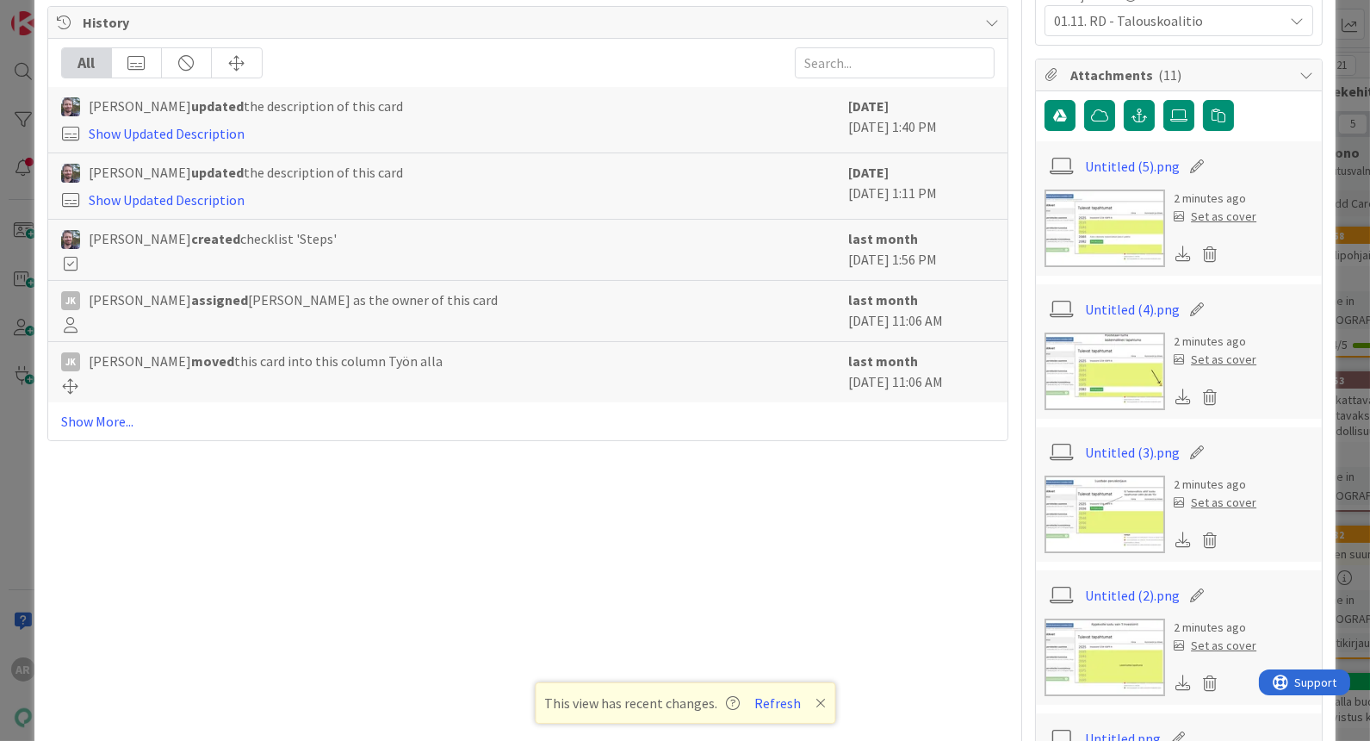
click at [1097, 239] on img at bounding box center [1105, 228] width 121 height 78
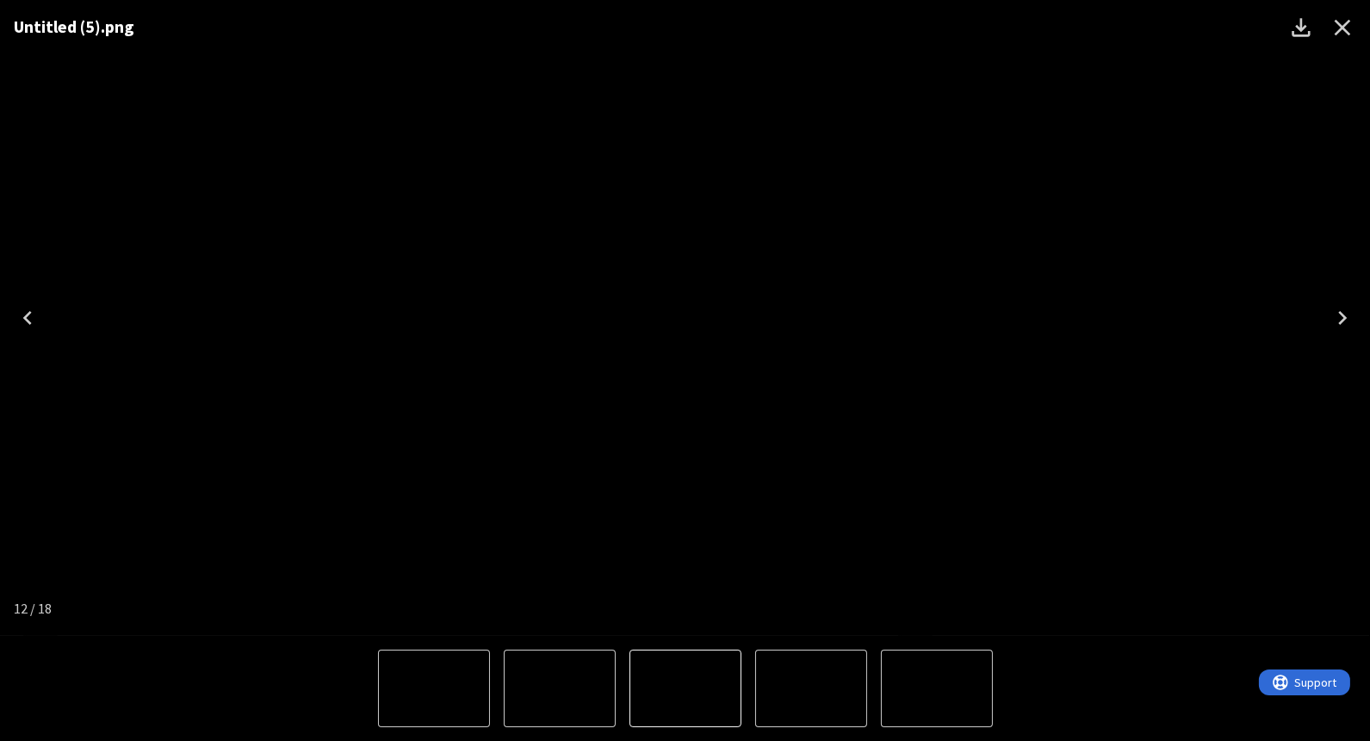
click at [1350, 38] on icon "Close" at bounding box center [1343, 28] width 28 height 28
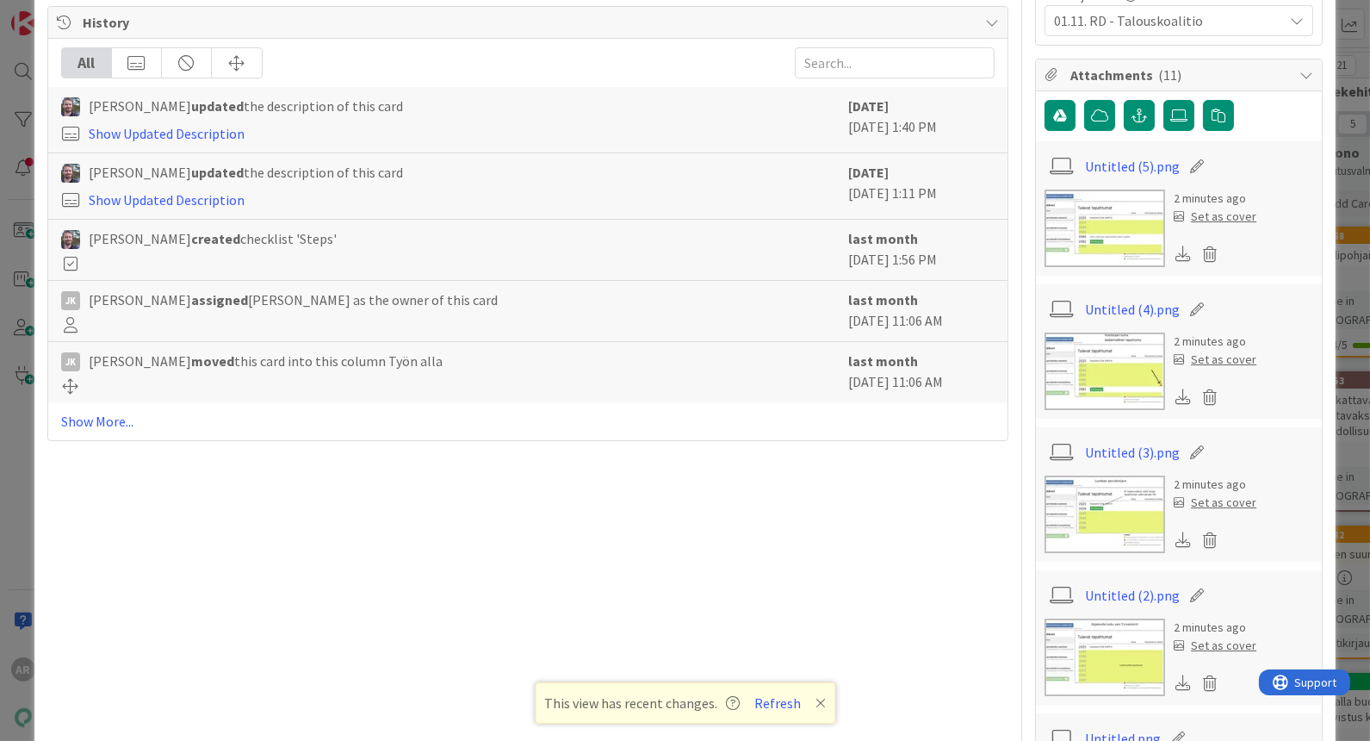
click at [1097, 357] on img at bounding box center [1105, 371] width 121 height 78
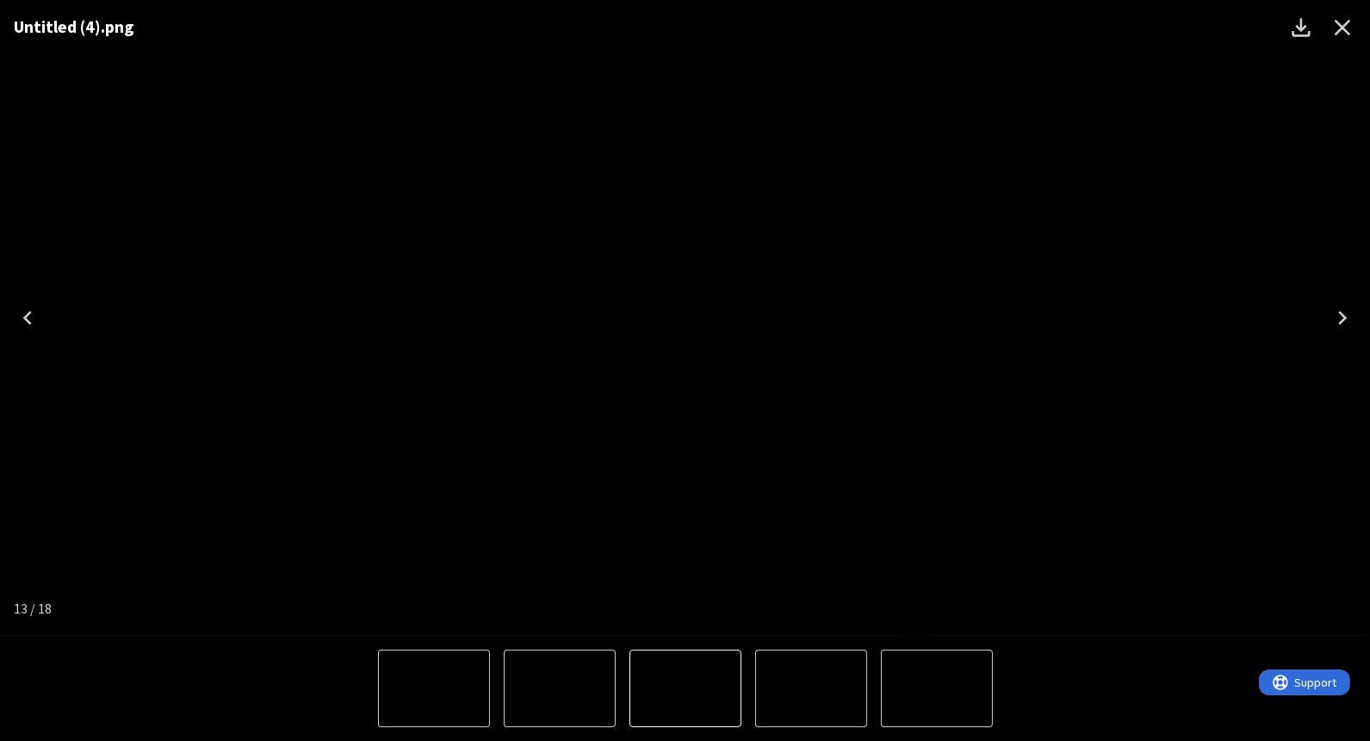
click at [1339, 30] on icon "Close" at bounding box center [1343, 28] width 16 height 16
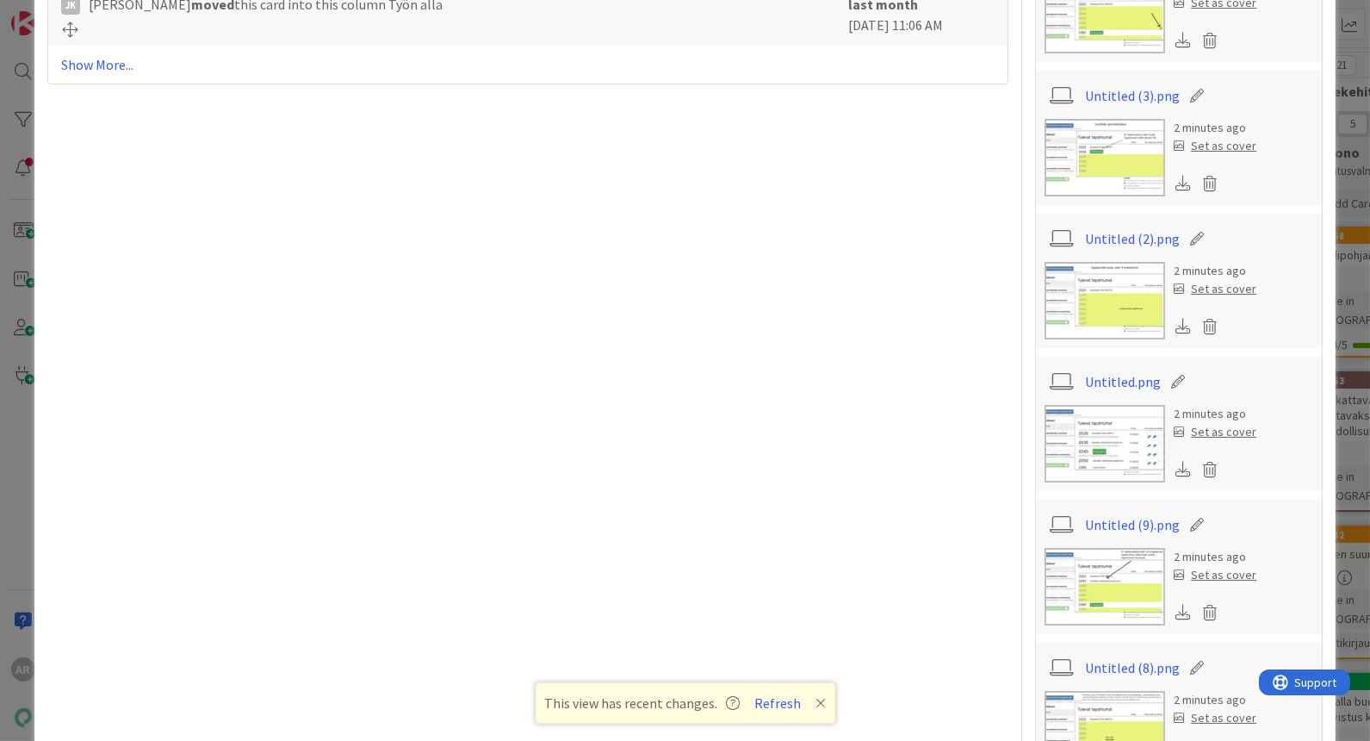
scroll to position [957, 0]
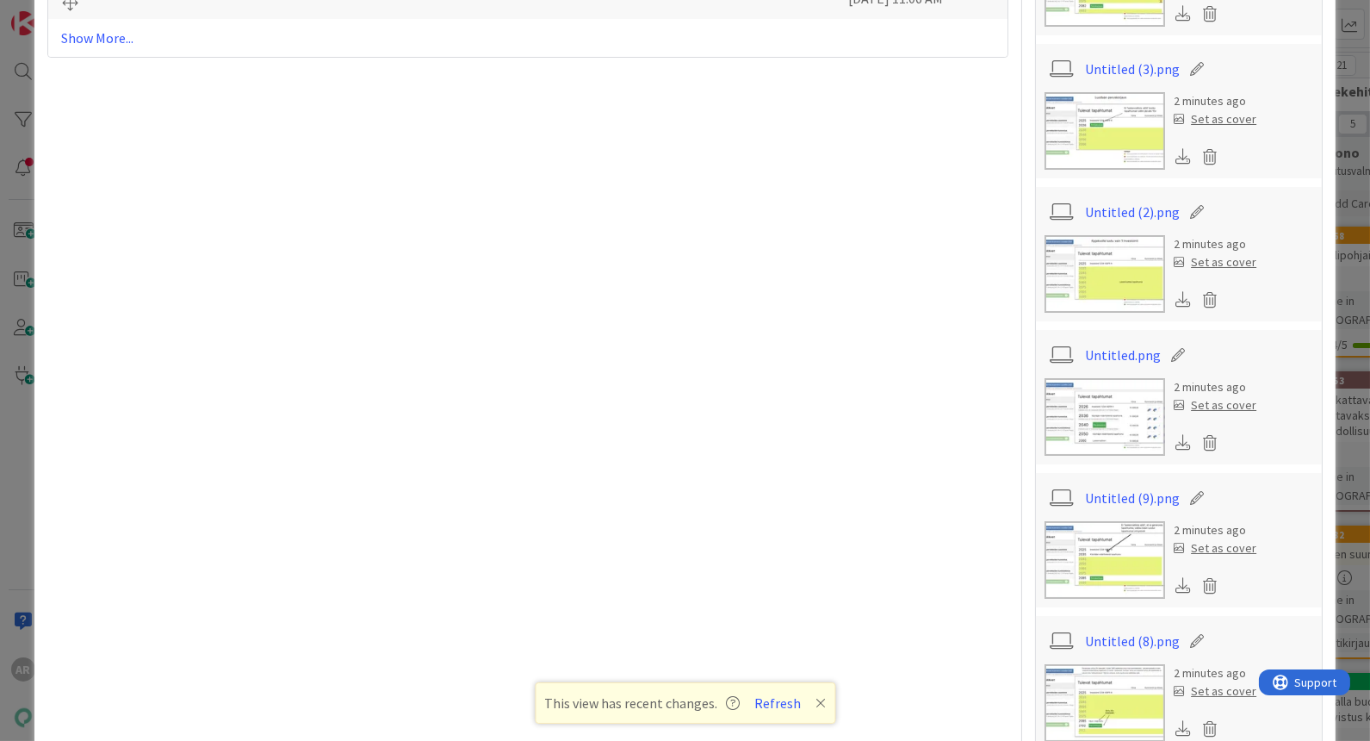
click at [1085, 416] on img at bounding box center [1105, 417] width 121 height 78
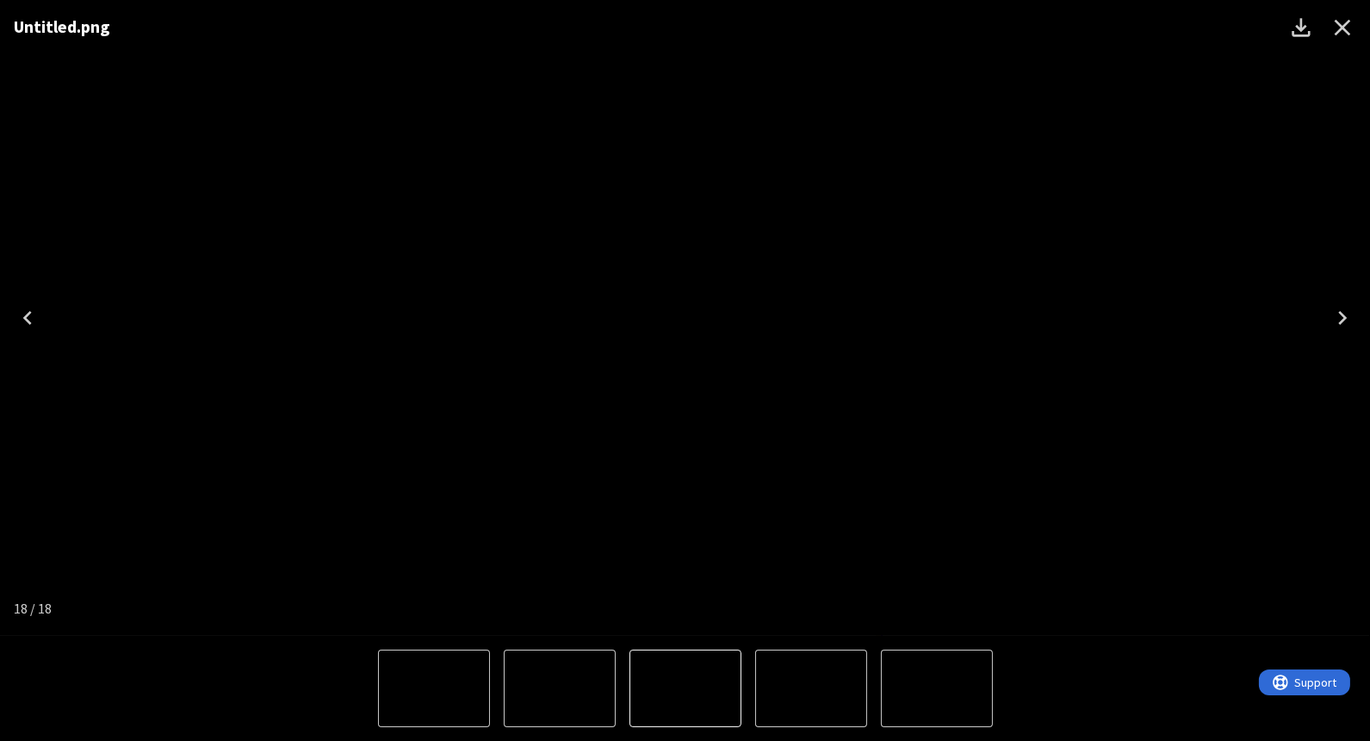
click at [1348, 32] on icon "Close" at bounding box center [1343, 28] width 16 height 16
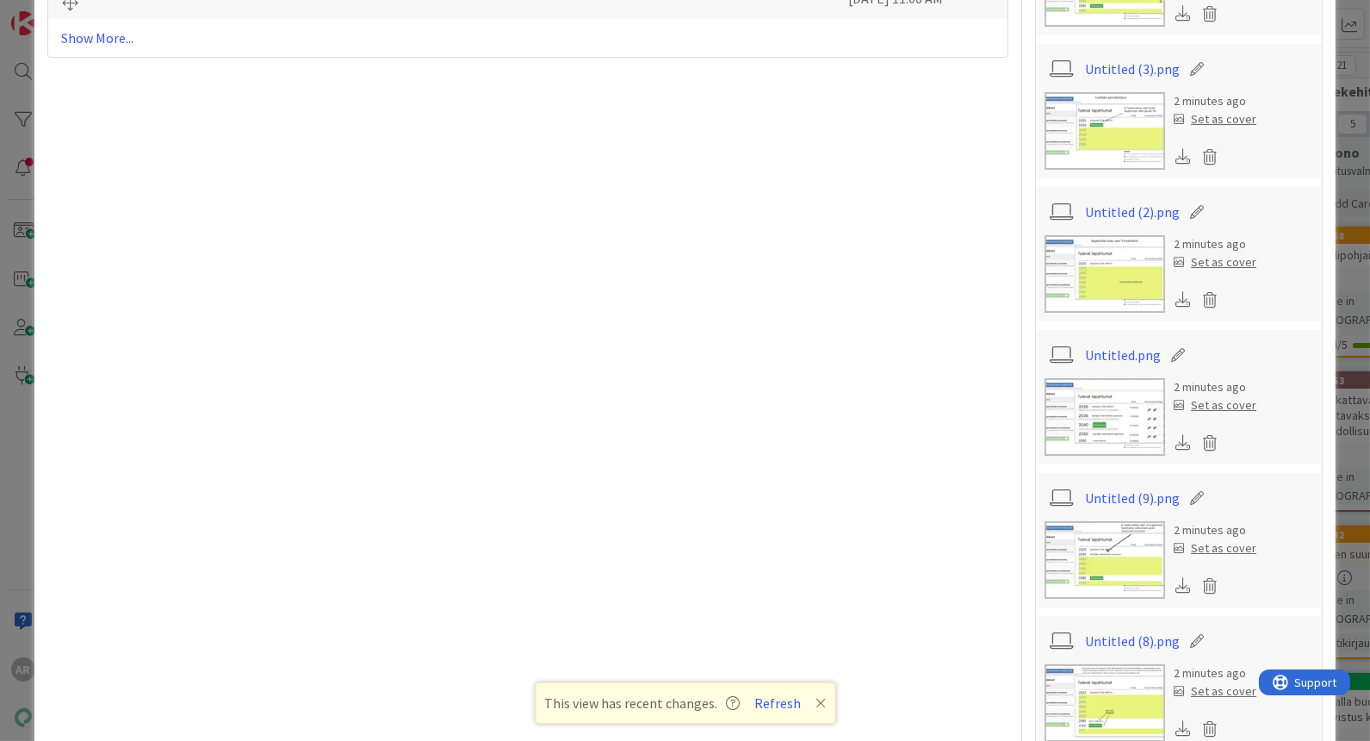
click at [1126, 242] on img at bounding box center [1105, 274] width 121 height 78
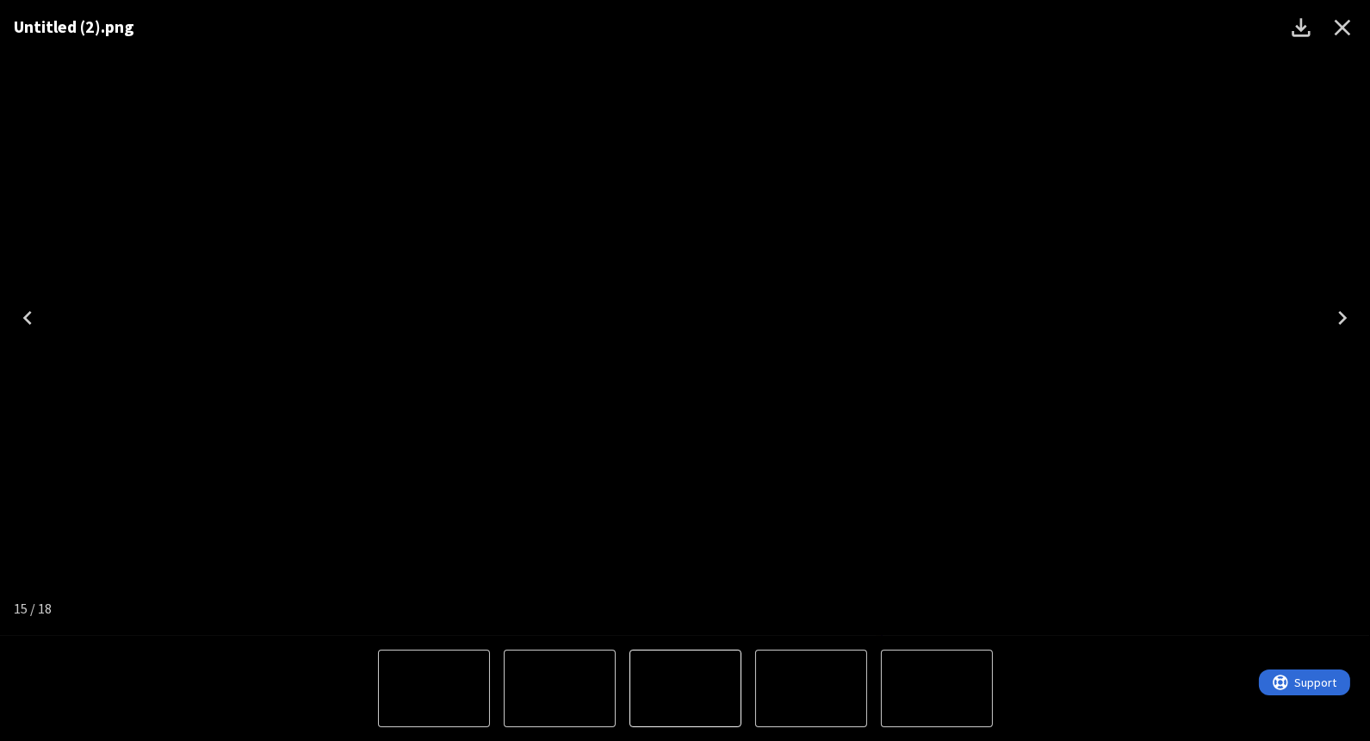
click at [1348, 28] on icon "Close" at bounding box center [1343, 28] width 28 height 28
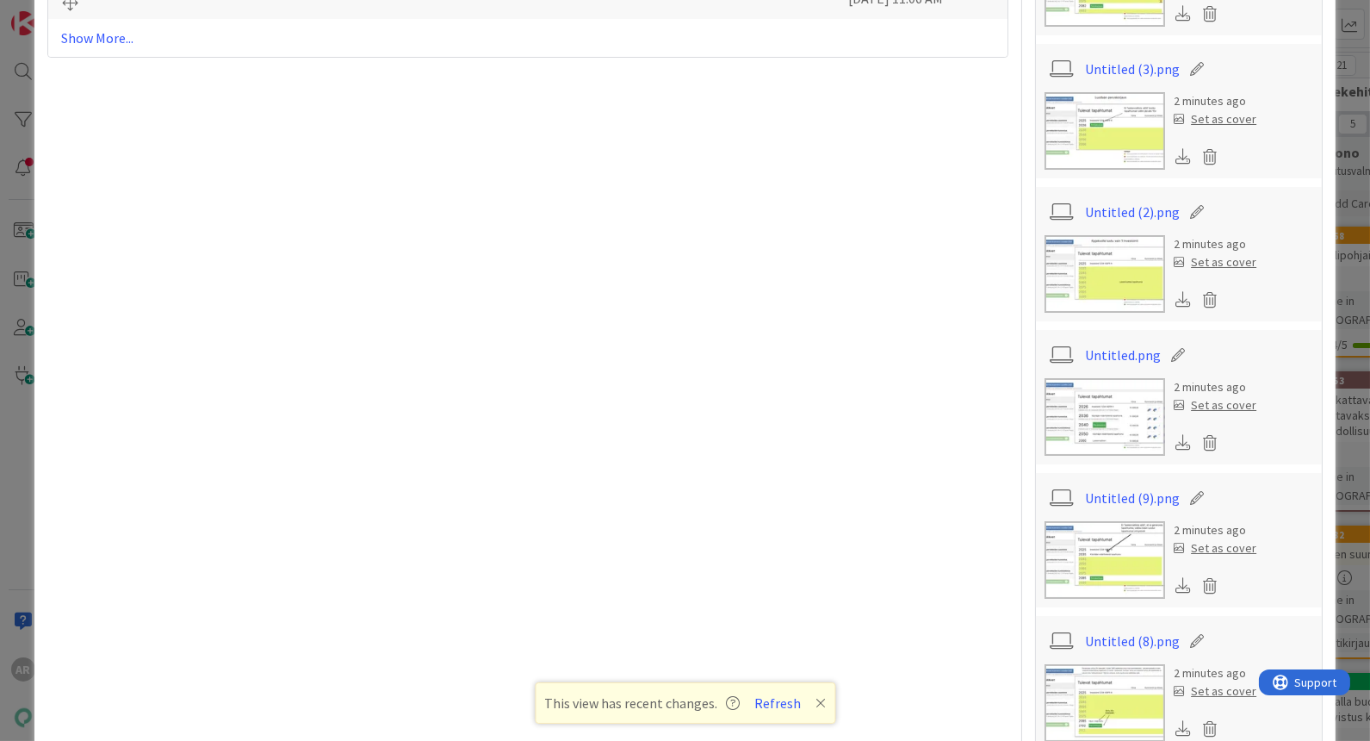
click at [1081, 110] on img at bounding box center [1105, 131] width 121 height 78
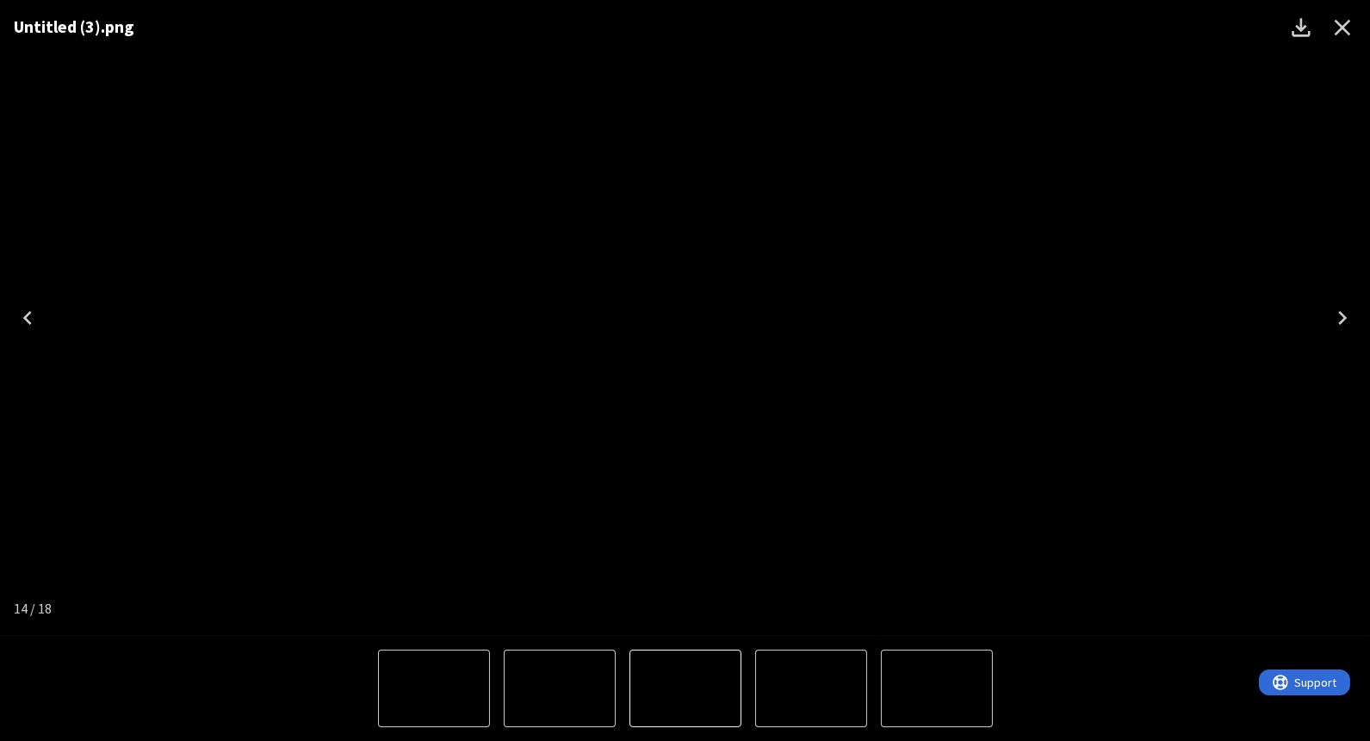
click at [1331, 31] on icon "Close" at bounding box center [1343, 28] width 28 height 28
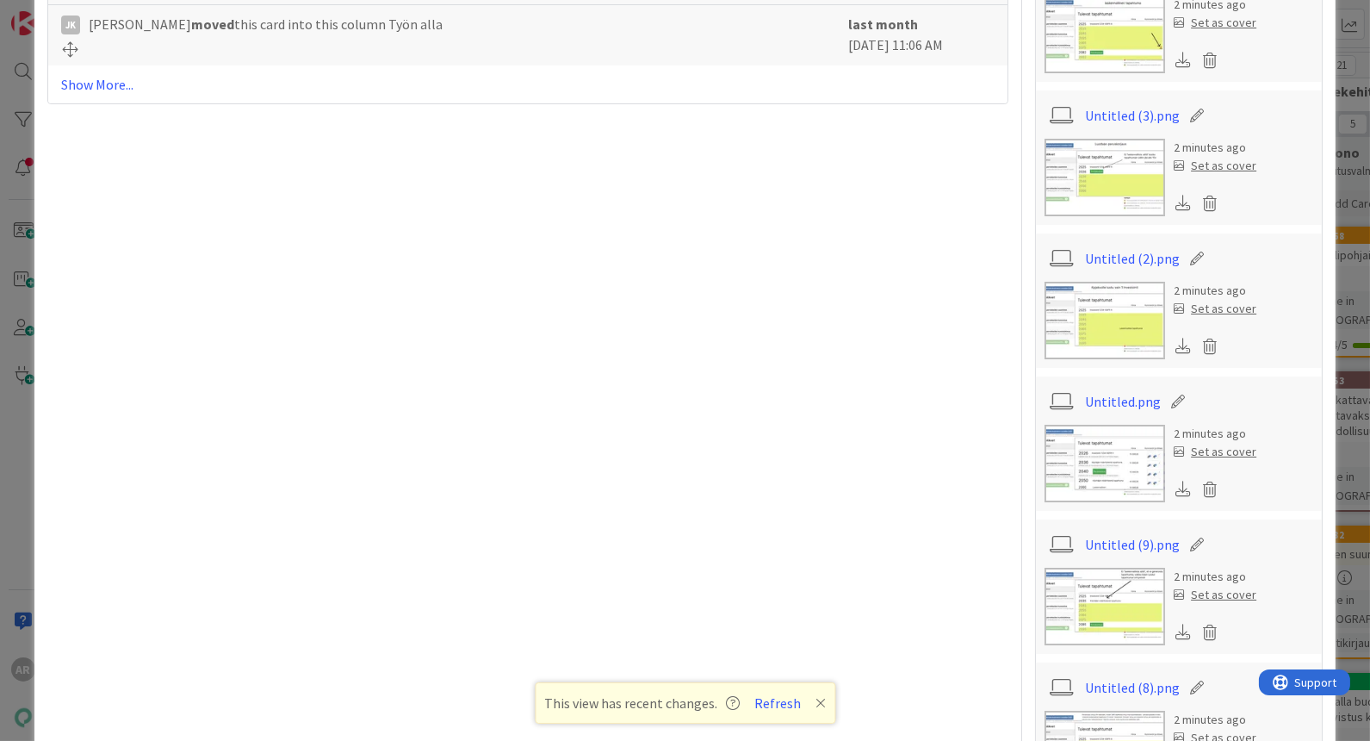
scroll to position [861, 0]
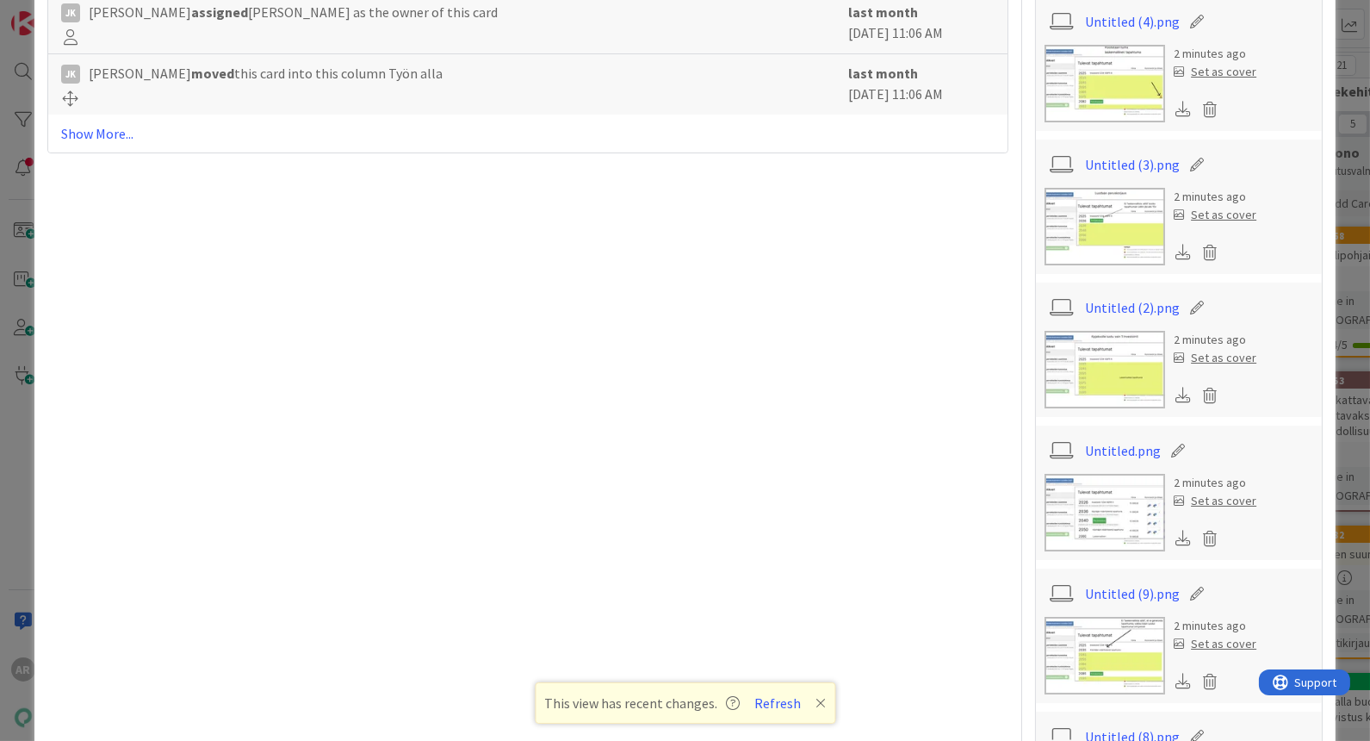
click at [1103, 222] on img at bounding box center [1105, 227] width 121 height 78
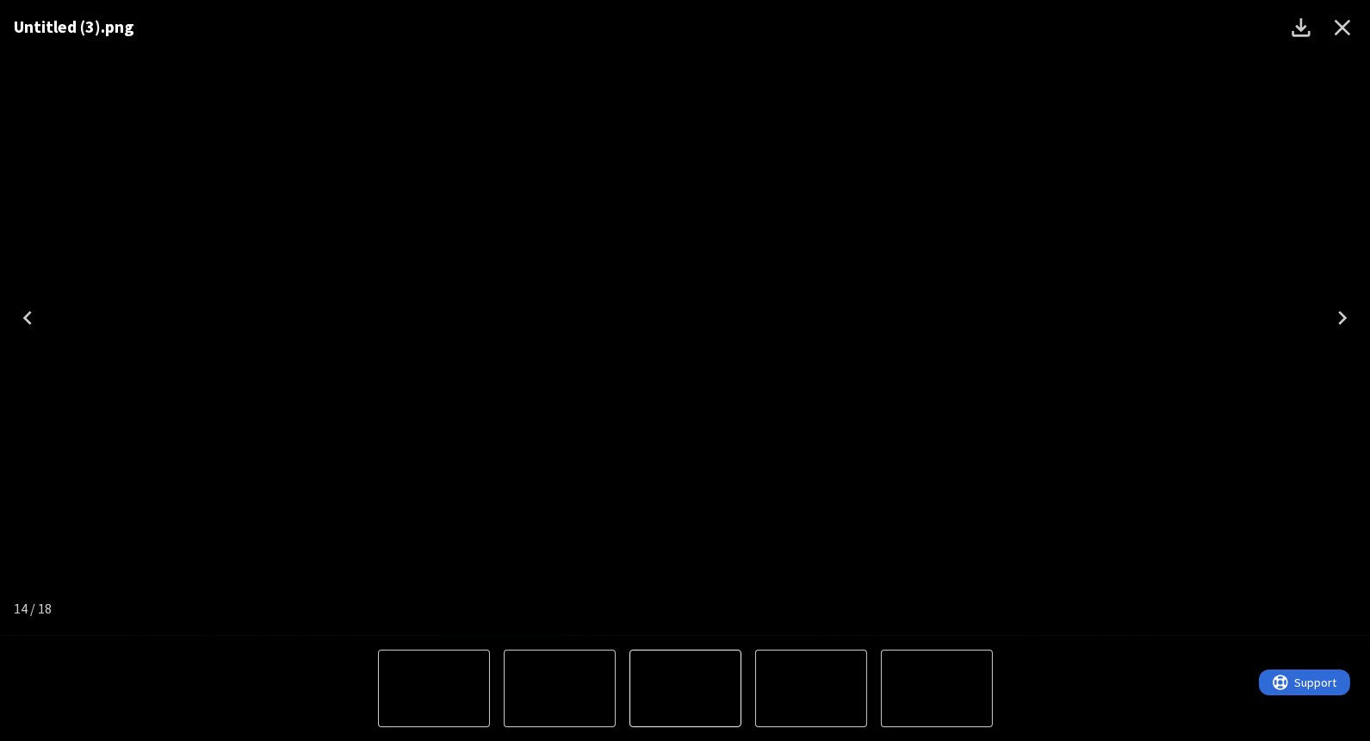
click at [1335, 32] on icon "Close" at bounding box center [1343, 28] width 28 height 28
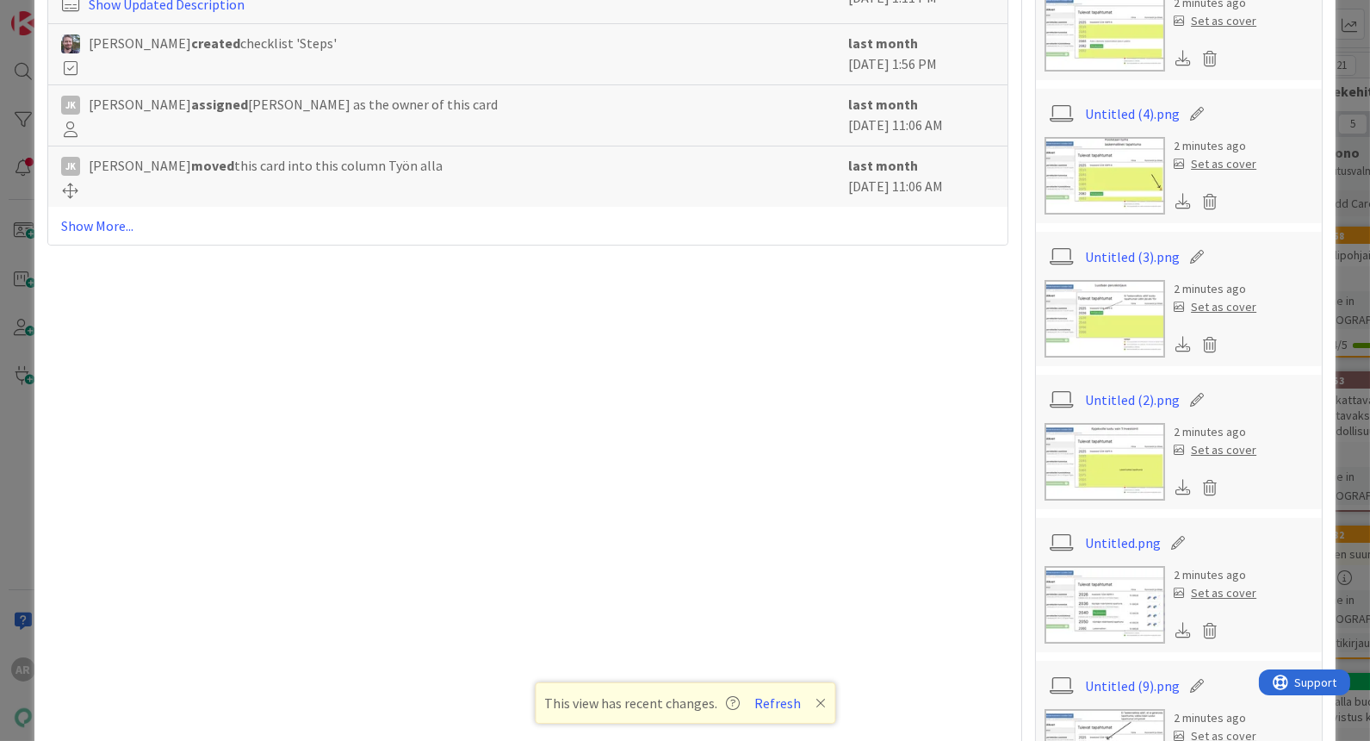
scroll to position [765, 0]
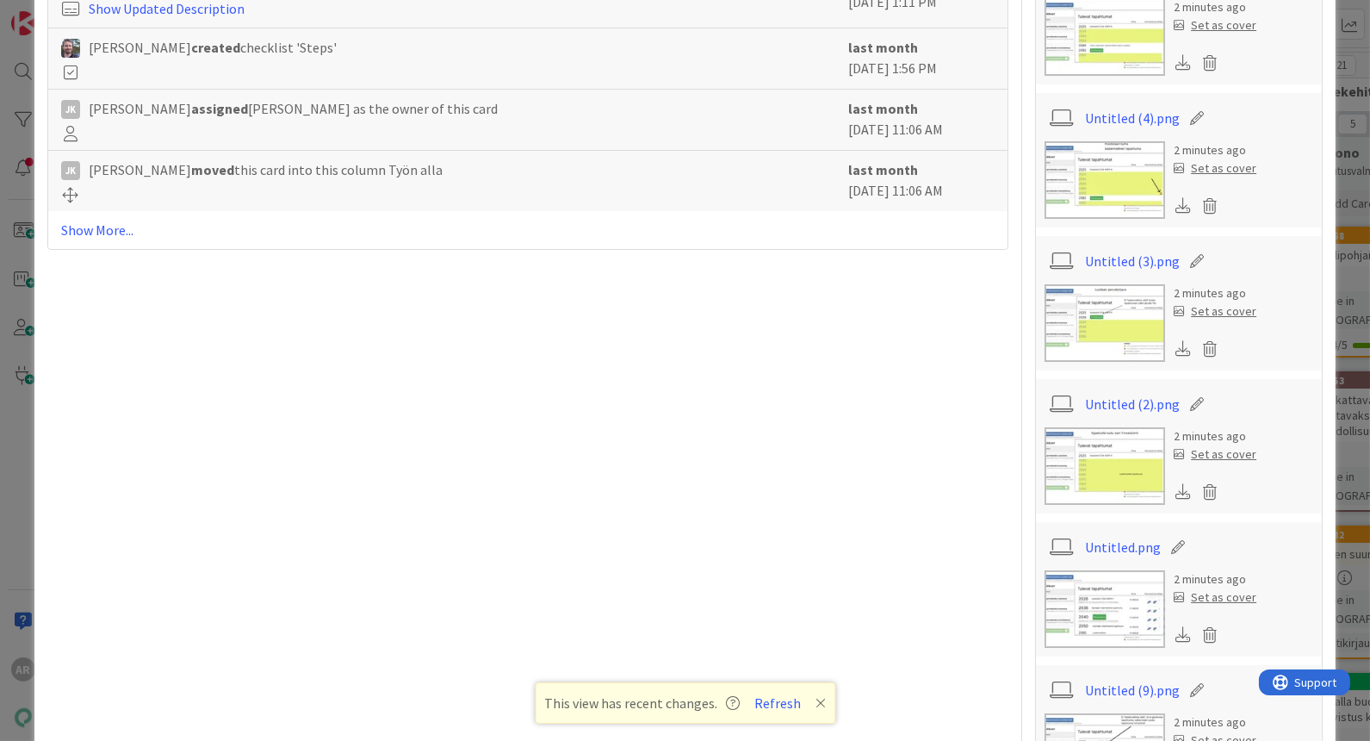
click at [1092, 185] on img at bounding box center [1105, 180] width 121 height 78
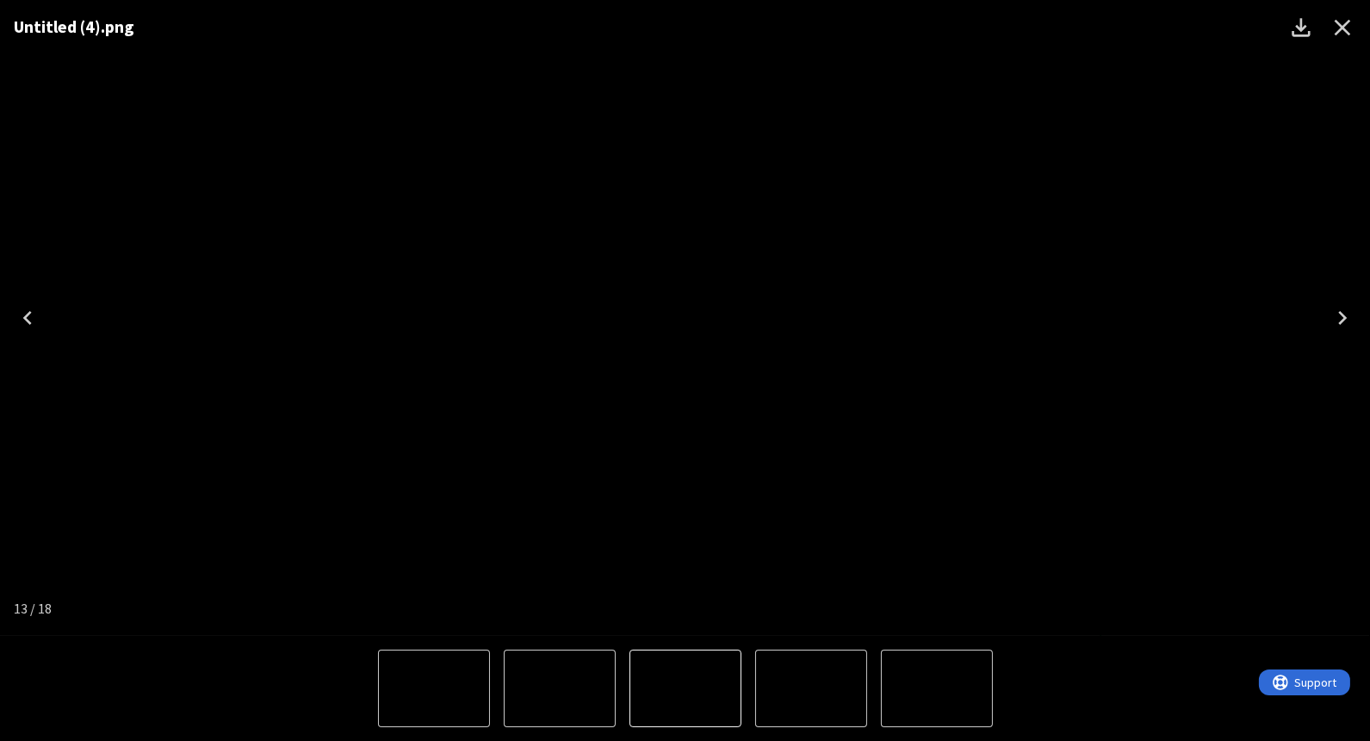
click at [1342, 28] on icon "Close" at bounding box center [1343, 28] width 16 height 16
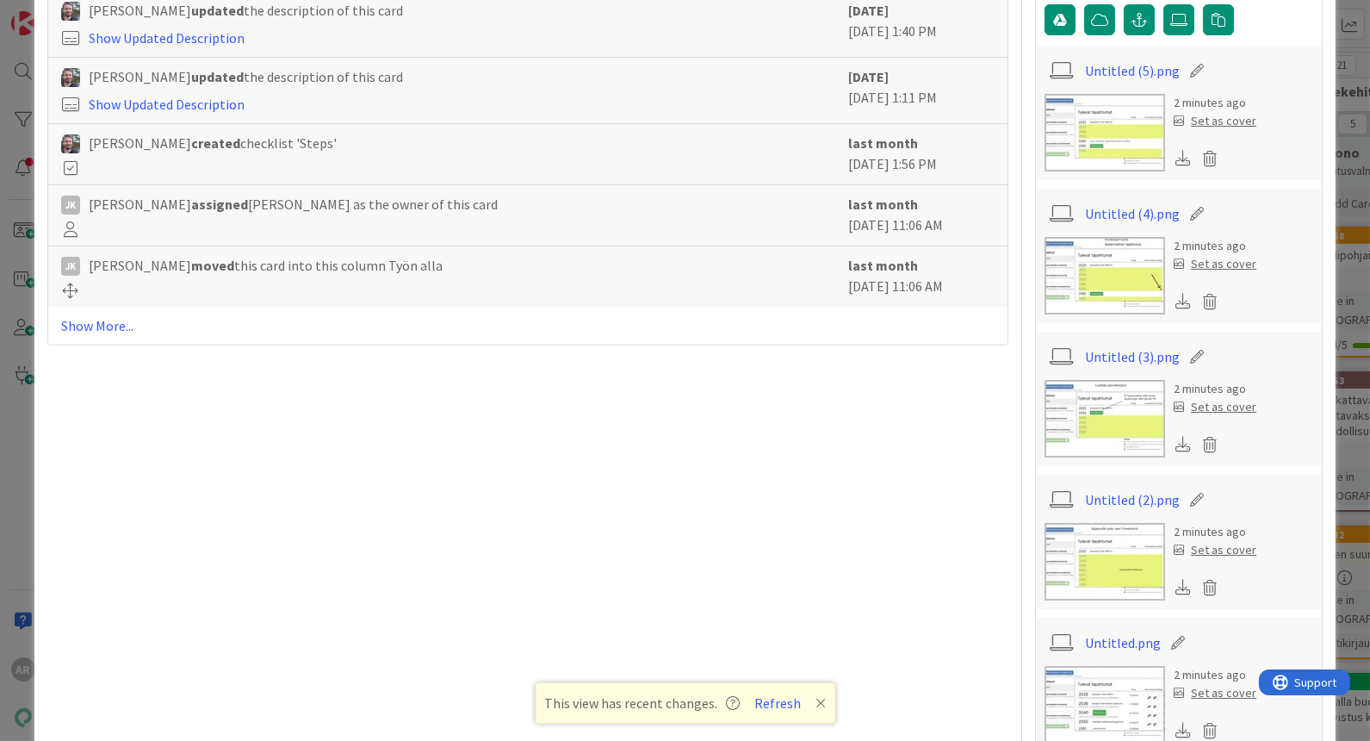
scroll to position [574, 0]
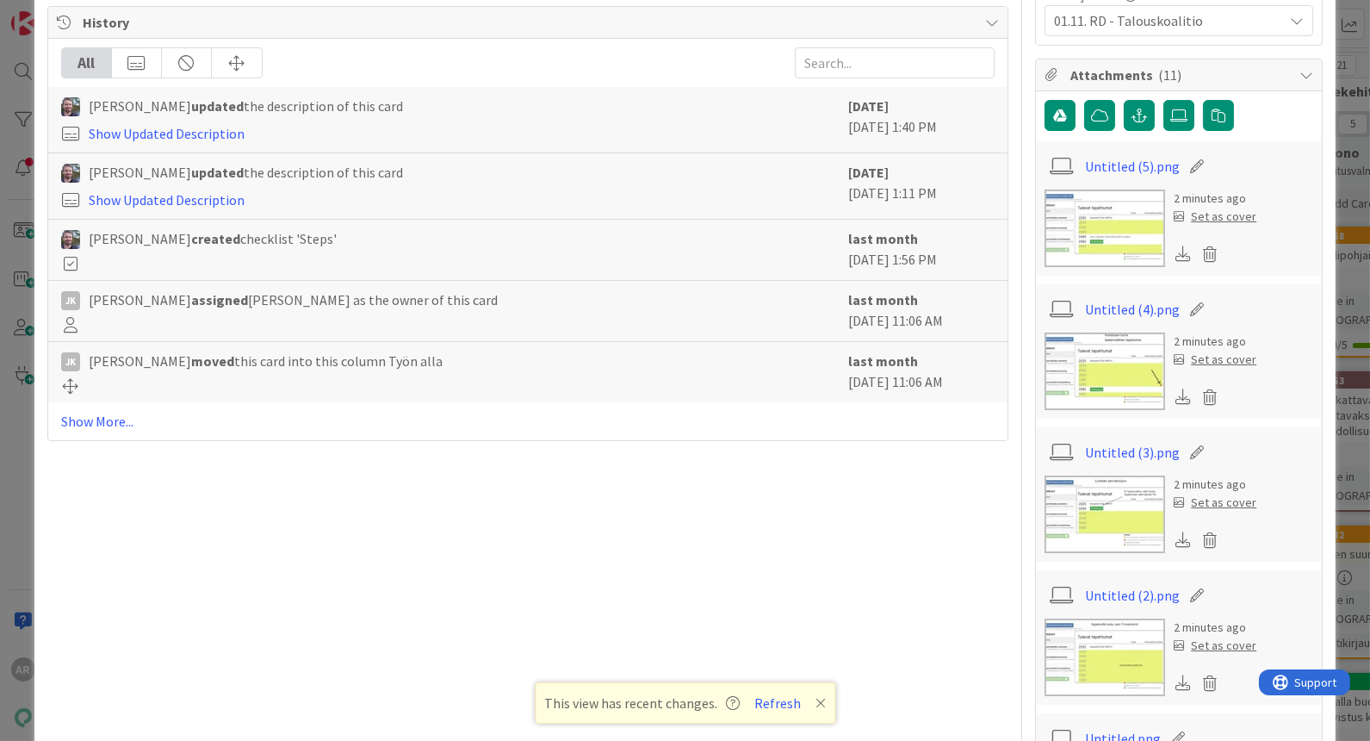
click at [1109, 229] on img at bounding box center [1105, 228] width 121 height 78
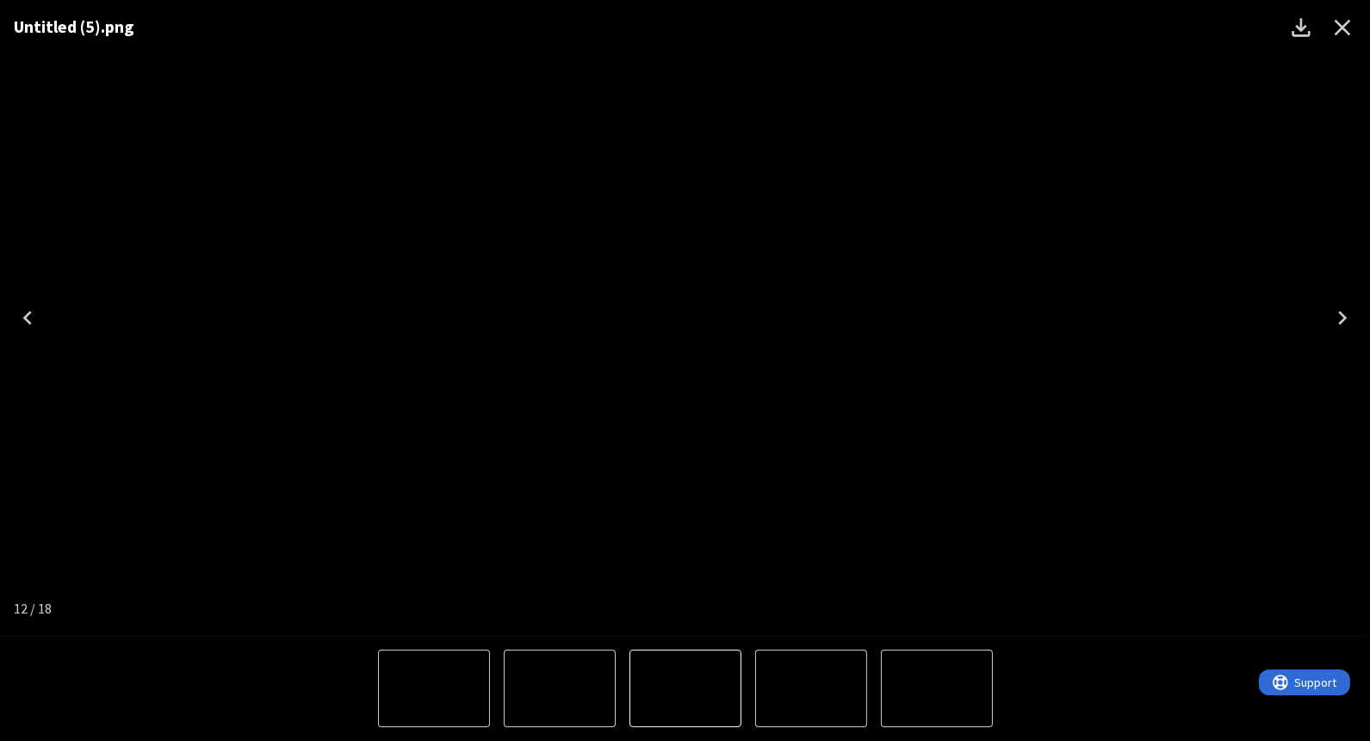
click at [1339, 26] on icon "Close" at bounding box center [1343, 28] width 28 height 28
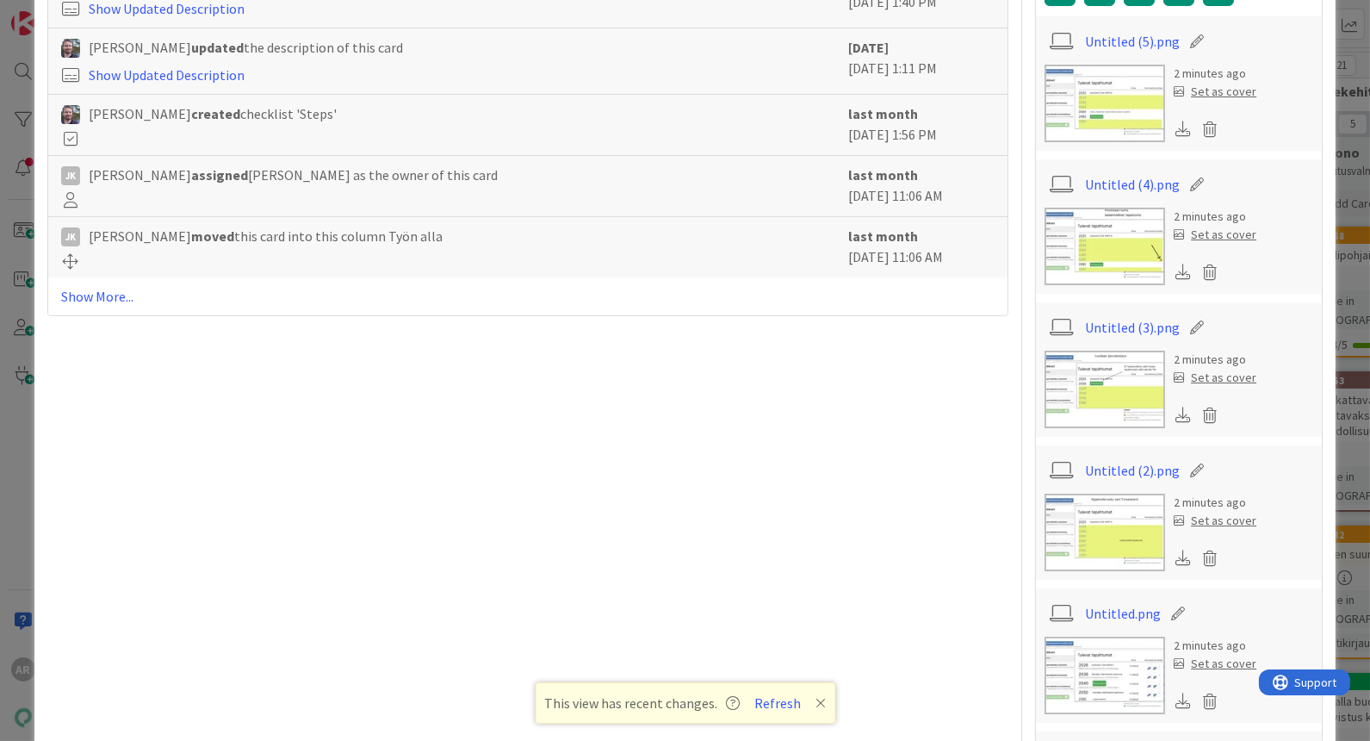
scroll to position [700, 0]
click at [1095, 220] on img at bounding box center [1105, 245] width 121 height 78
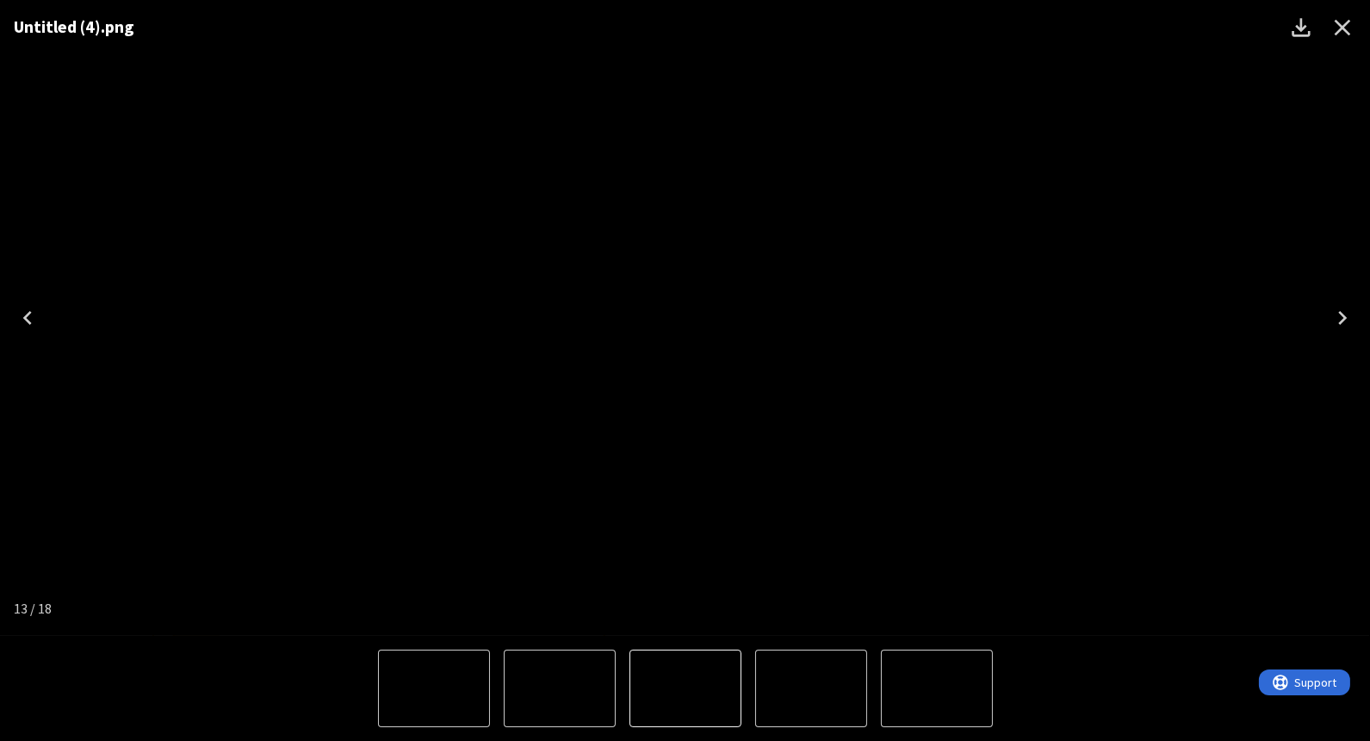
click at [1342, 26] on icon "Close" at bounding box center [1343, 28] width 16 height 16
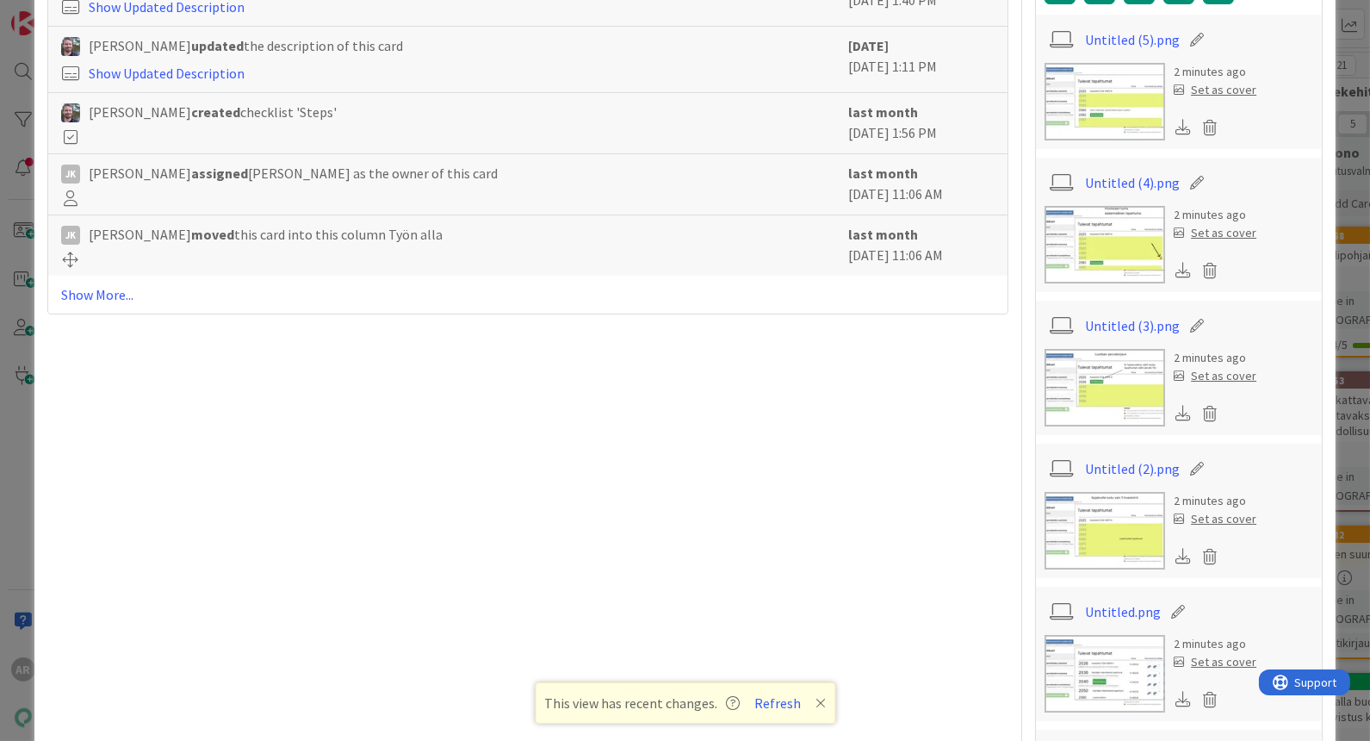
click at [1099, 538] on img at bounding box center [1105, 531] width 121 height 78
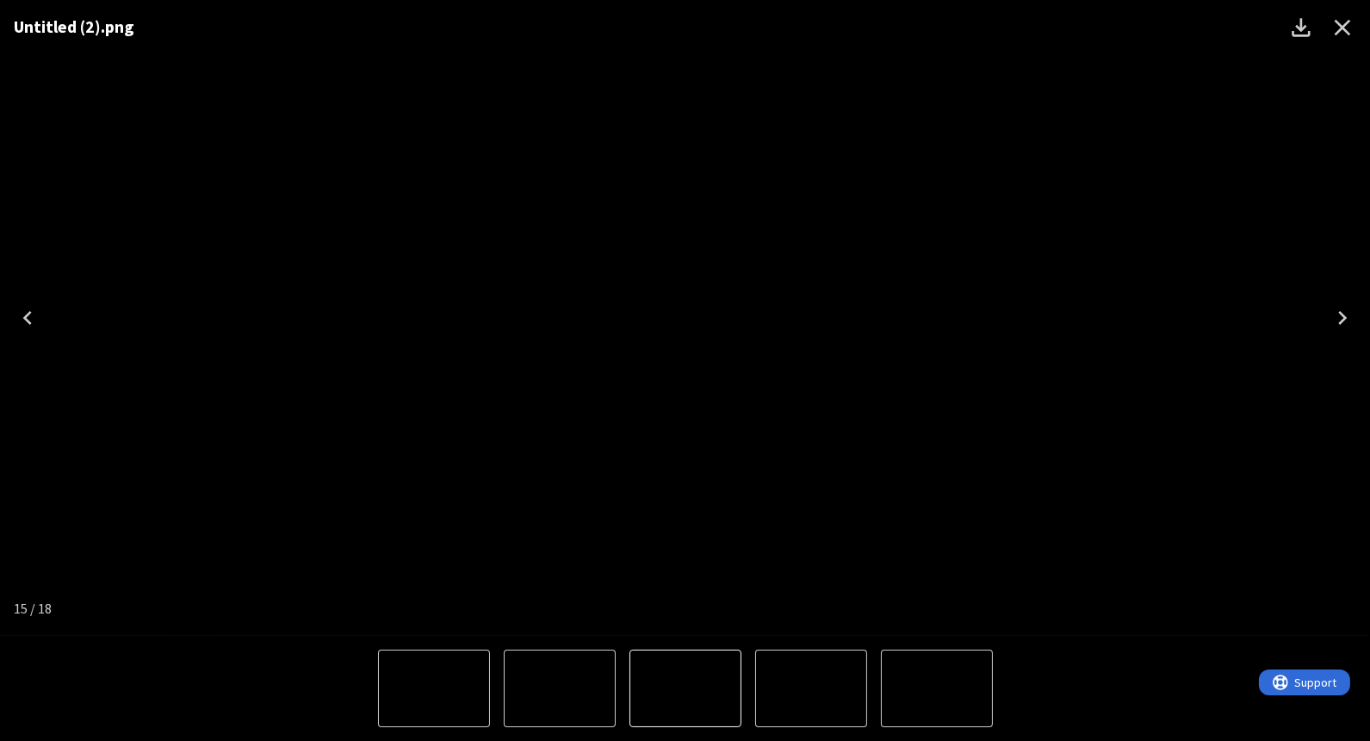
click at [1345, 33] on icon "Close" at bounding box center [1343, 28] width 28 height 28
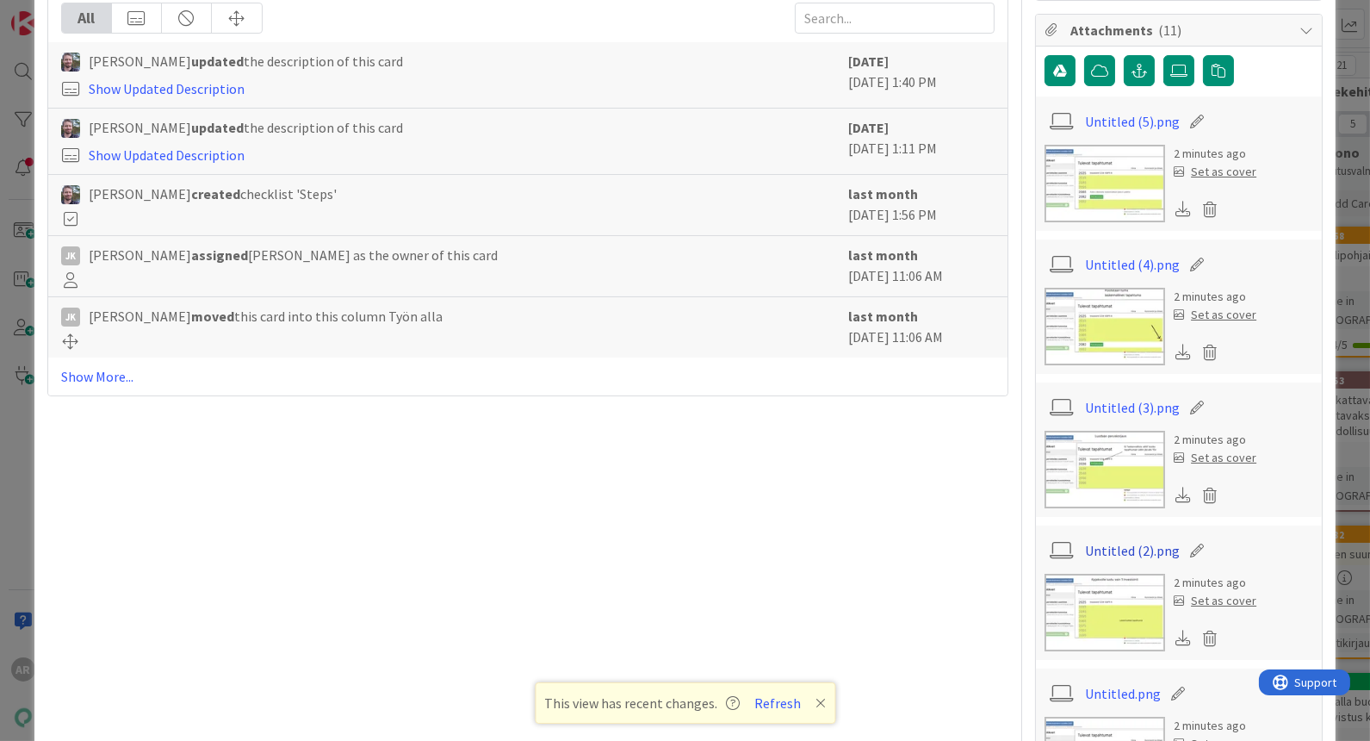
scroll to position [613, 0]
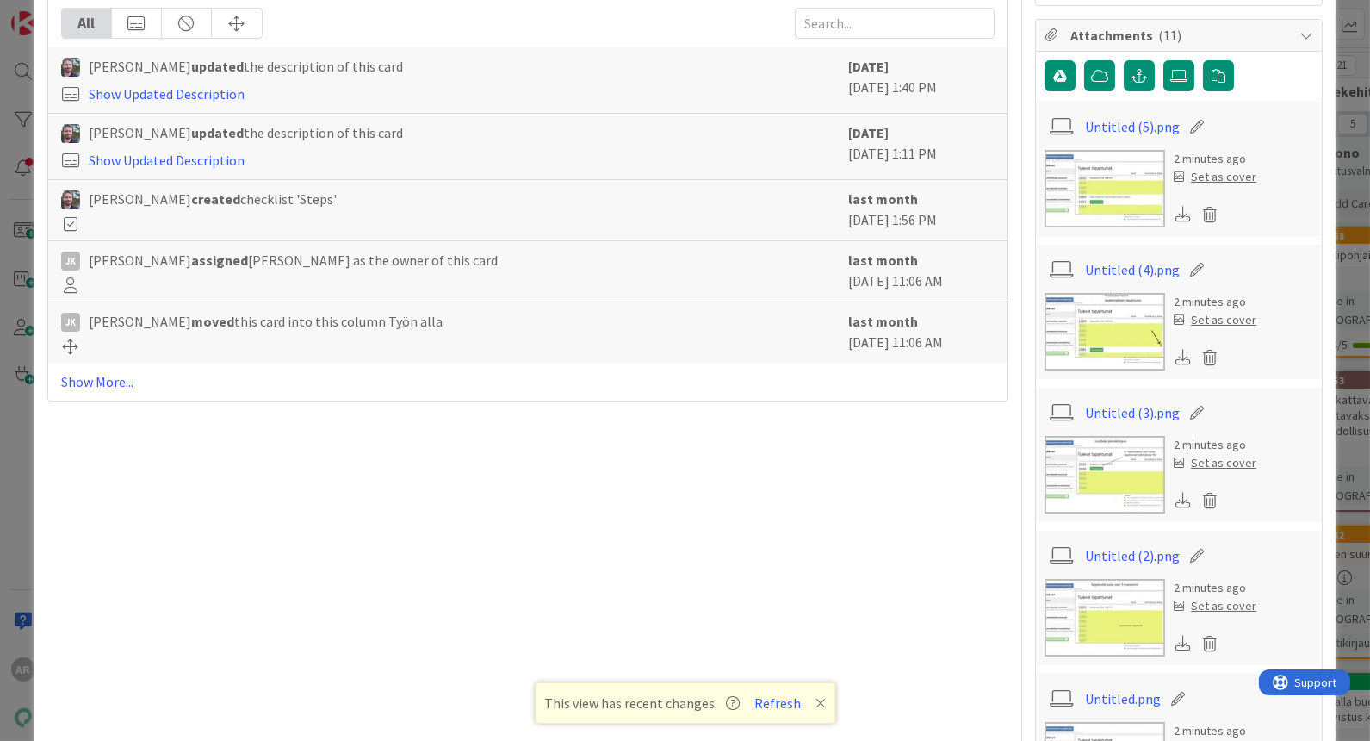
click at [1126, 325] on img at bounding box center [1105, 332] width 121 height 78
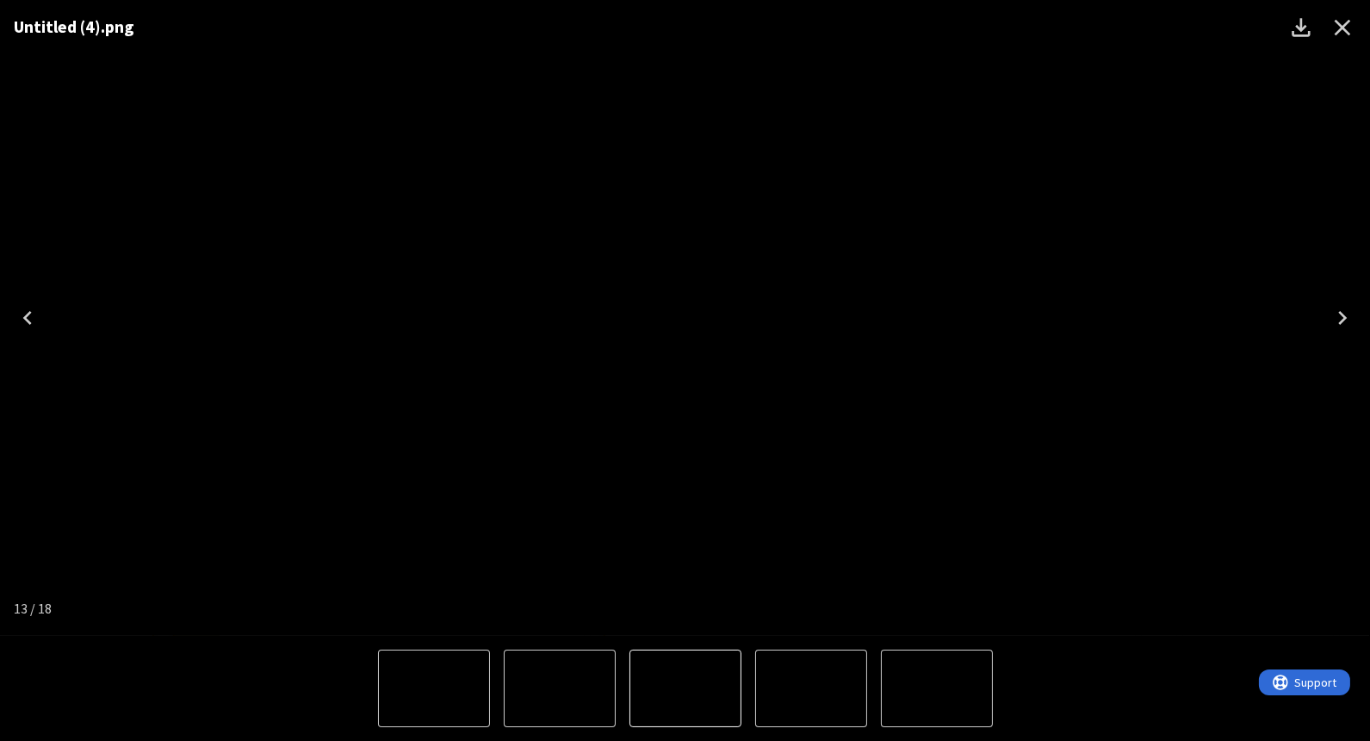
click at [1338, 30] on icon "Close" at bounding box center [1343, 28] width 16 height 16
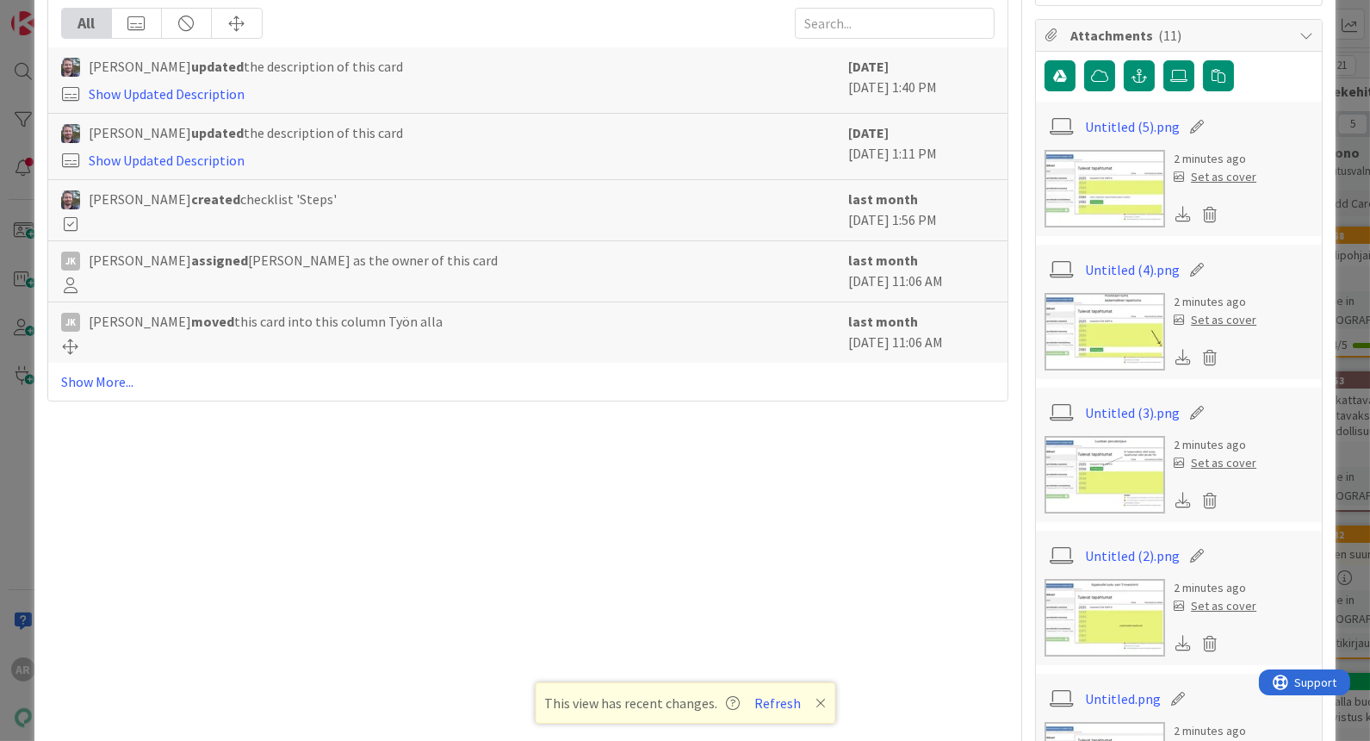
scroll to position [547, 0]
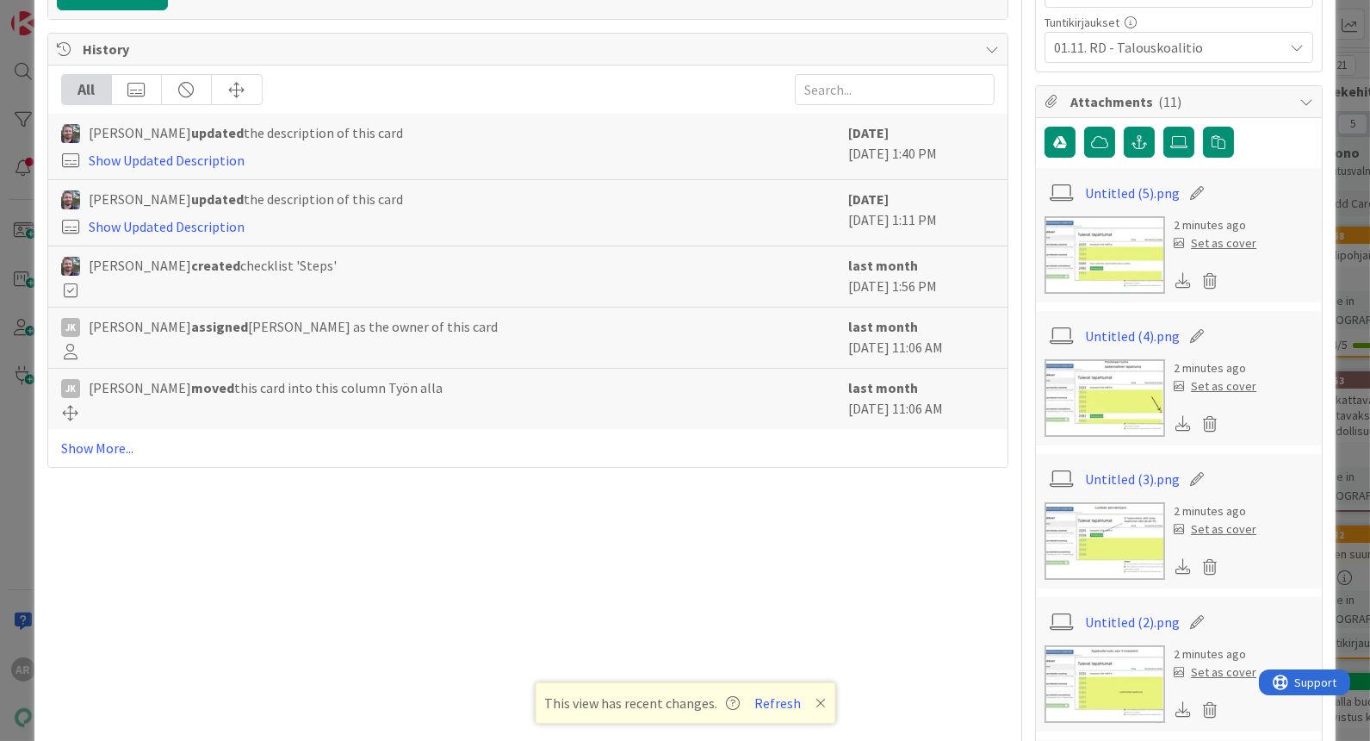
click at [1121, 266] on img at bounding box center [1105, 255] width 121 height 78
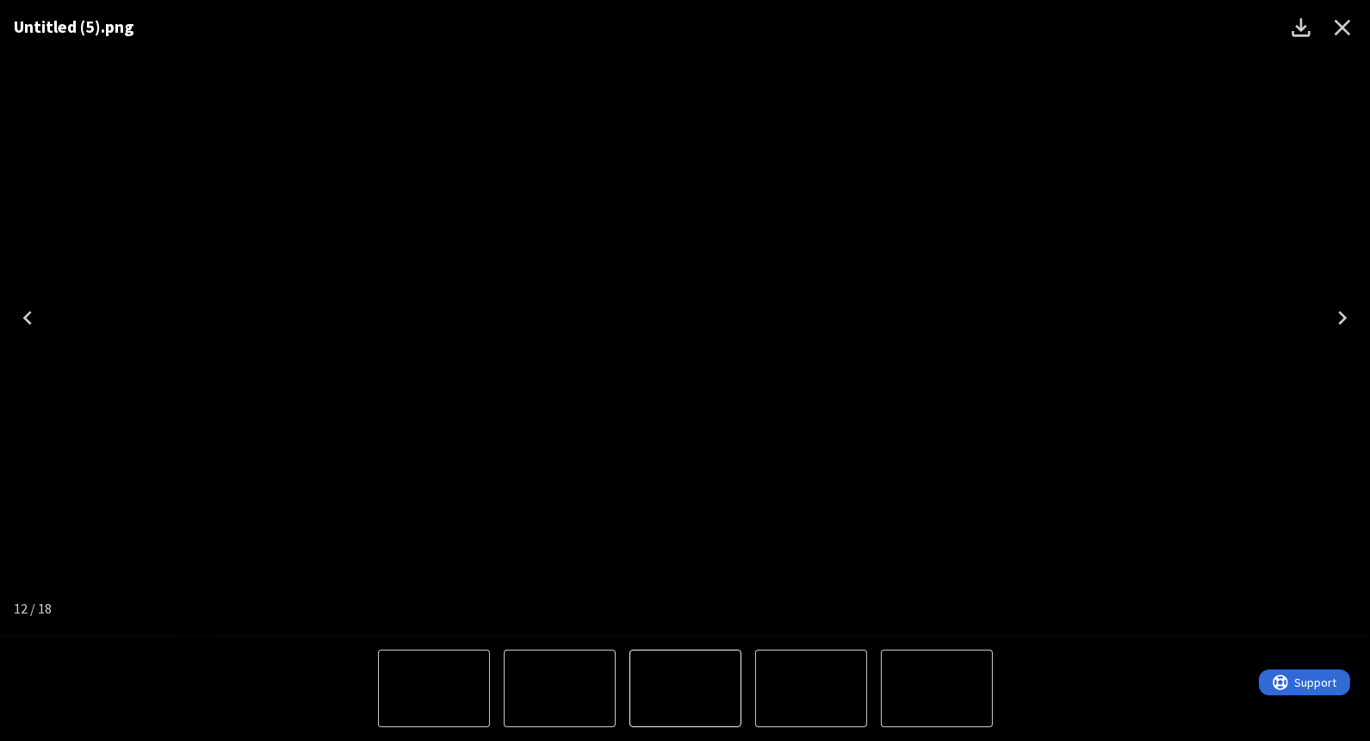
click at [1344, 30] on icon "Close" at bounding box center [1343, 28] width 16 height 16
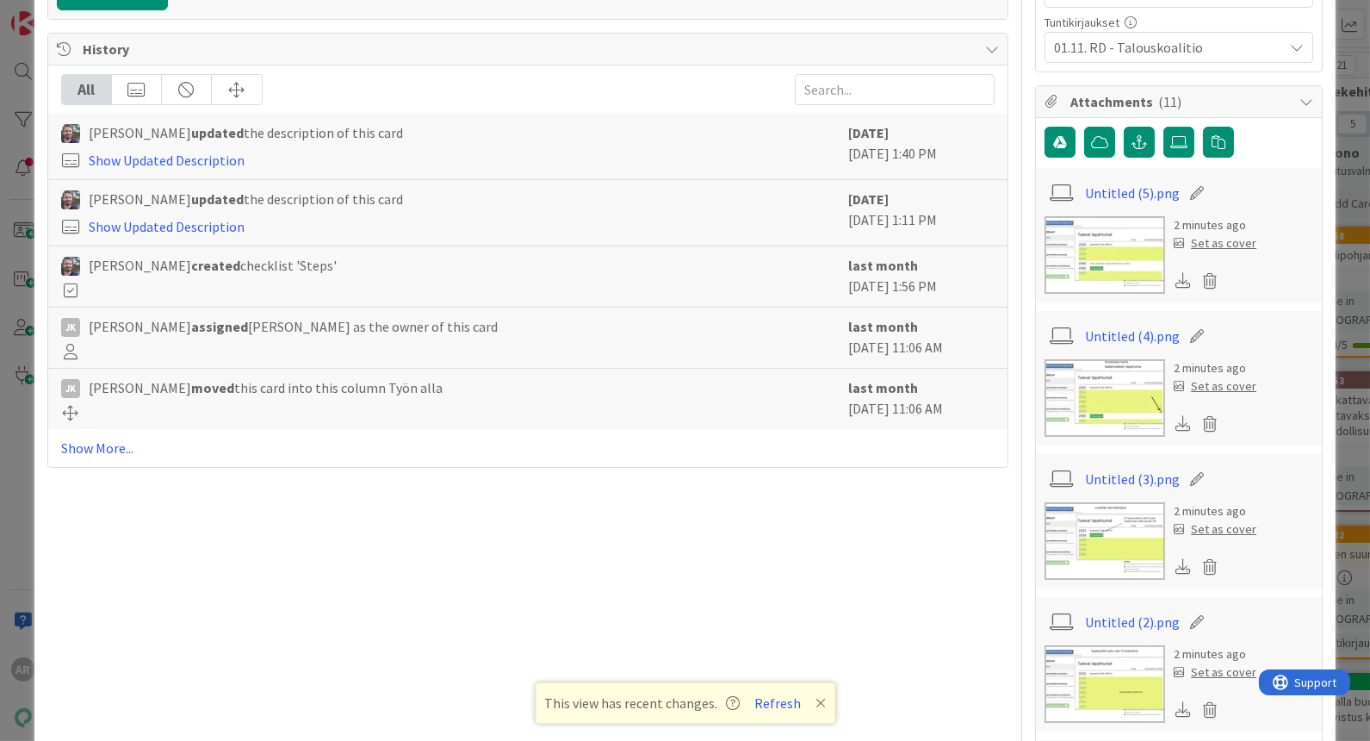
type textarea "x"
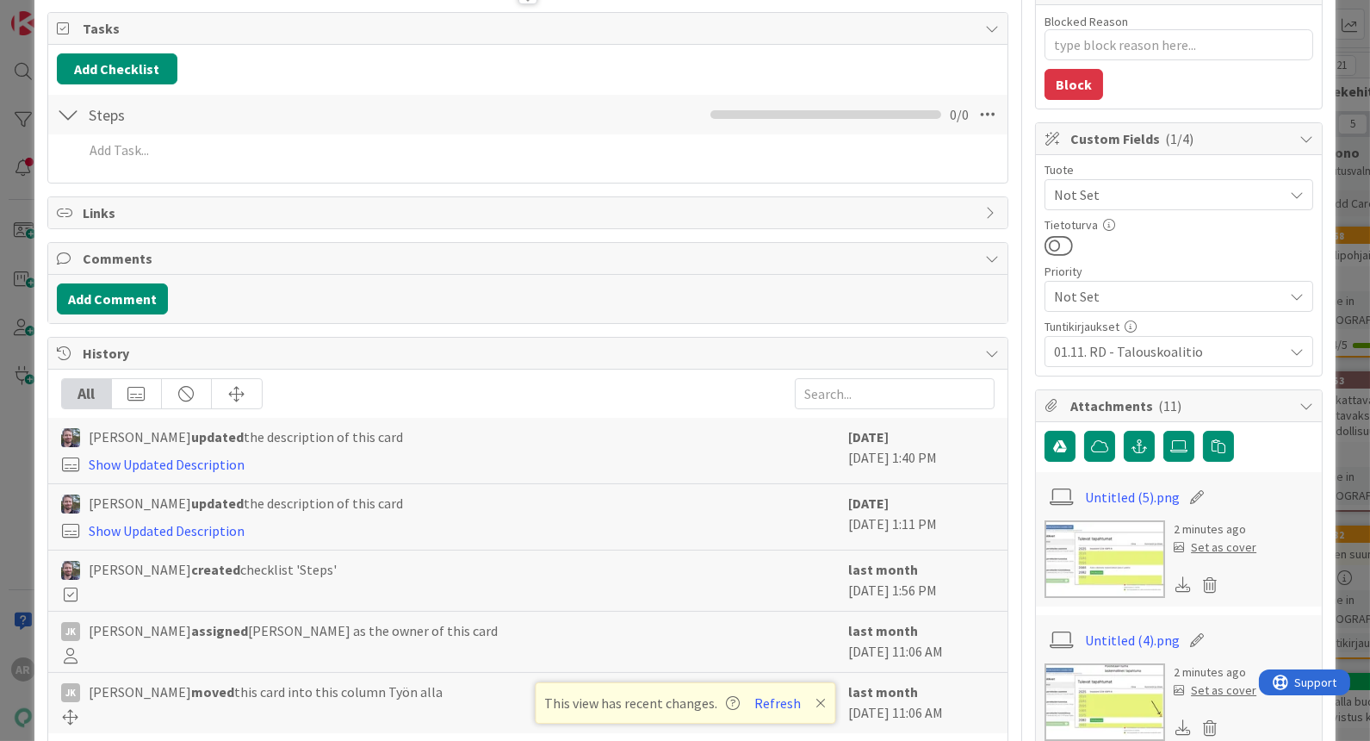
scroll to position [233, 0]
